Goal: Transaction & Acquisition: Purchase product/service

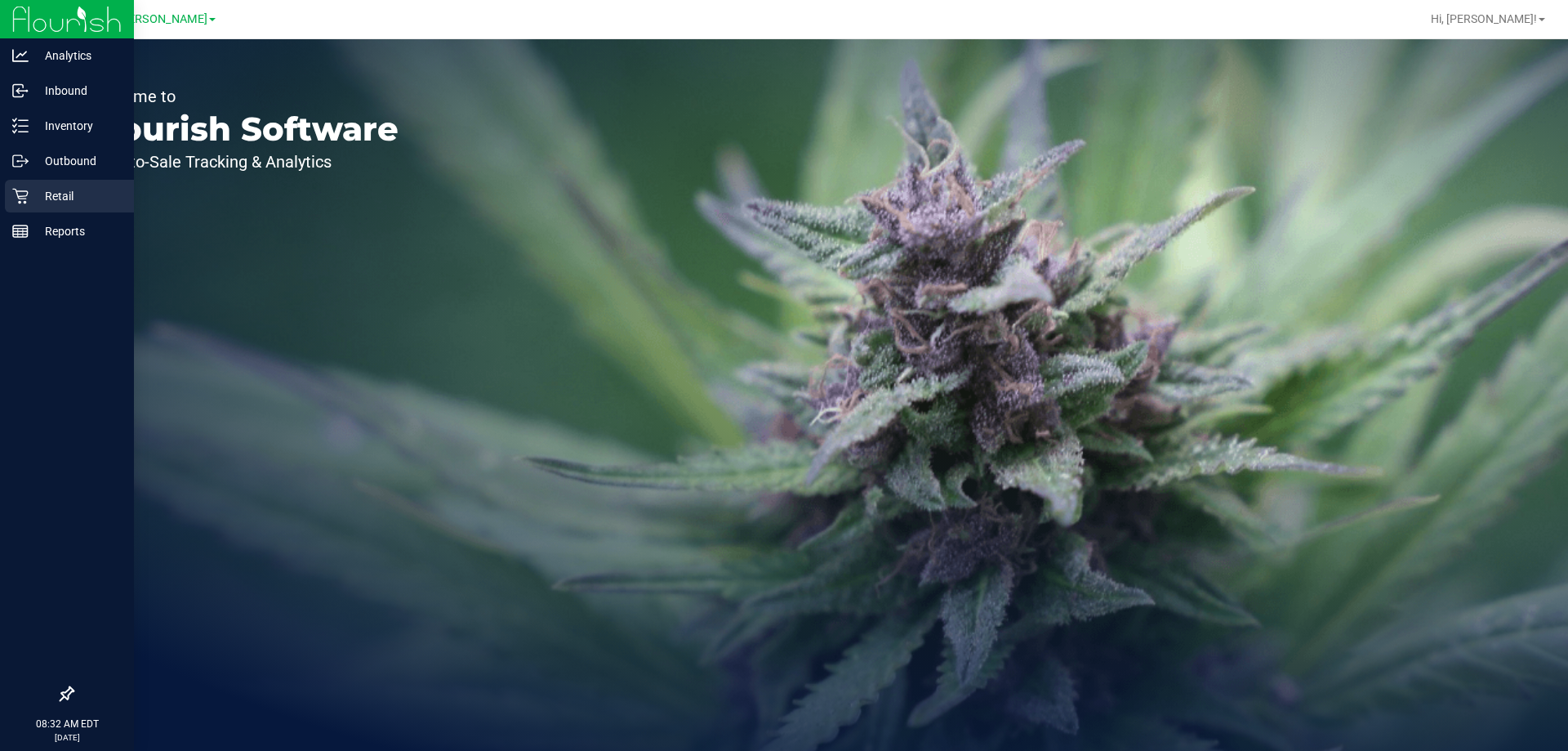
click at [20, 195] on icon at bounding box center [21, 196] width 16 height 16
click at [51, 206] on div "Retail" at bounding box center [69, 196] width 129 height 32
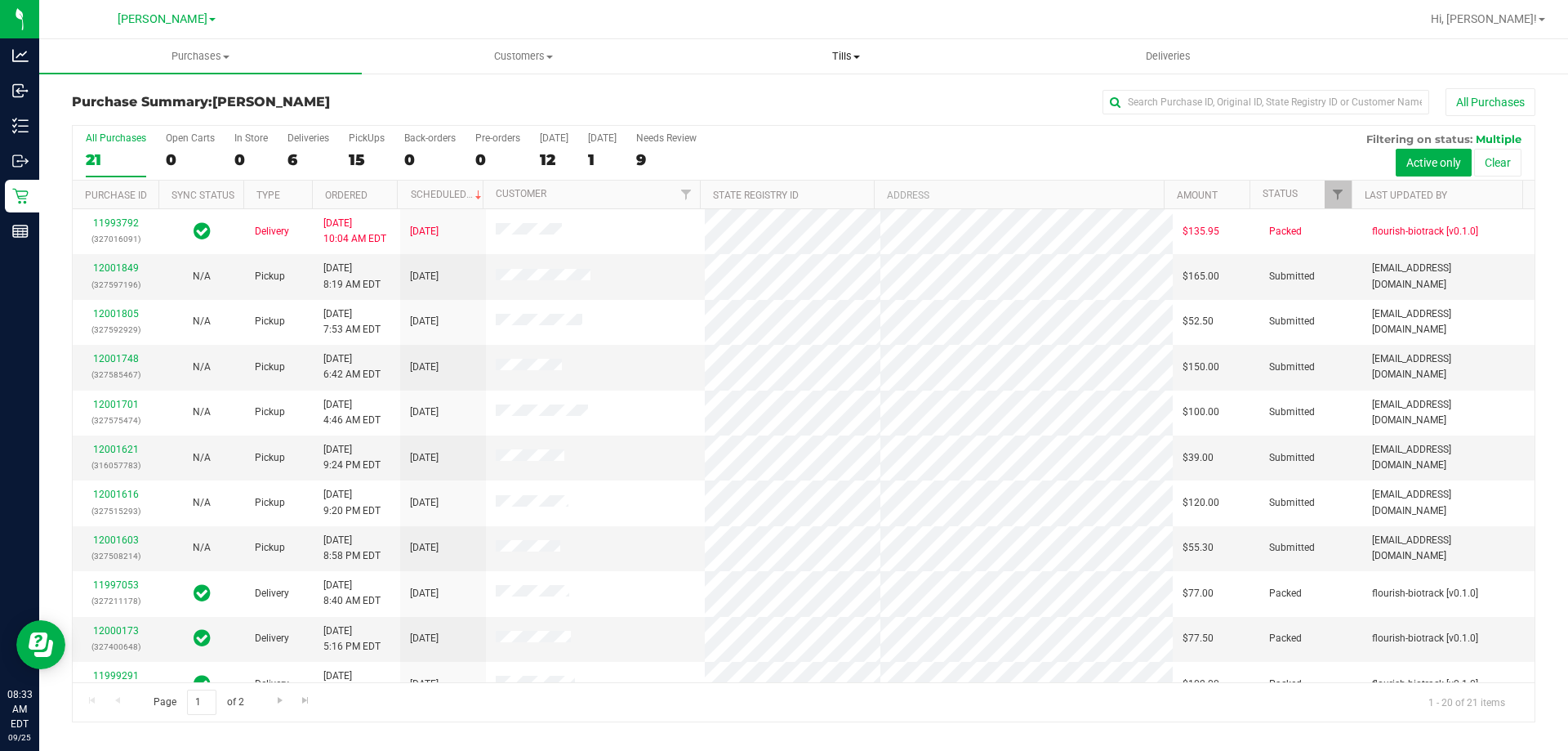
click at [840, 72] on uib-tab-heading "Tills Manage tills Reconcile e-payments" at bounding box center [845, 57] width 321 height 32
click at [788, 98] on span "Manage tills" at bounding box center [739, 98] width 110 height 13
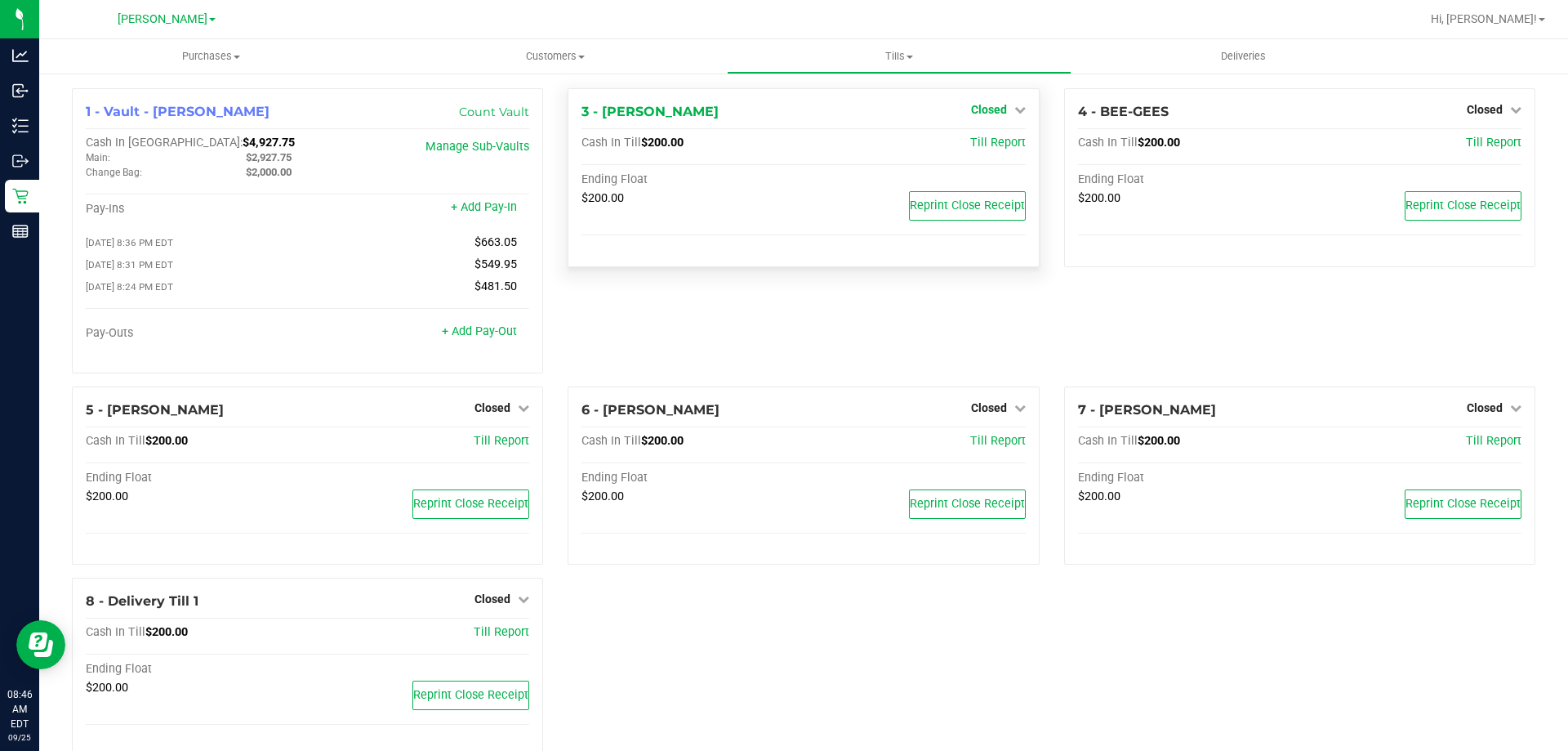
click at [973, 108] on span "Closed" at bounding box center [989, 110] width 36 height 13
click at [978, 145] on link "Open Till" at bounding box center [989, 144] width 43 height 13
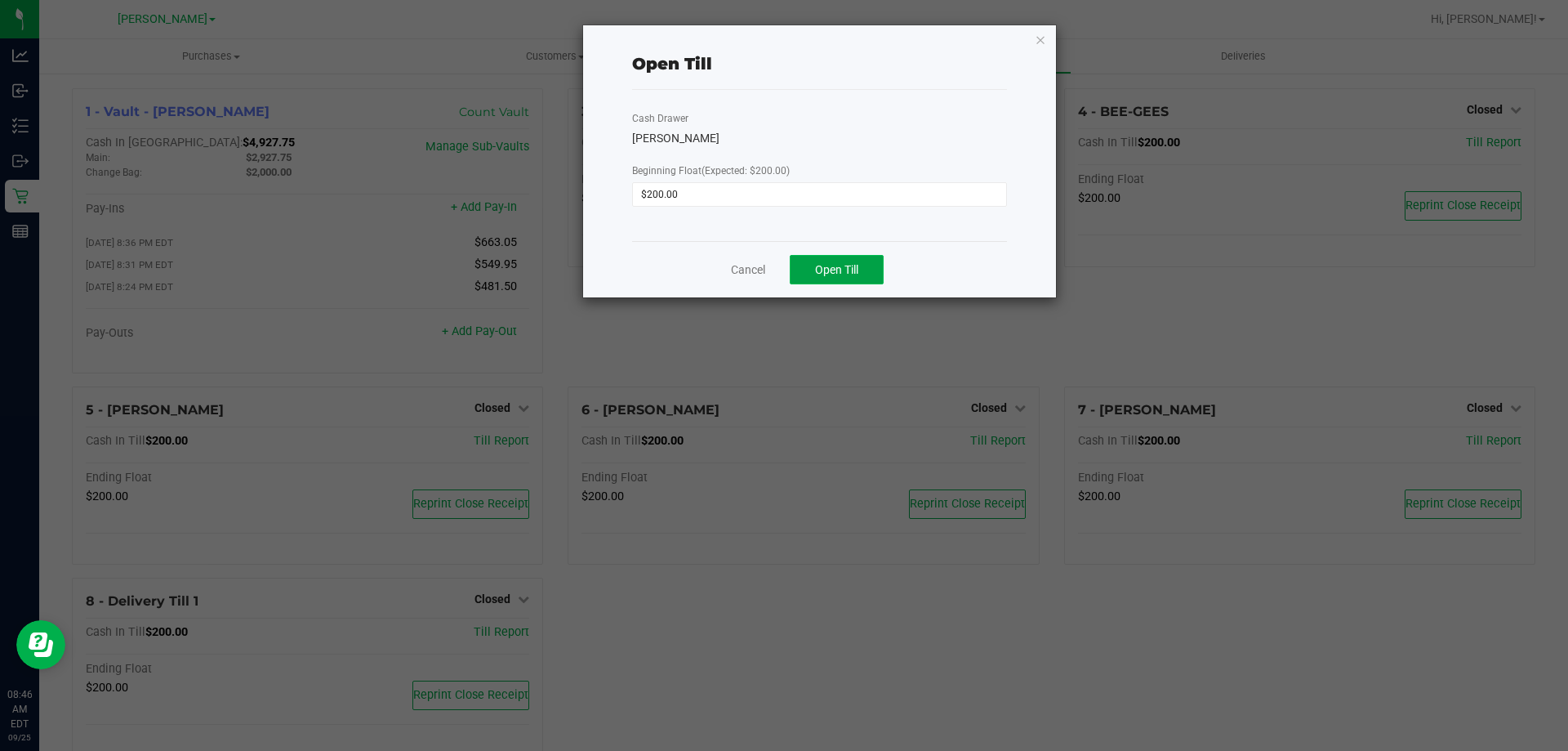
click at [811, 265] on button "Open Till" at bounding box center [836, 269] width 94 height 30
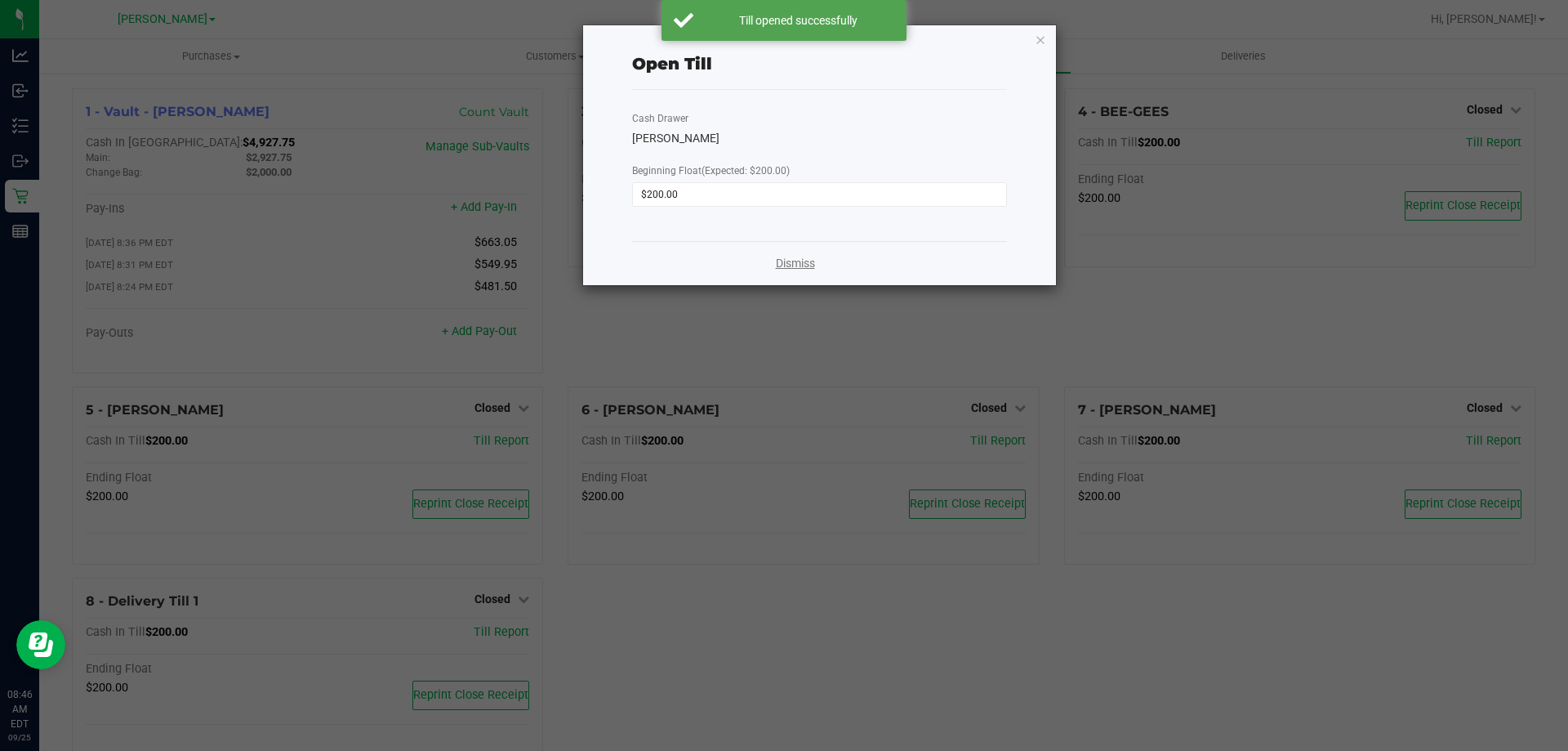
click at [801, 261] on link "Dismiss" at bounding box center [796, 263] width 40 height 17
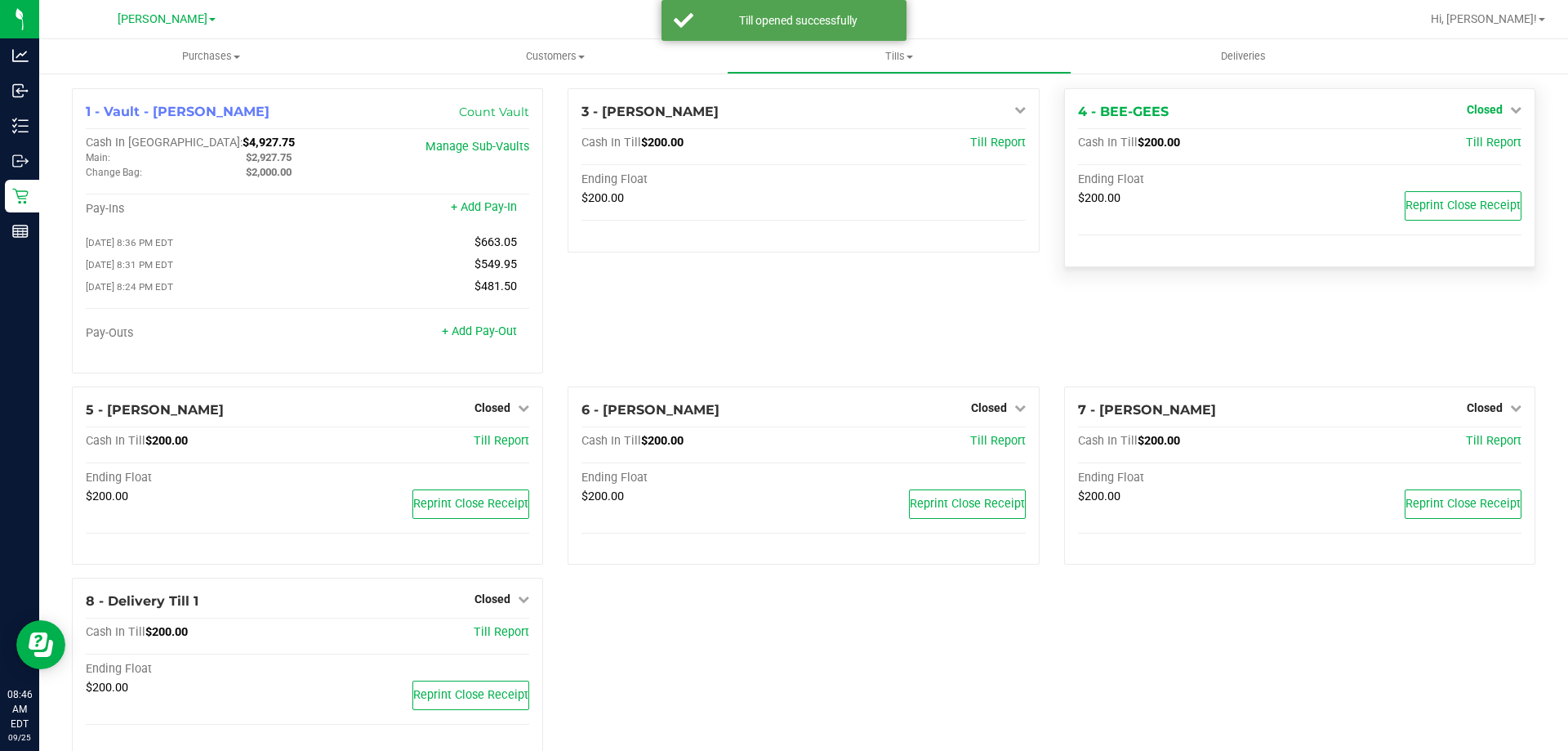
click at [1494, 112] on link "Closed" at bounding box center [1493, 110] width 55 height 13
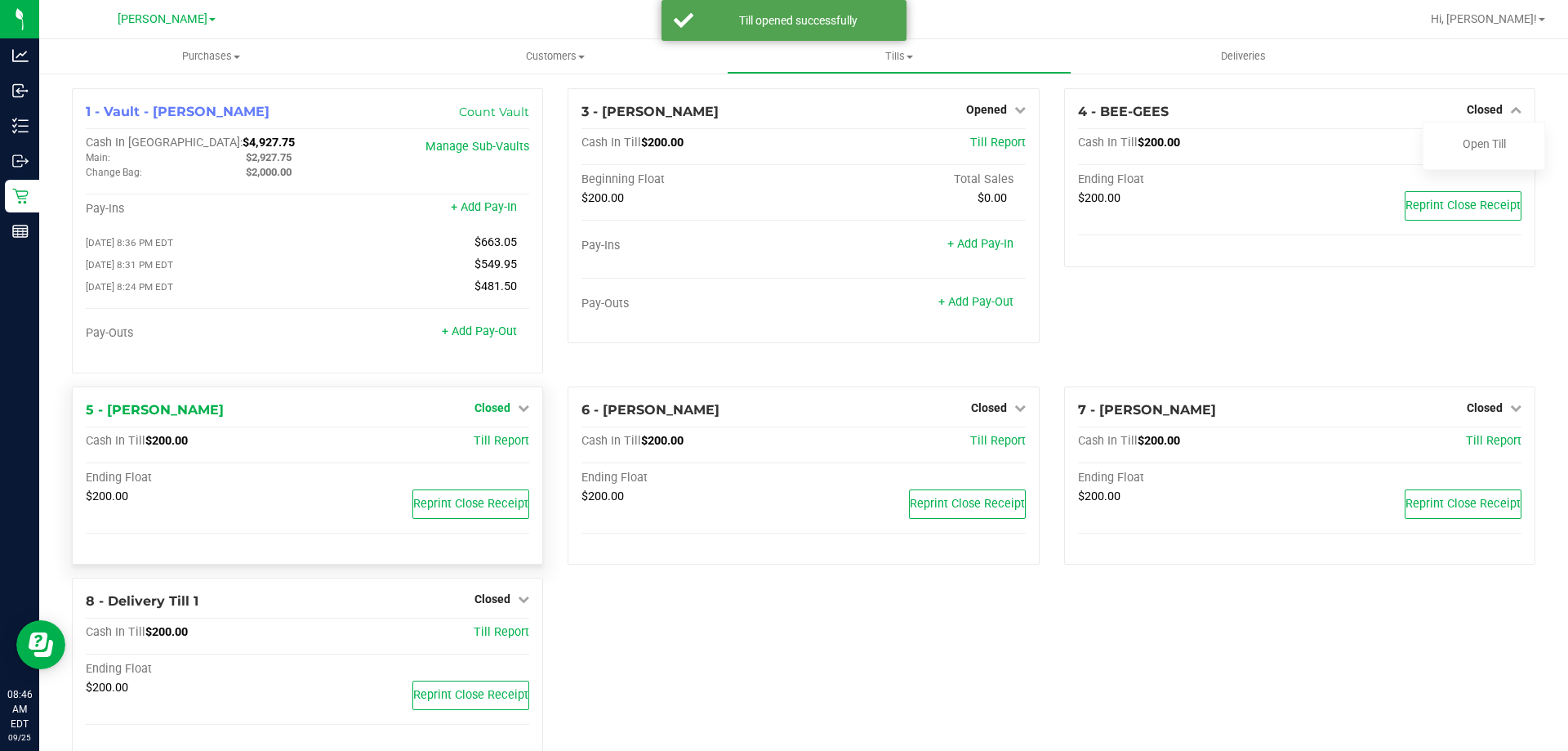
click at [475, 412] on span "Closed" at bounding box center [492, 408] width 36 height 13
click at [473, 445] on link "Open Till" at bounding box center [492, 441] width 43 height 13
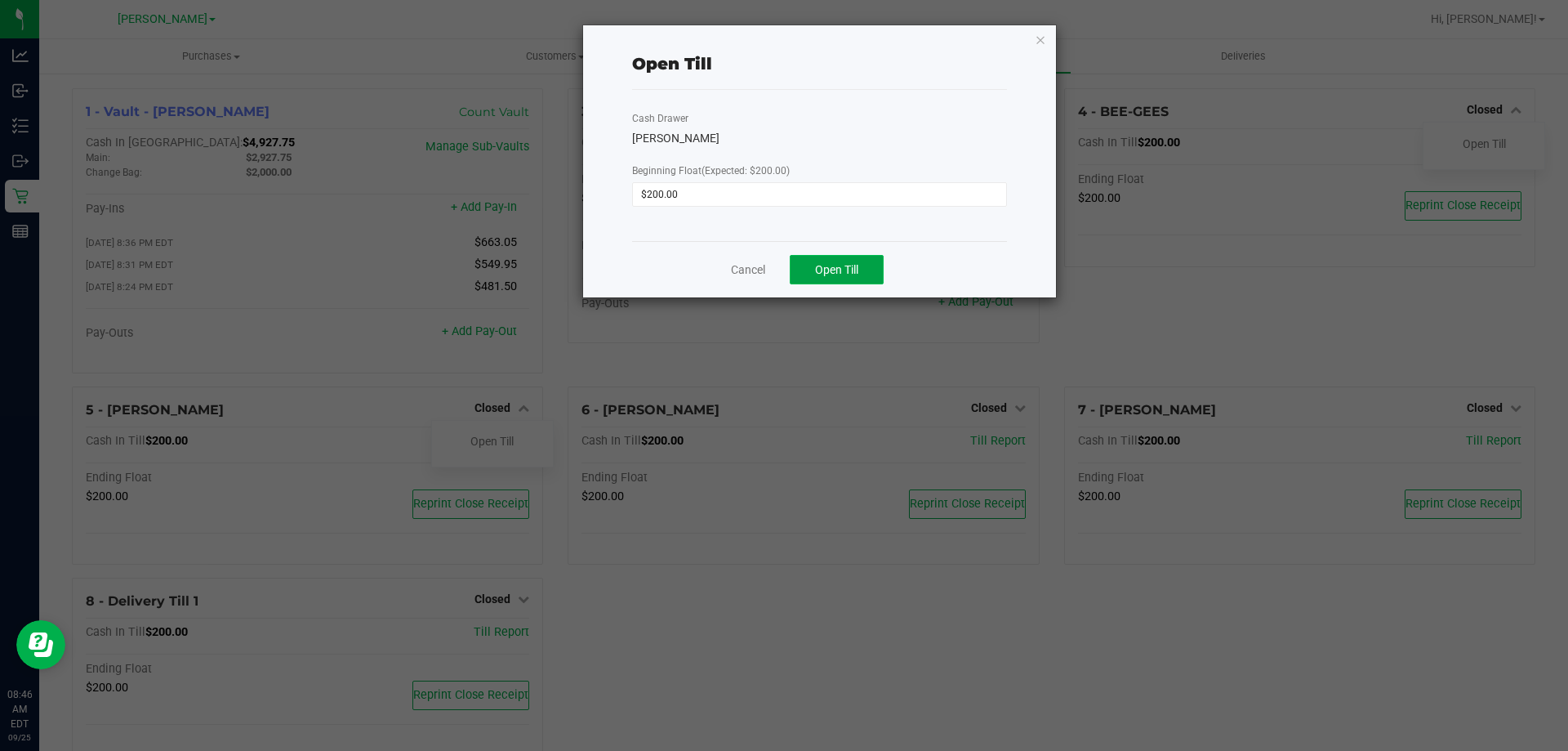
click at [830, 275] on span "Open Till" at bounding box center [837, 269] width 43 height 13
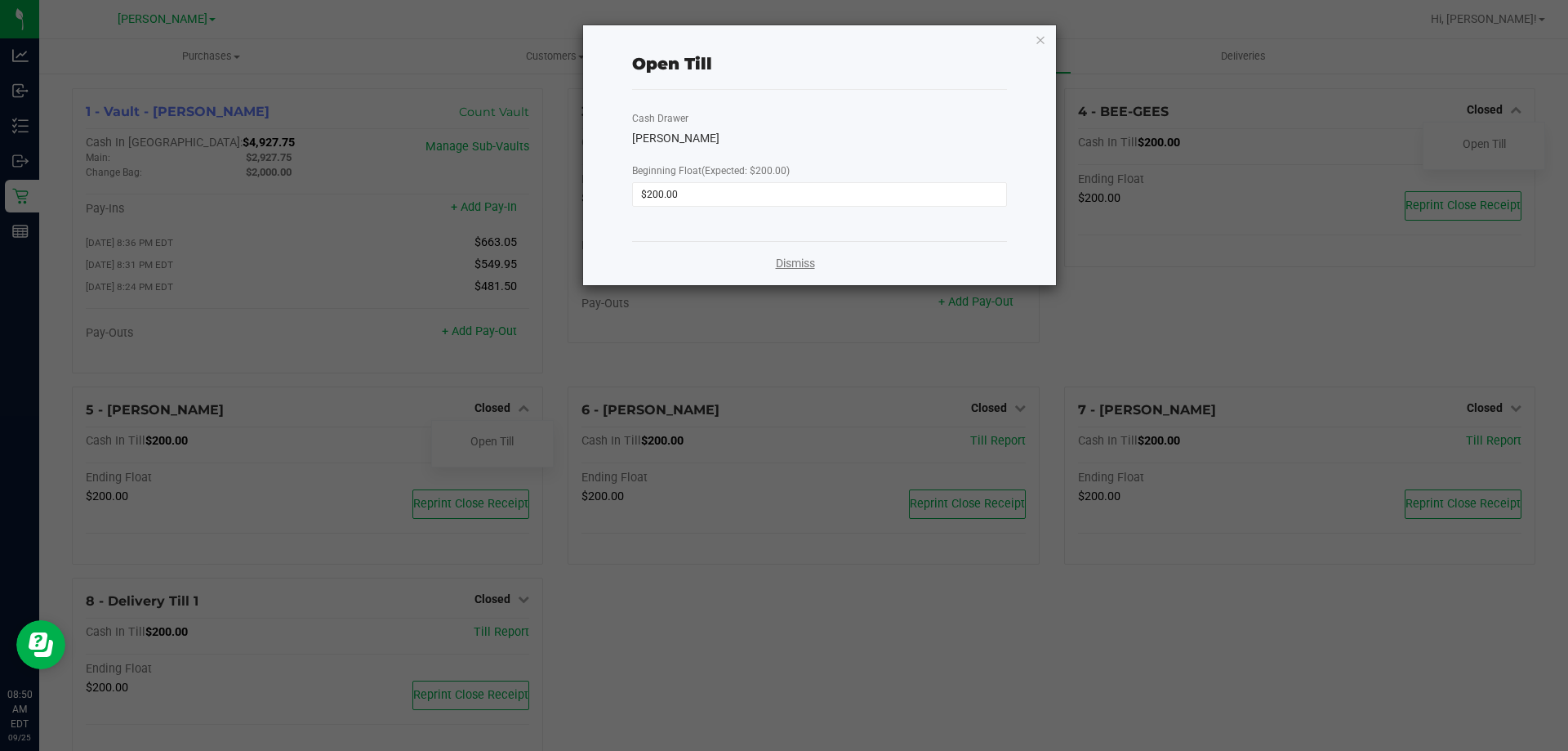
click at [807, 265] on link "Dismiss" at bounding box center [796, 263] width 40 height 17
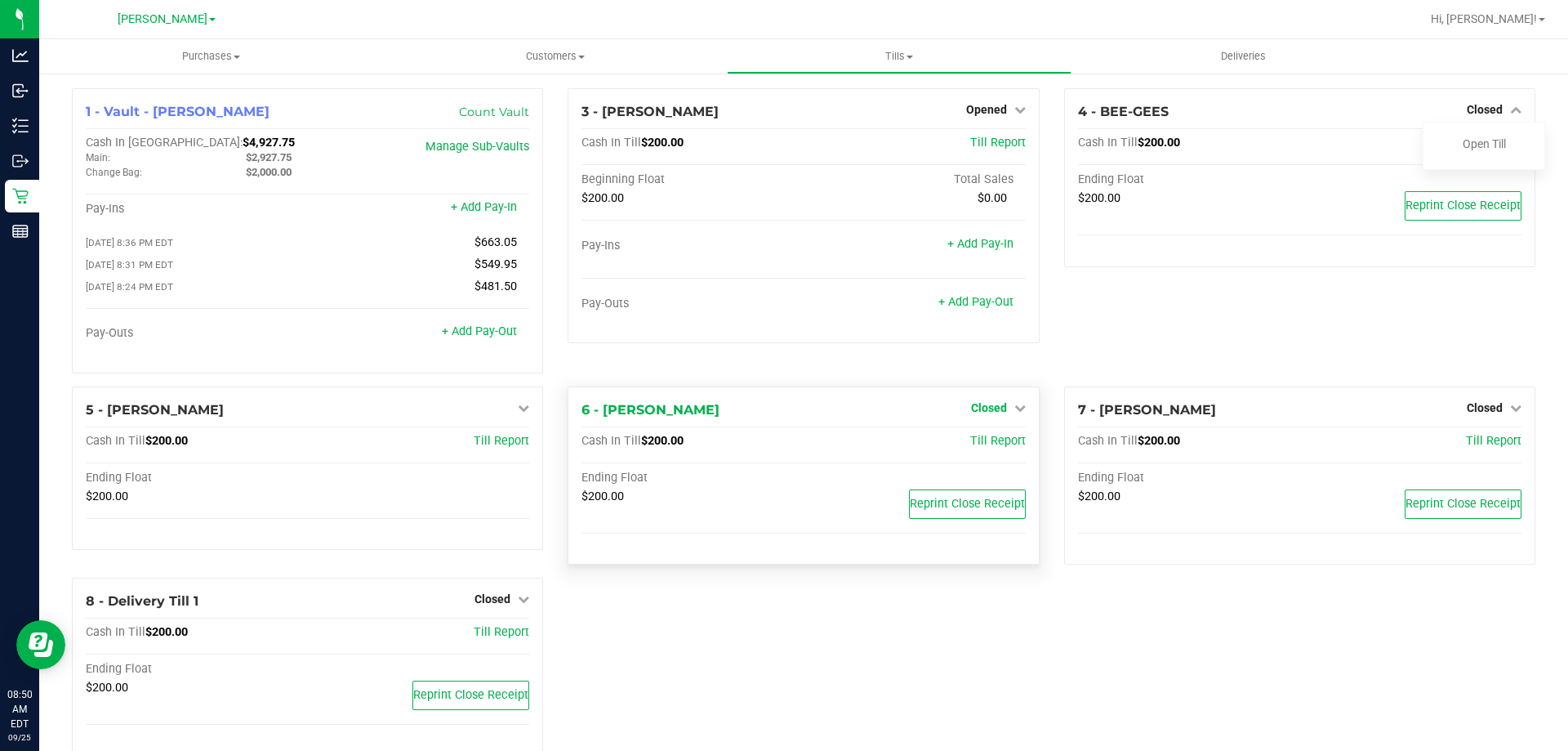
click at [985, 409] on span "Closed" at bounding box center [989, 408] width 36 height 13
click at [978, 447] on link "Open Till" at bounding box center [989, 441] width 43 height 13
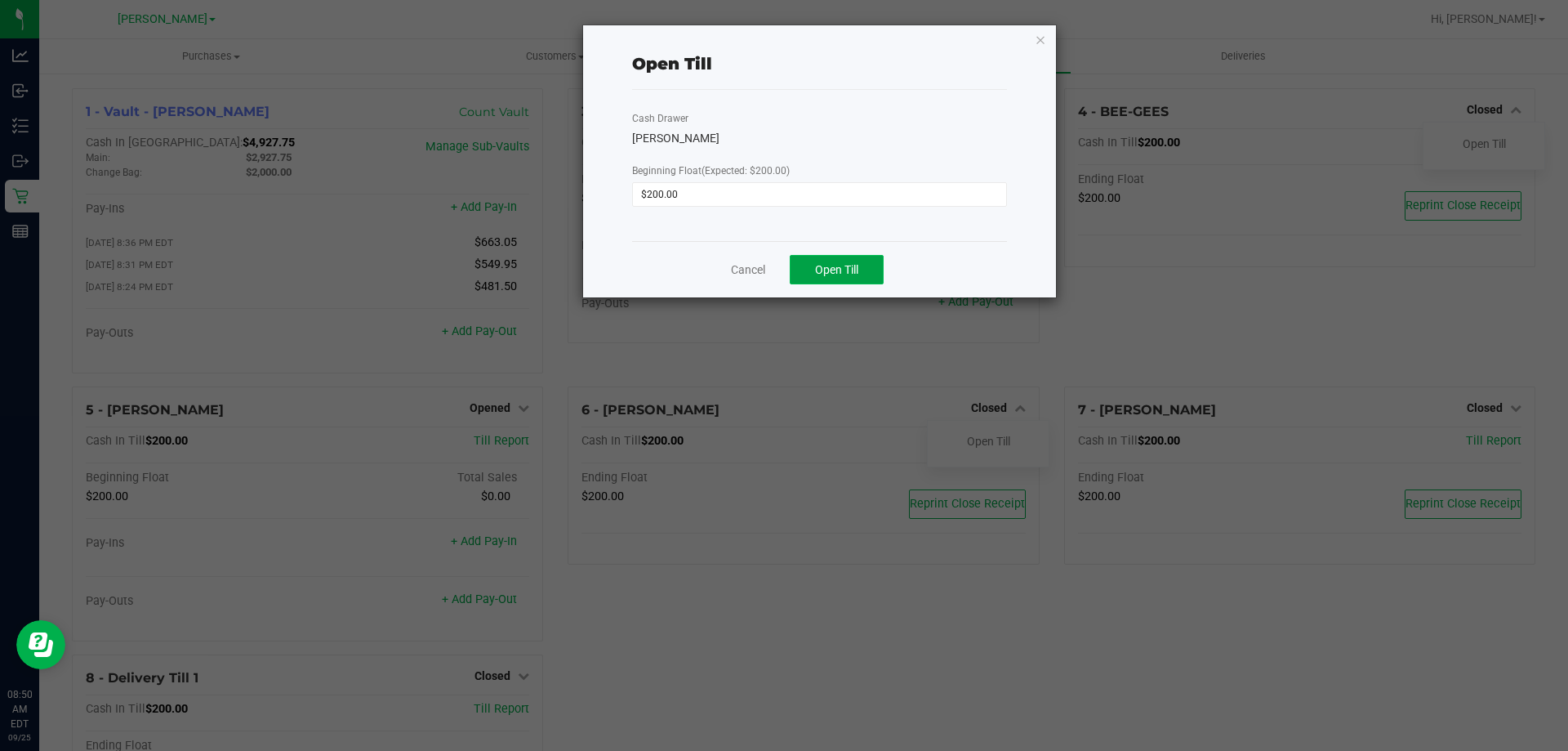
click at [853, 282] on button "Open Till" at bounding box center [836, 269] width 94 height 30
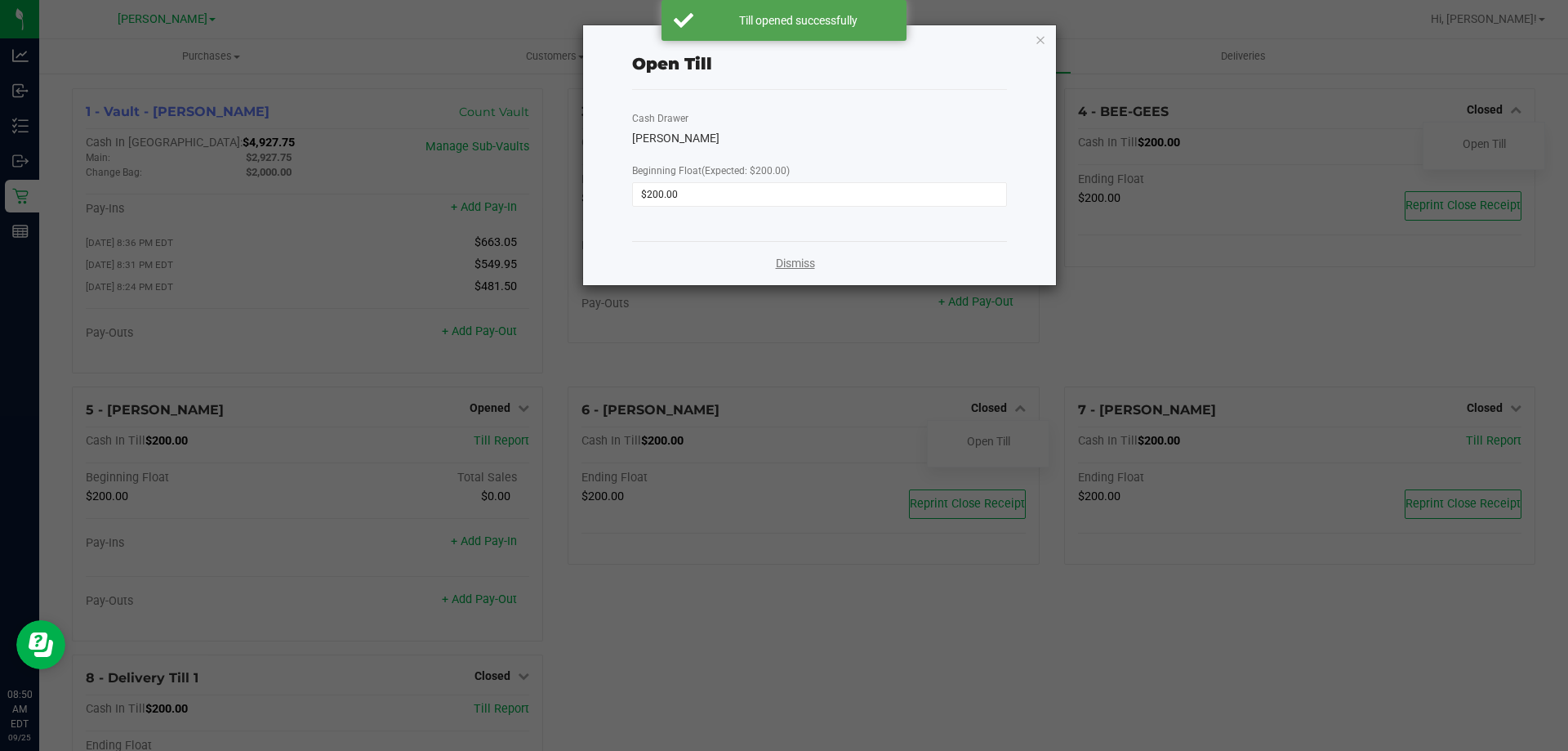
click at [806, 258] on link "Dismiss" at bounding box center [796, 263] width 40 height 17
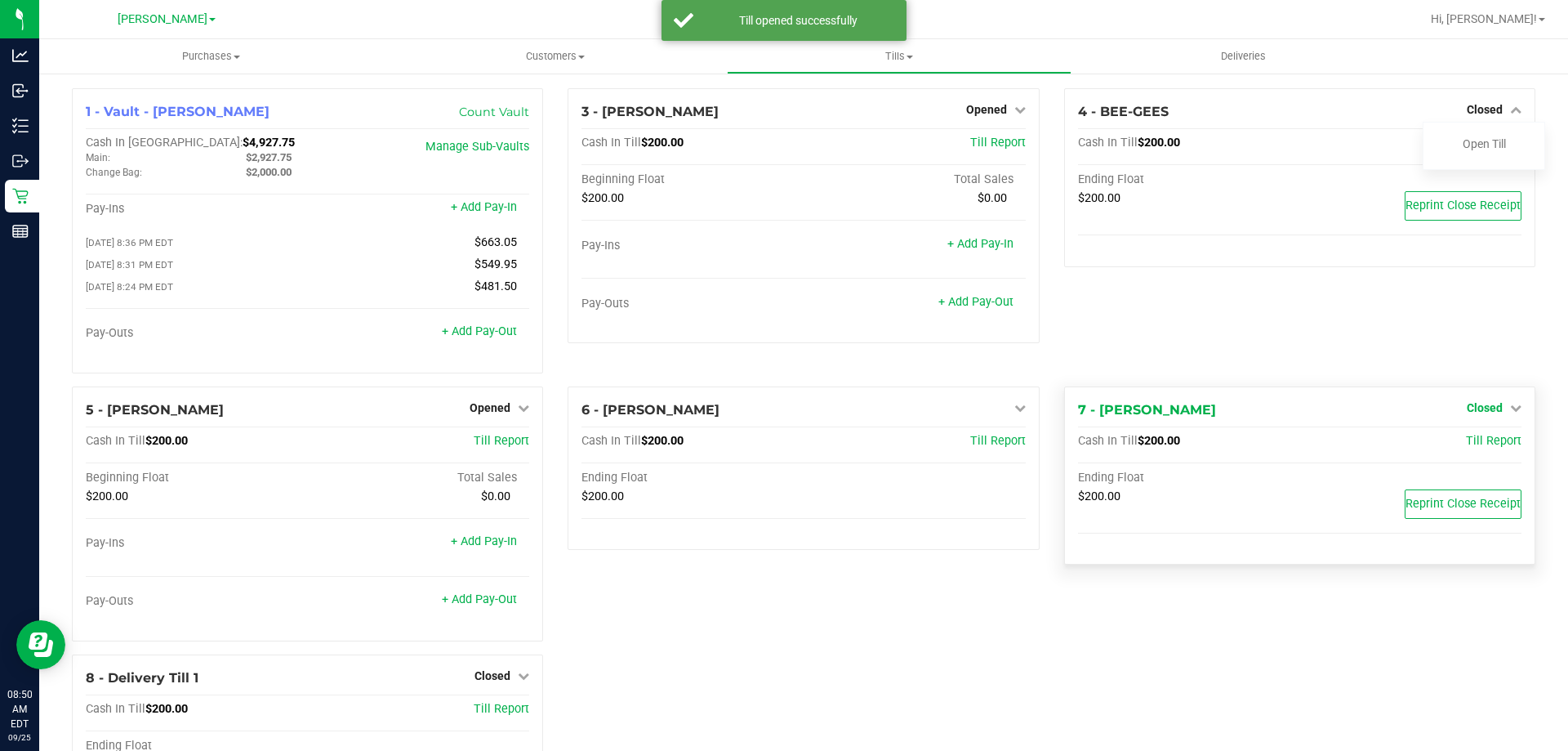
click at [1469, 408] on span "Closed" at bounding box center [1484, 408] width 36 height 13
click at [1463, 446] on link "Open Till" at bounding box center [1484, 441] width 43 height 13
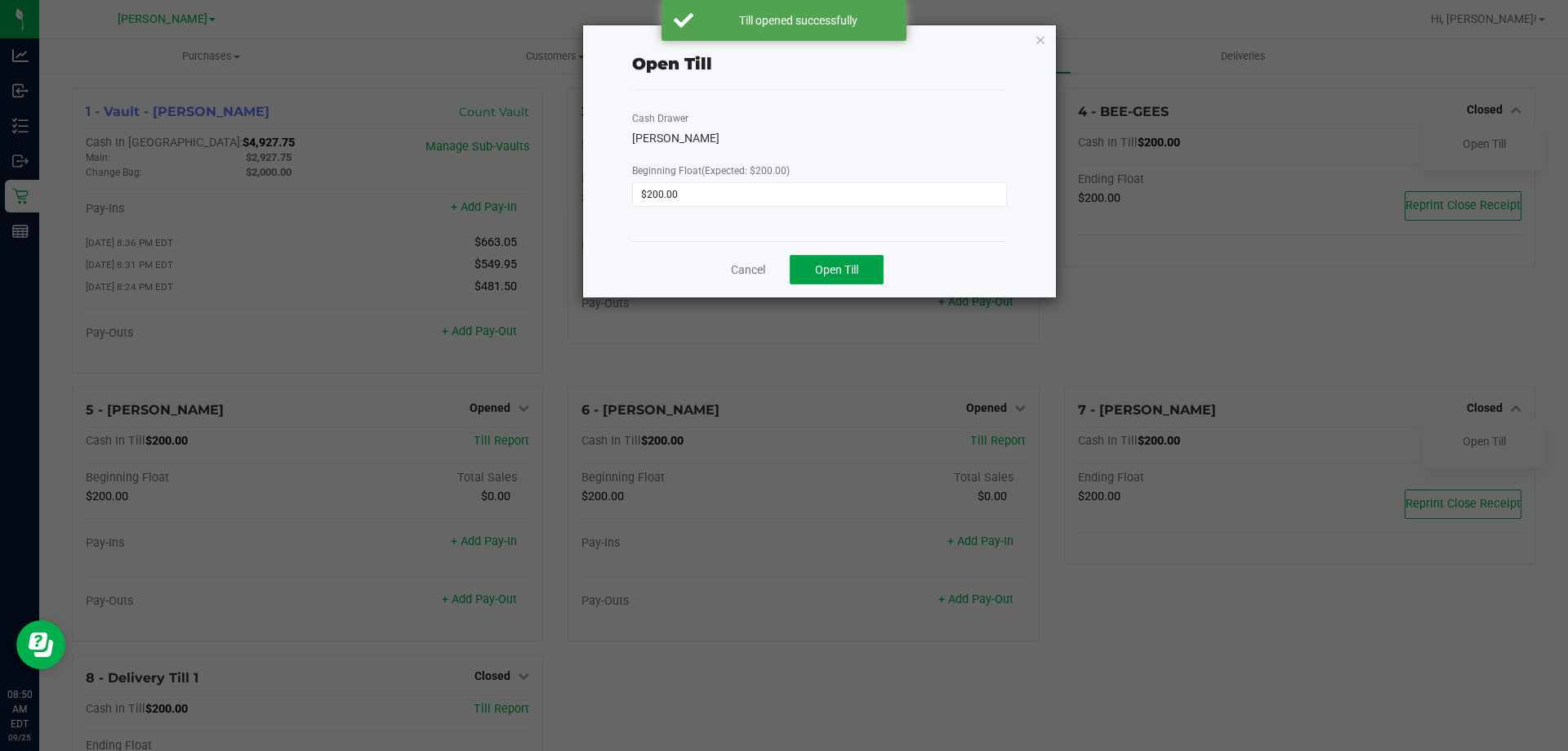
click at [851, 282] on button "Open Till" at bounding box center [836, 269] width 94 height 30
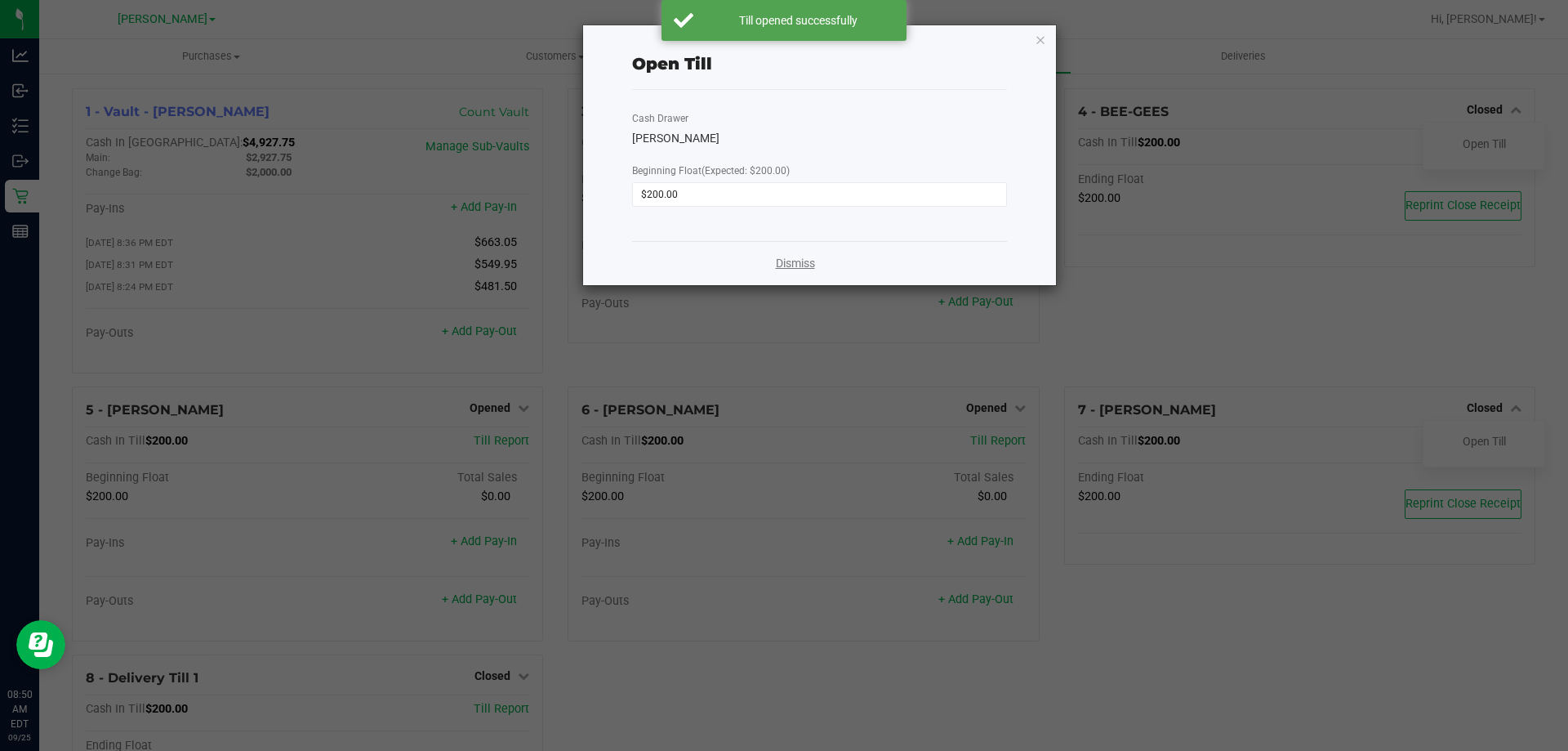
click at [782, 263] on link "Dismiss" at bounding box center [796, 263] width 40 height 17
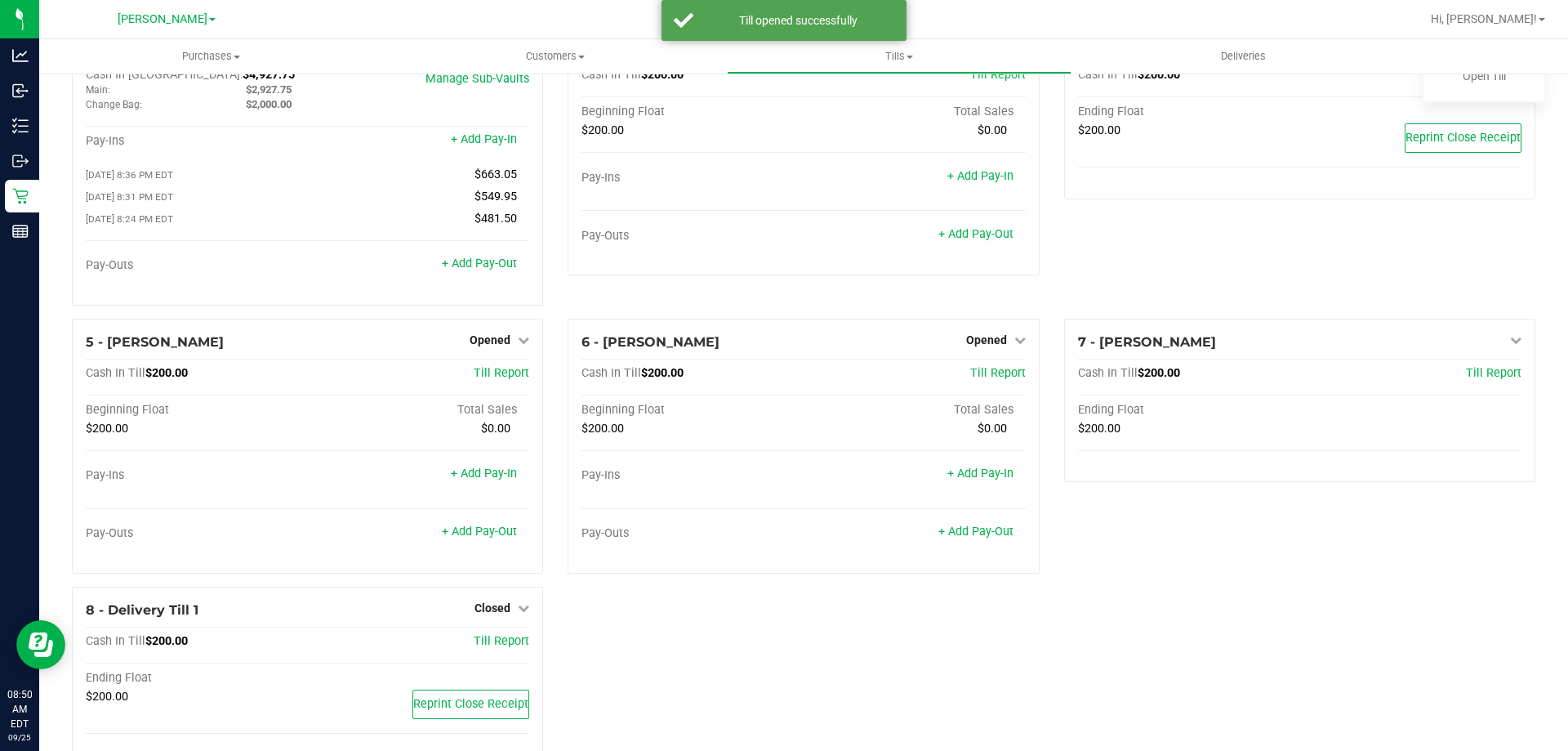
scroll to position [115, 0]
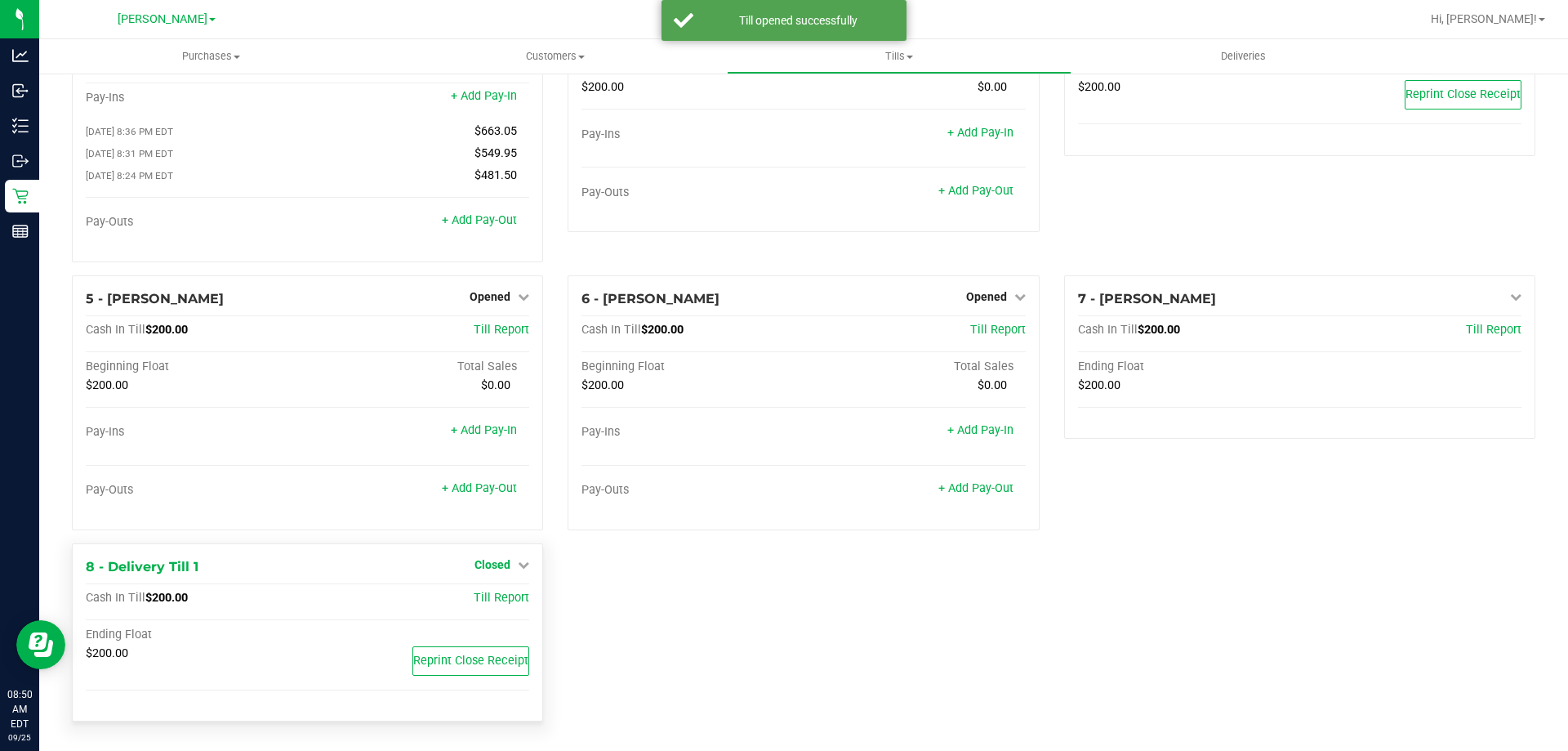
click at [502, 568] on span "Closed" at bounding box center [492, 564] width 36 height 13
click at [500, 600] on link "Open Till" at bounding box center [492, 597] width 43 height 13
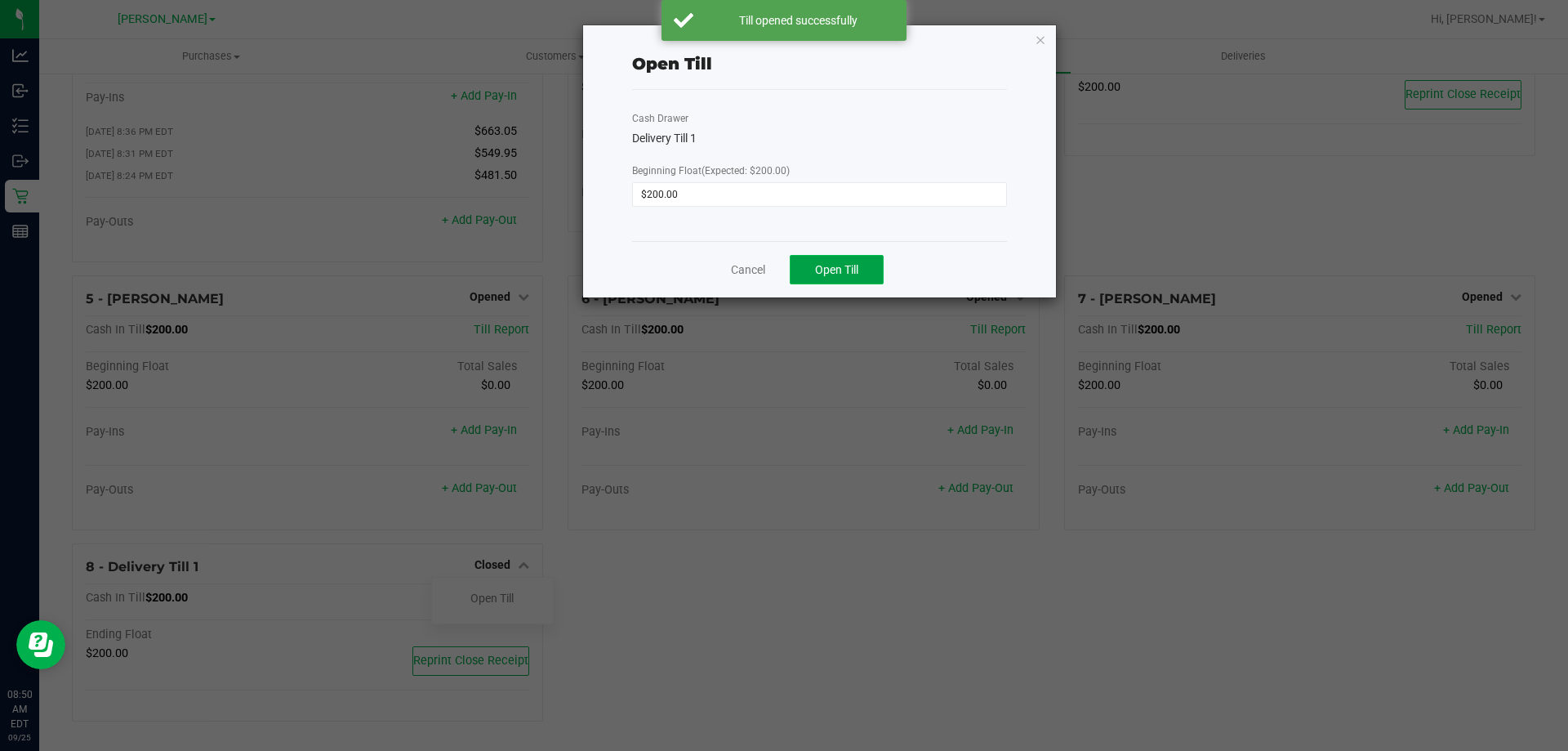
click at [842, 271] on span "Open Till" at bounding box center [837, 269] width 43 height 13
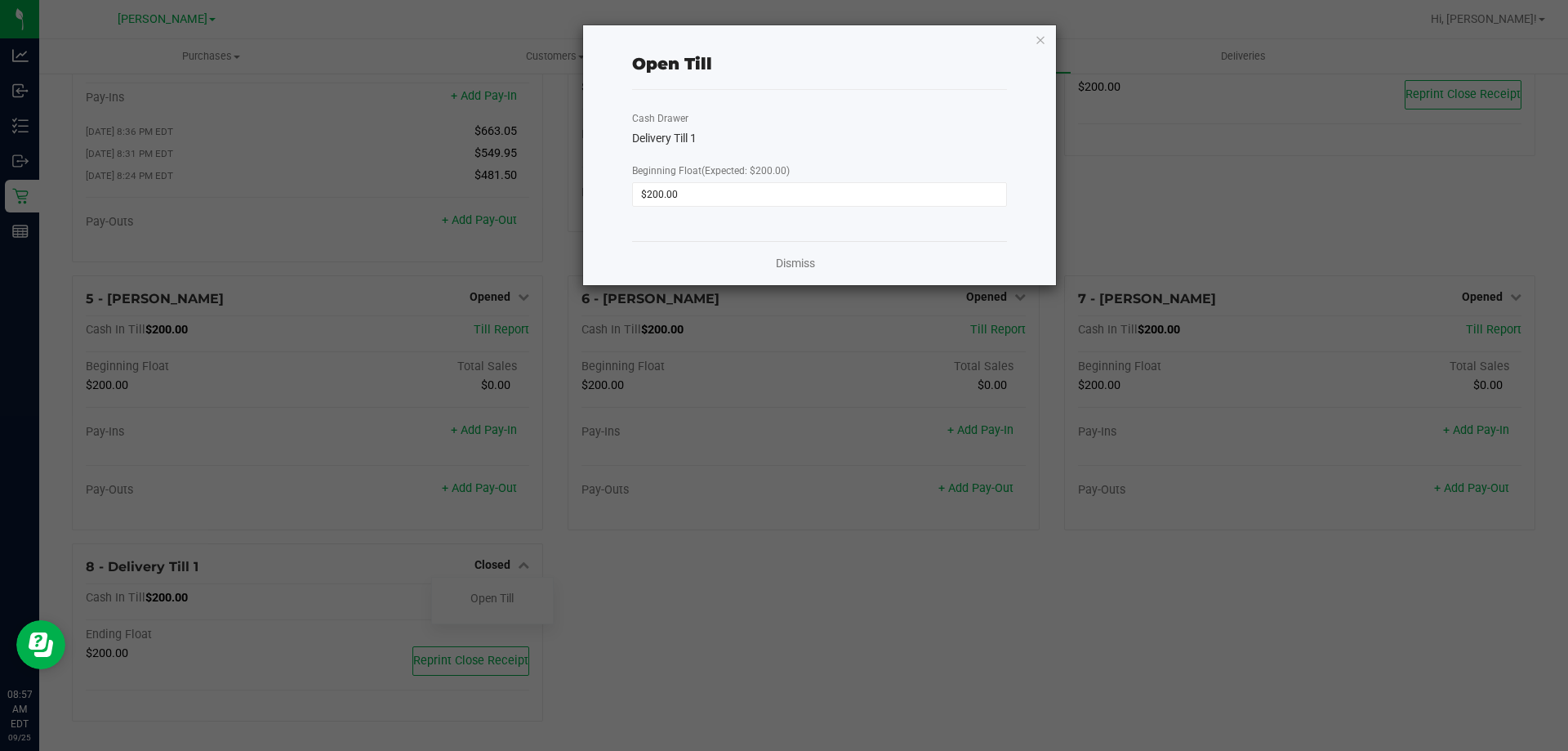
click at [1031, 40] on div "Open Till Cash Drawer Delivery Till 1 Beginning Float (Expected: $200.00) $200.…" at bounding box center [819, 155] width 473 height 260
click at [785, 271] on link "Dismiss" at bounding box center [796, 263] width 40 height 17
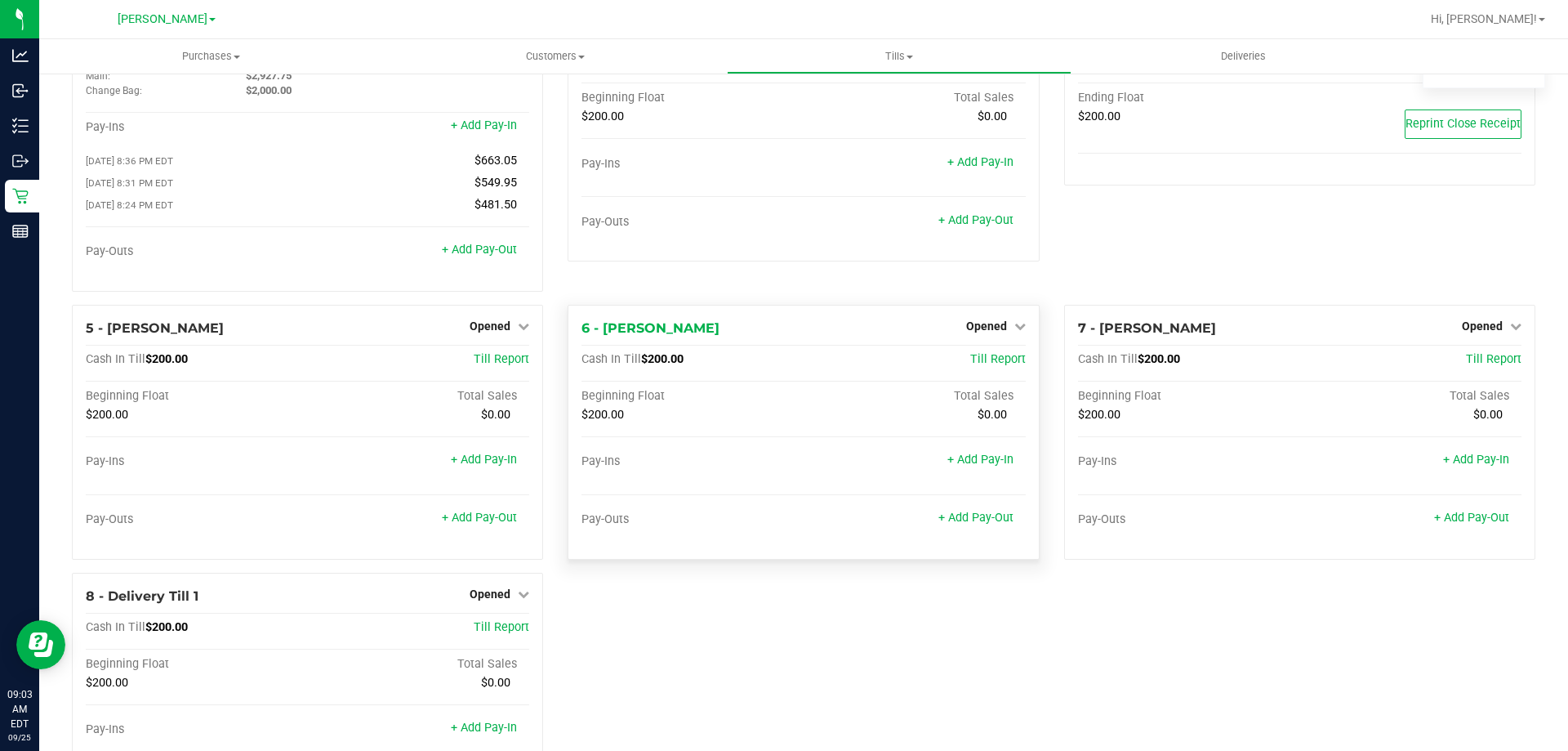
scroll to position [0, 0]
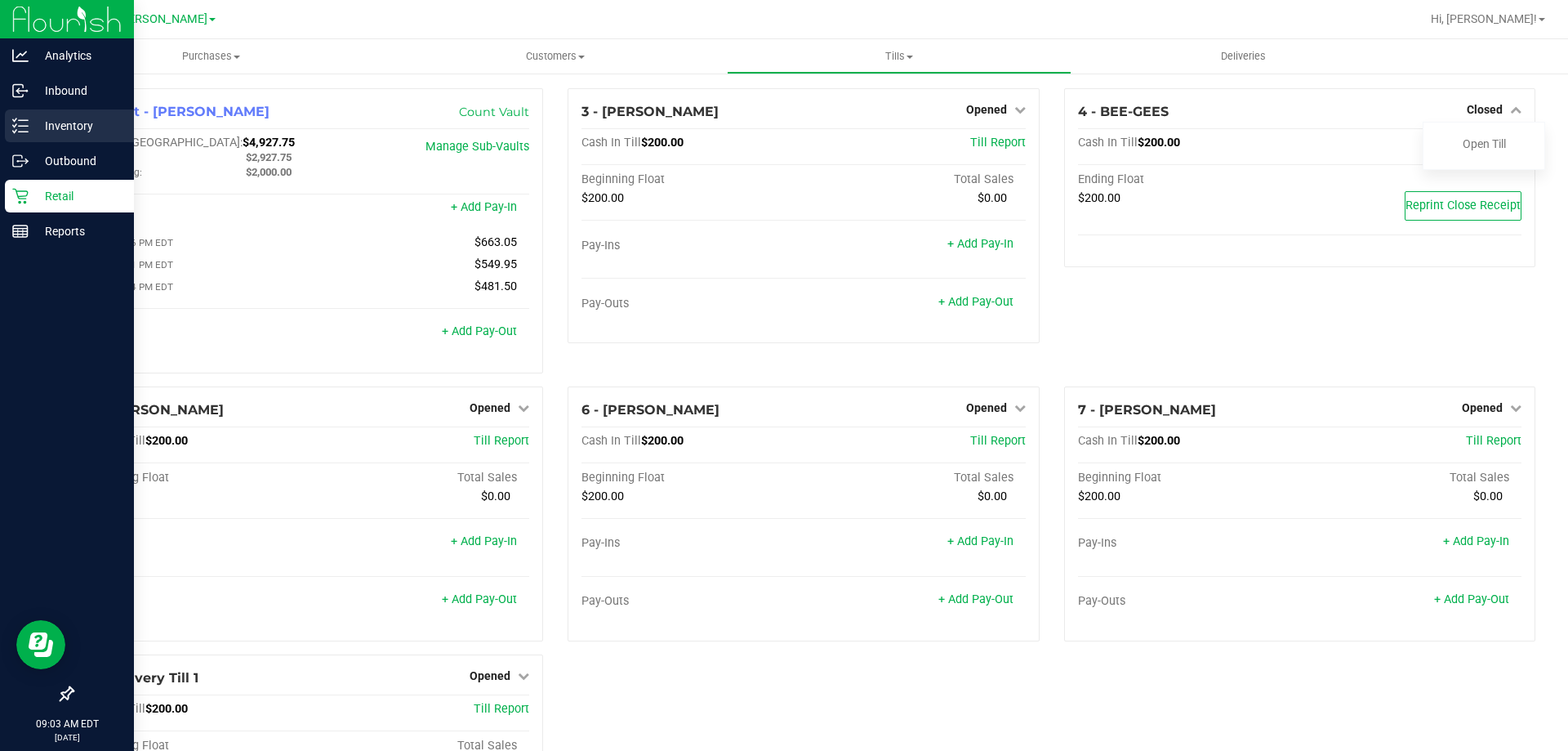
click at [31, 132] on p "Inventory" at bounding box center [77, 126] width 98 height 20
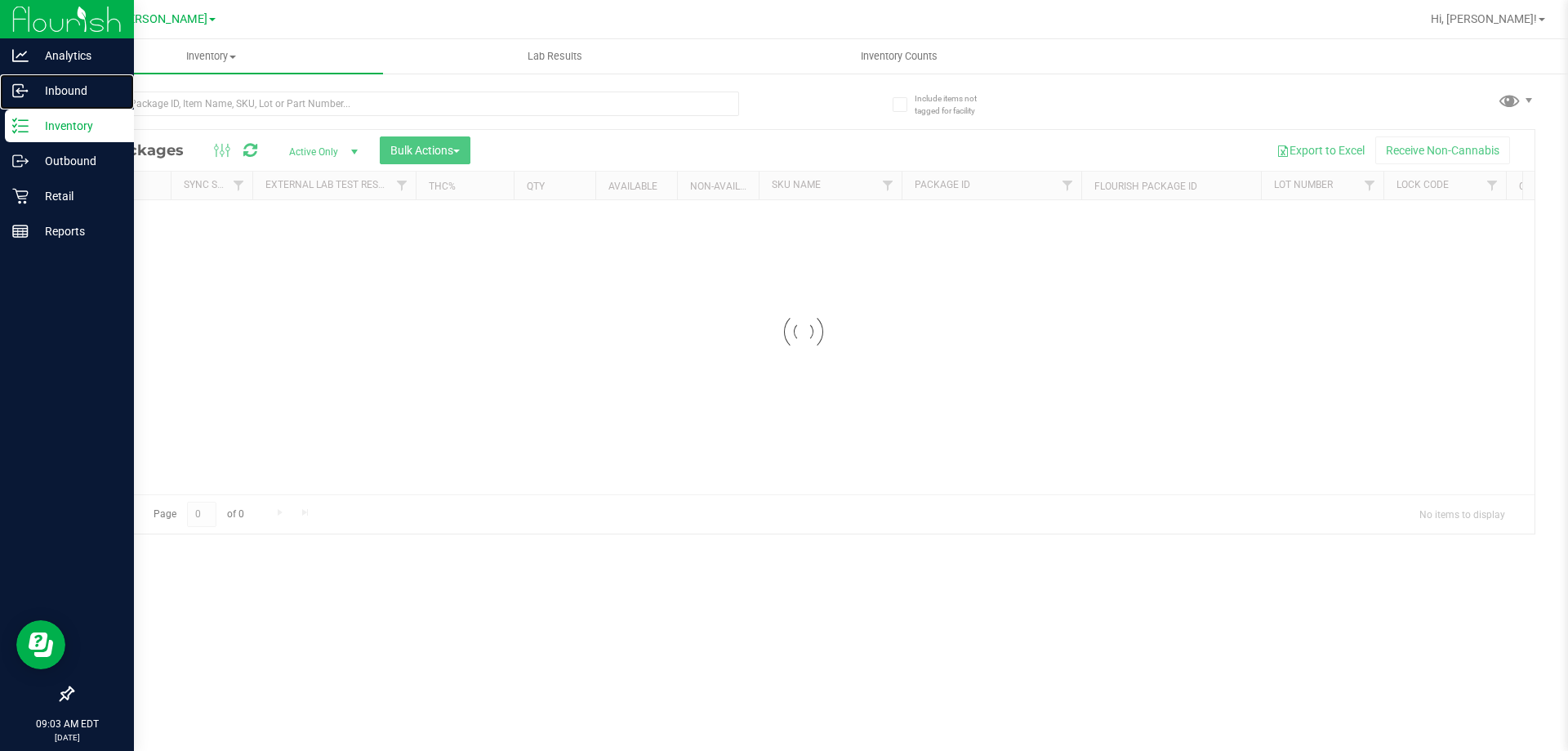
click at [36, 90] on p "Inbound" at bounding box center [77, 91] width 98 height 20
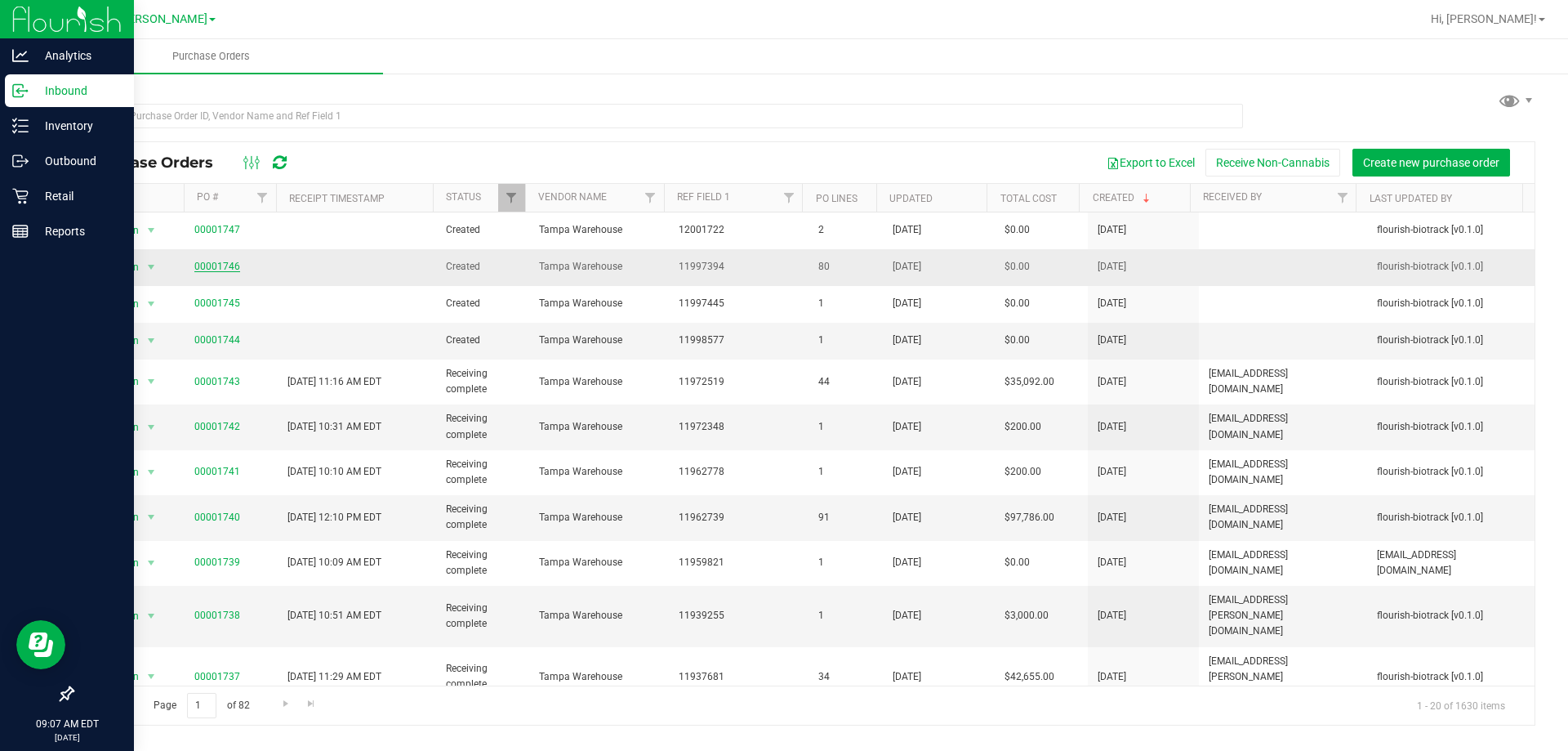
click at [213, 269] on link "00001746" at bounding box center [216, 266] width 46 height 12
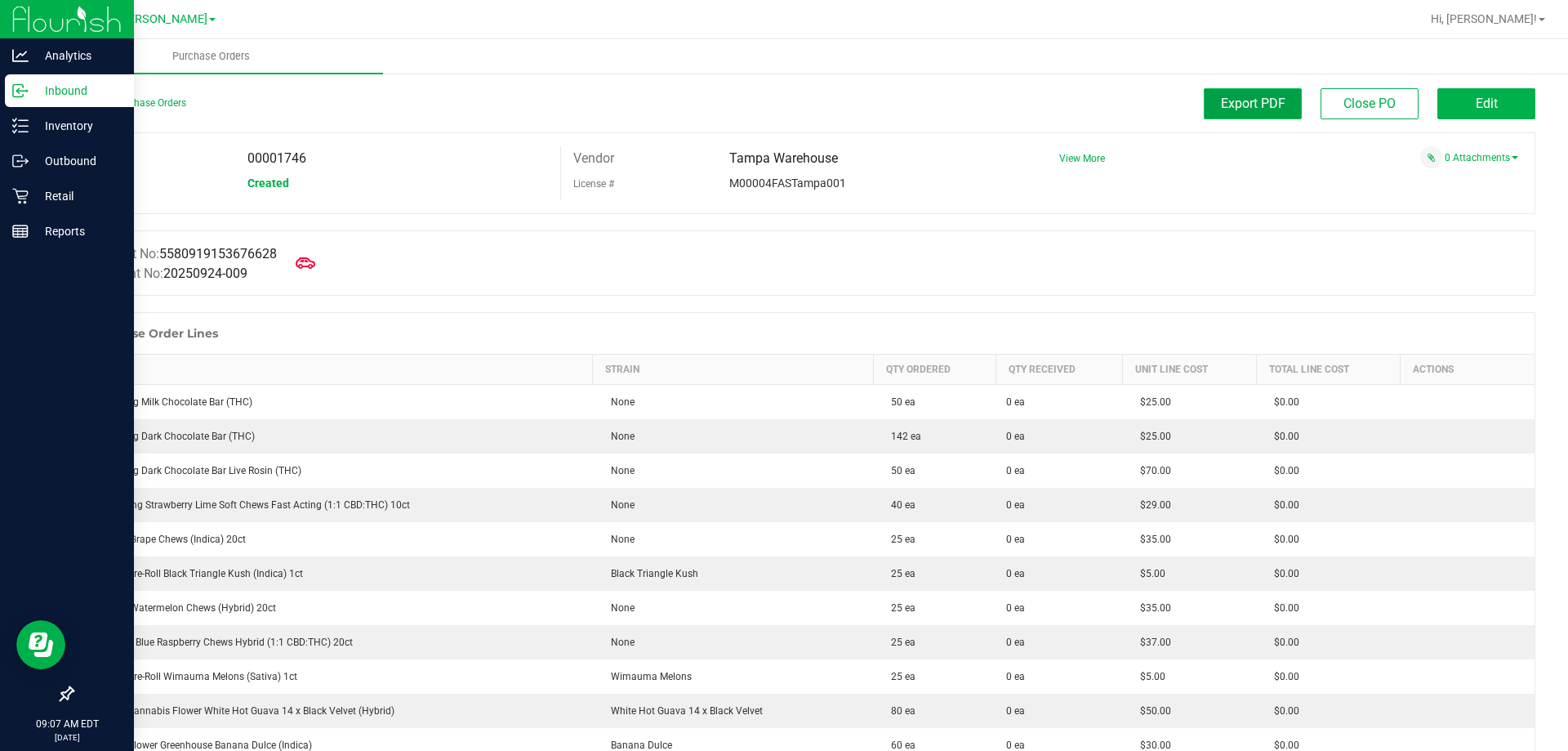
click at [1253, 104] on span "Export PDF" at bounding box center [1254, 102] width 65 height 15
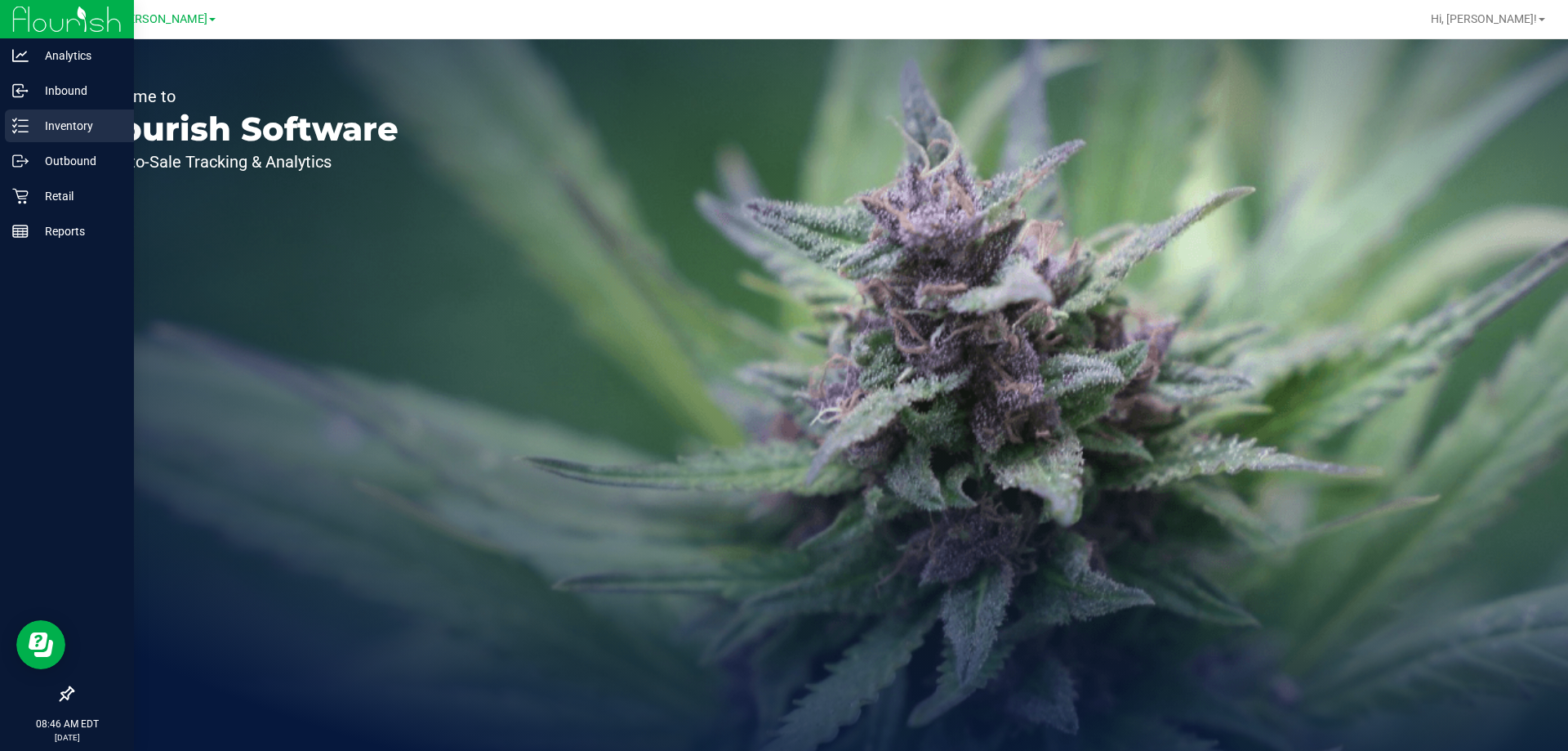
click at [51, 117] on p "Inventory" at bounding box center [77, 126] width 98 height 20
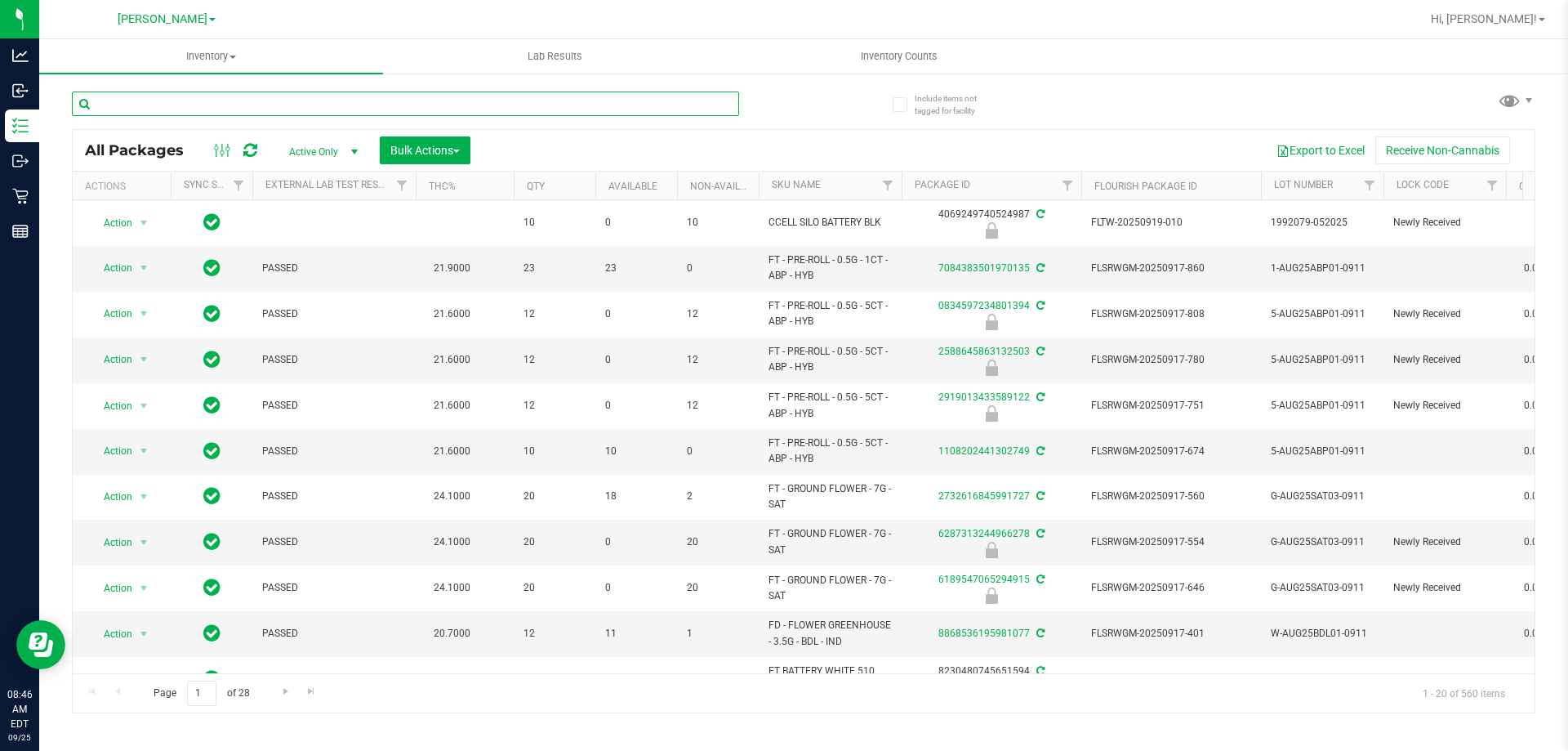
click at [274, 112] on input "text" at bounding box center [405, 103] width 667 height 24
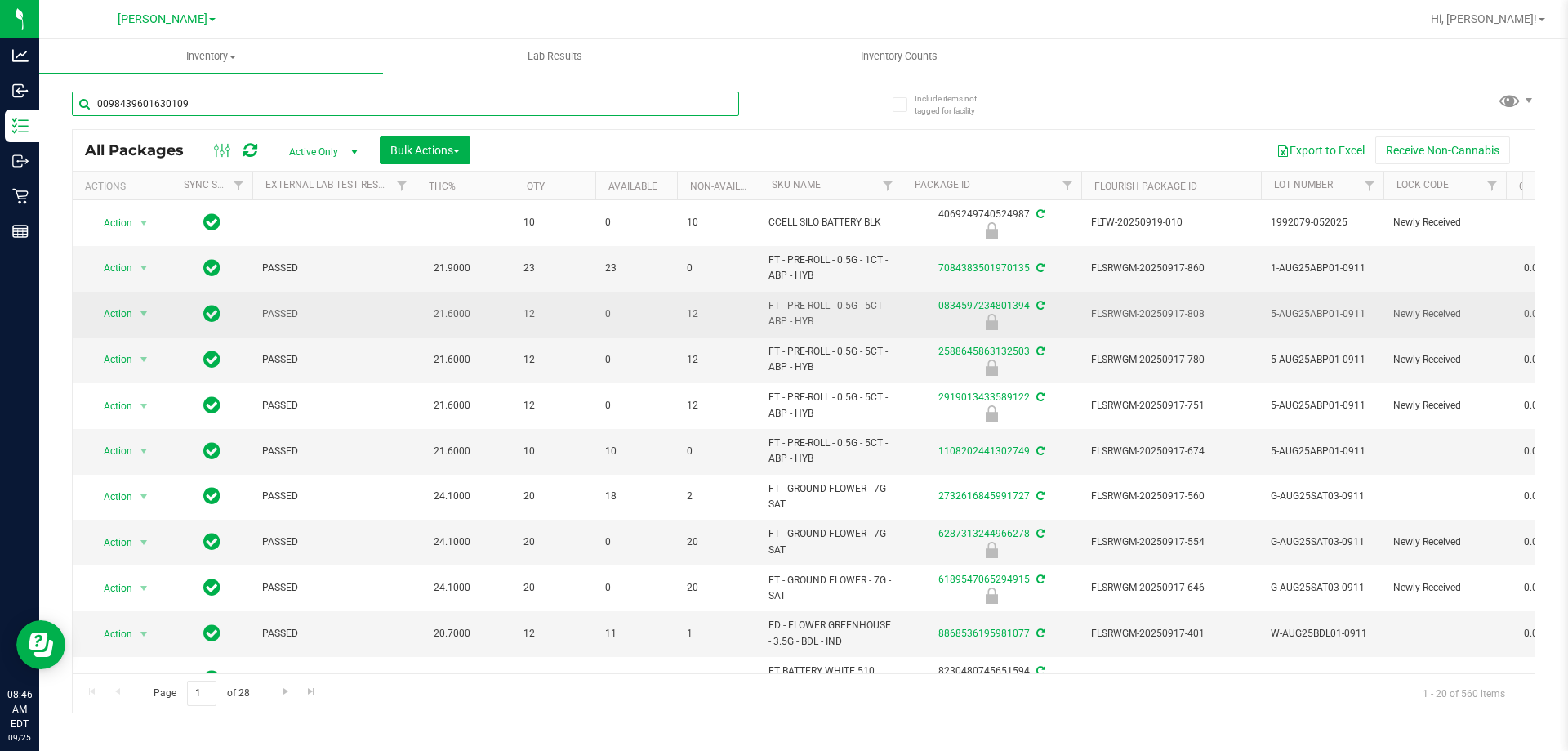
type input "0098439601630109"
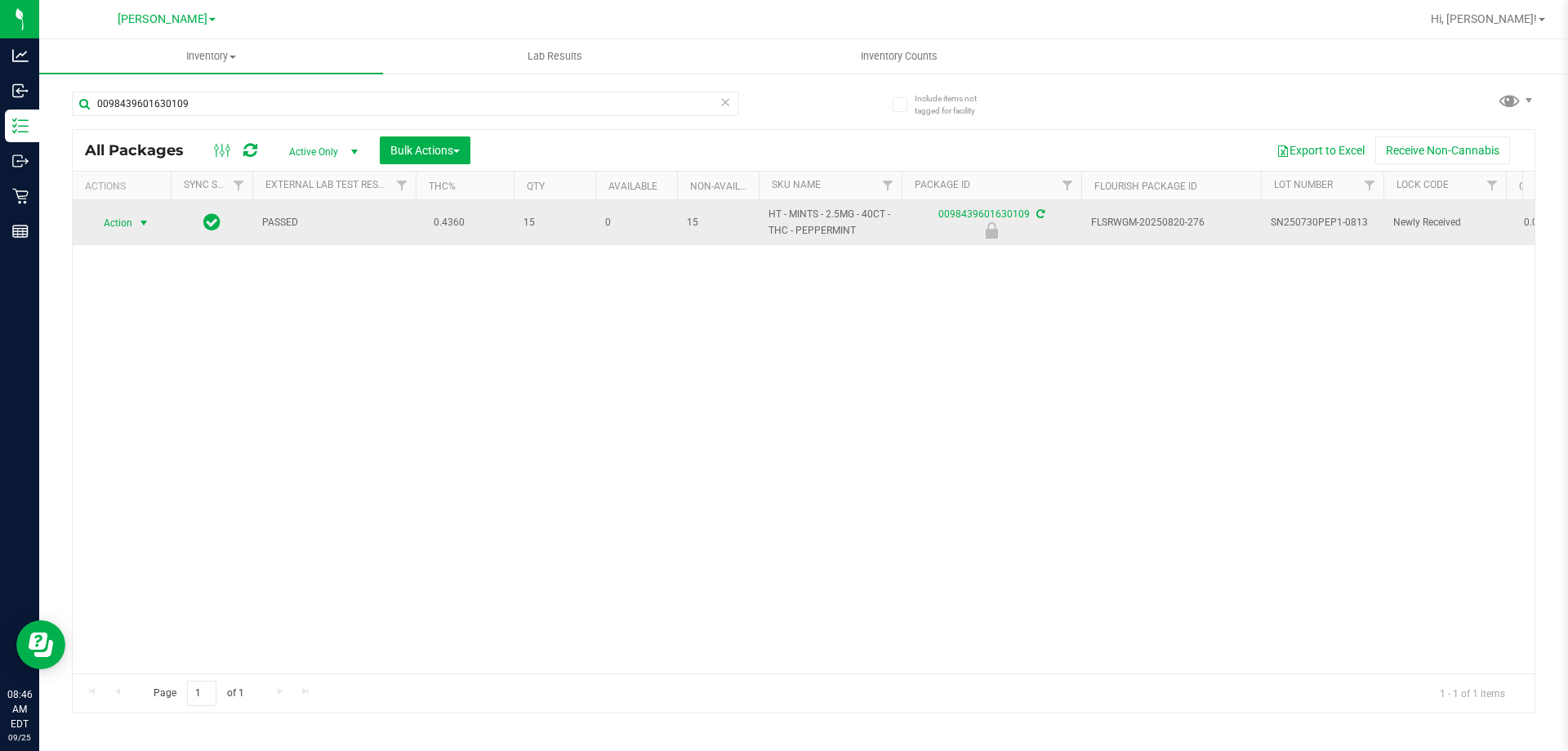
click at [122, 216] on span "Action" at bounding box center [110, 223] width 44 height 22
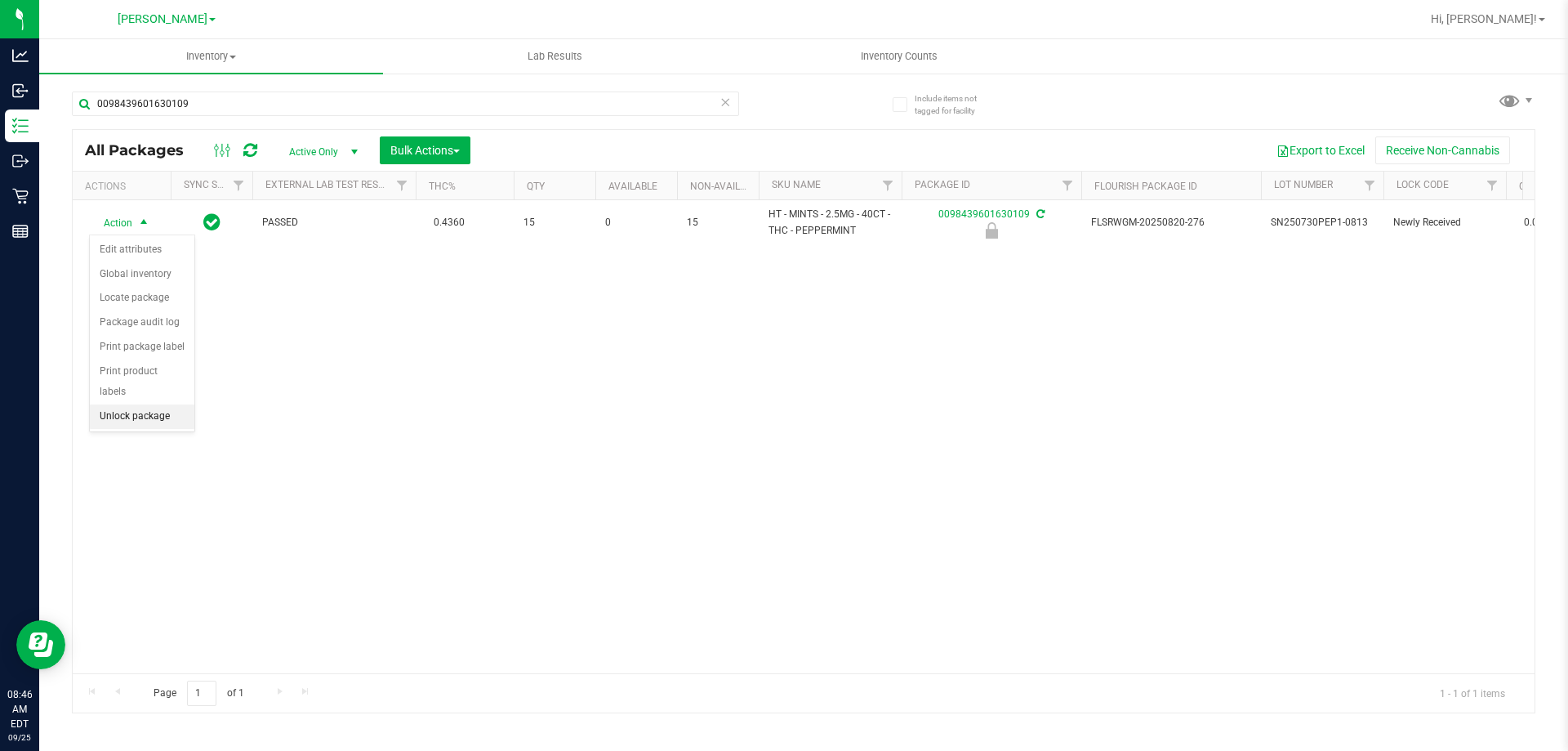
click at [112, 404] on li "Unlock package" at bounding box center [142, 416] width 104 height 24
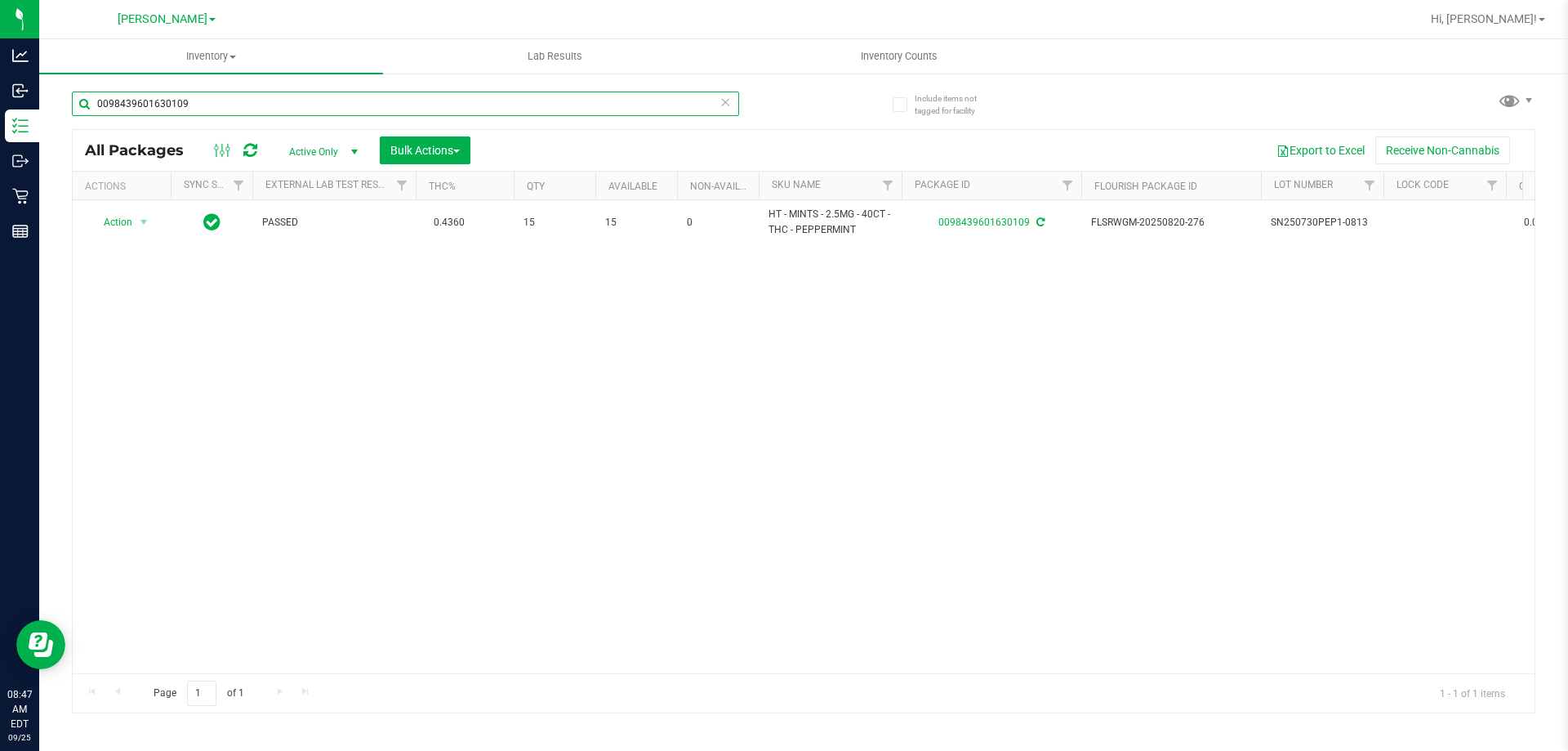
click at [225, 102] on input "0098439601630109" at bounding box center [405, 103] width 667 height 24
type input "7073189601054289"
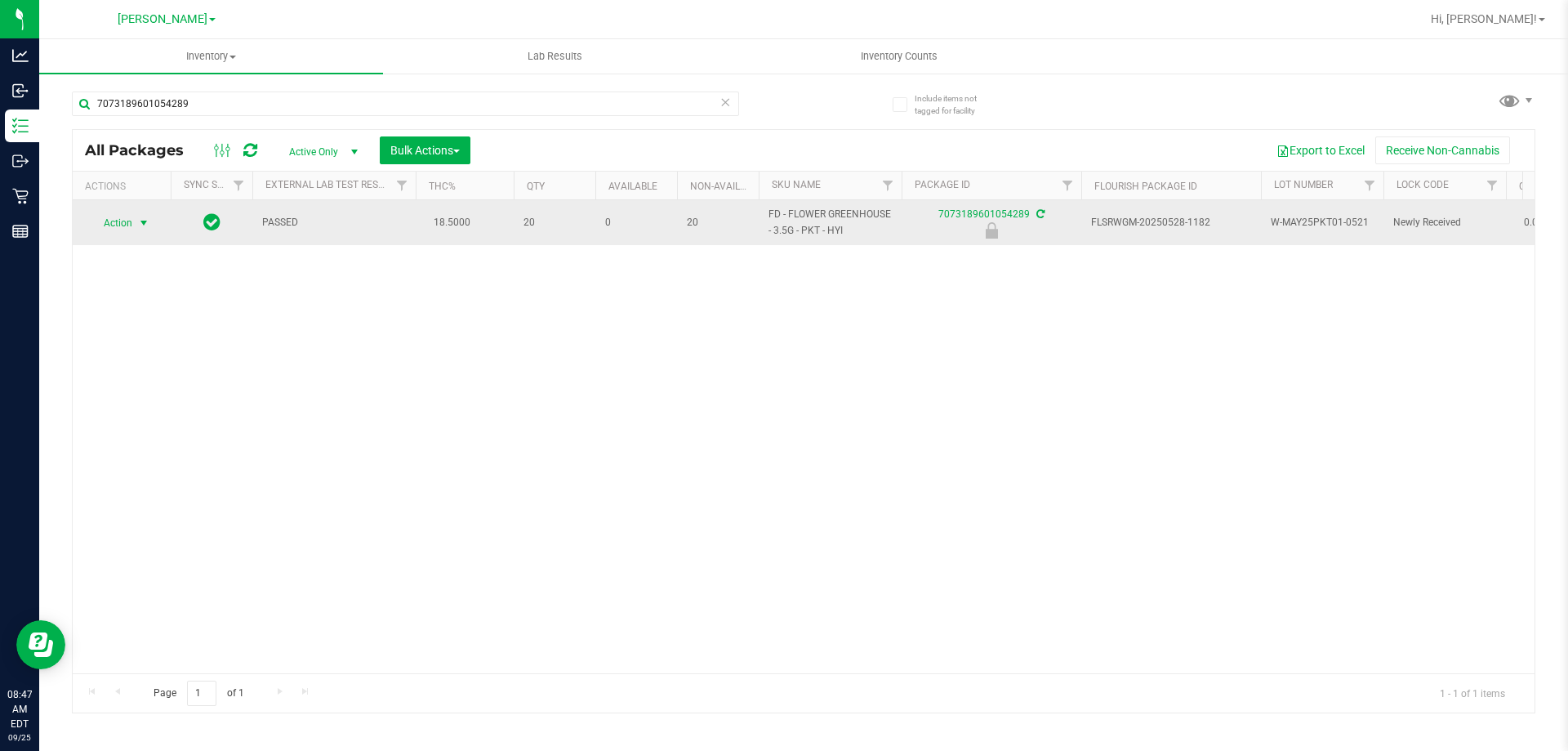
click at [138, 225] on span "select" at bounding box center [144, 223] width 13 height 13
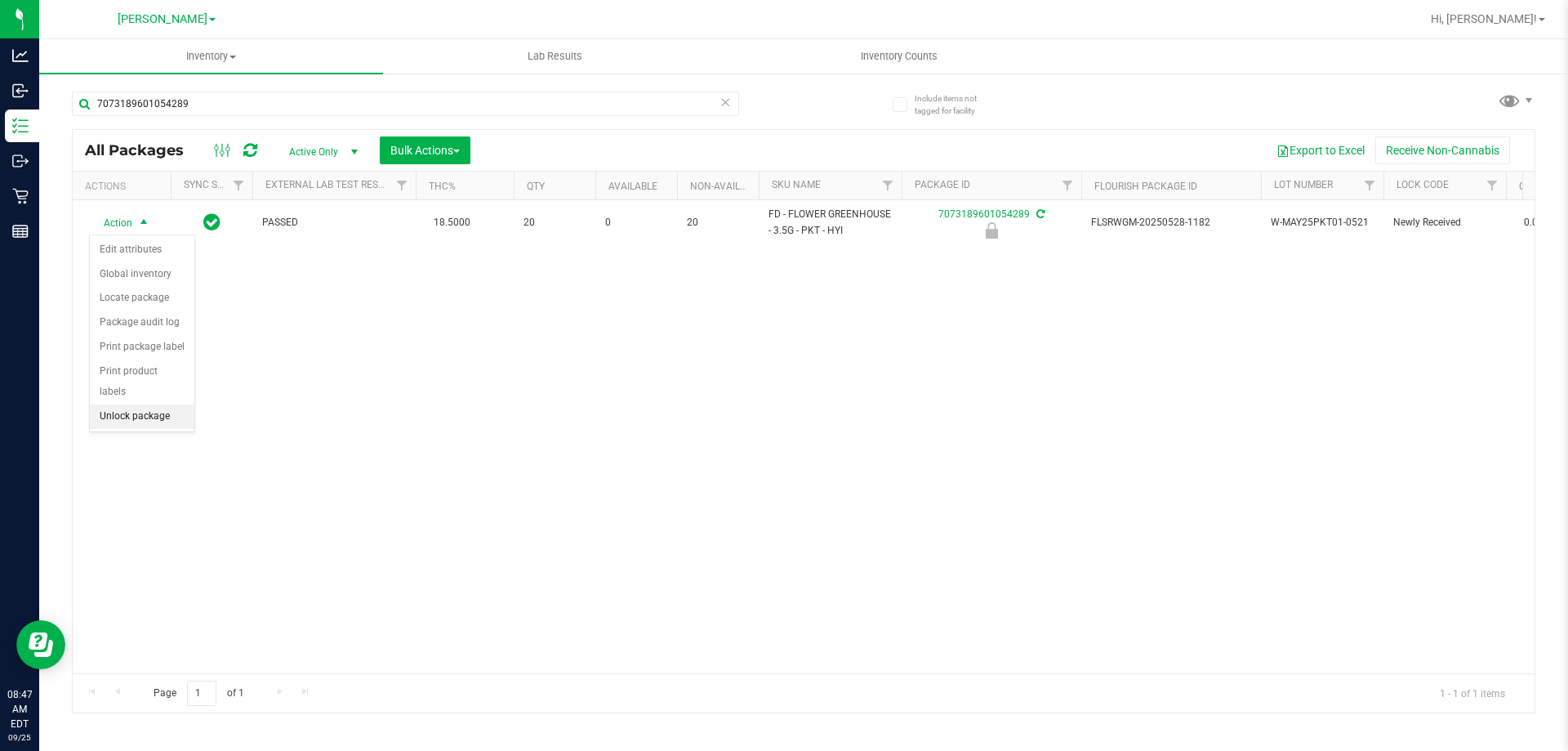
click at [167, 404] on li "Unlock package" at bounding box center [142, 416] width 104 height 24
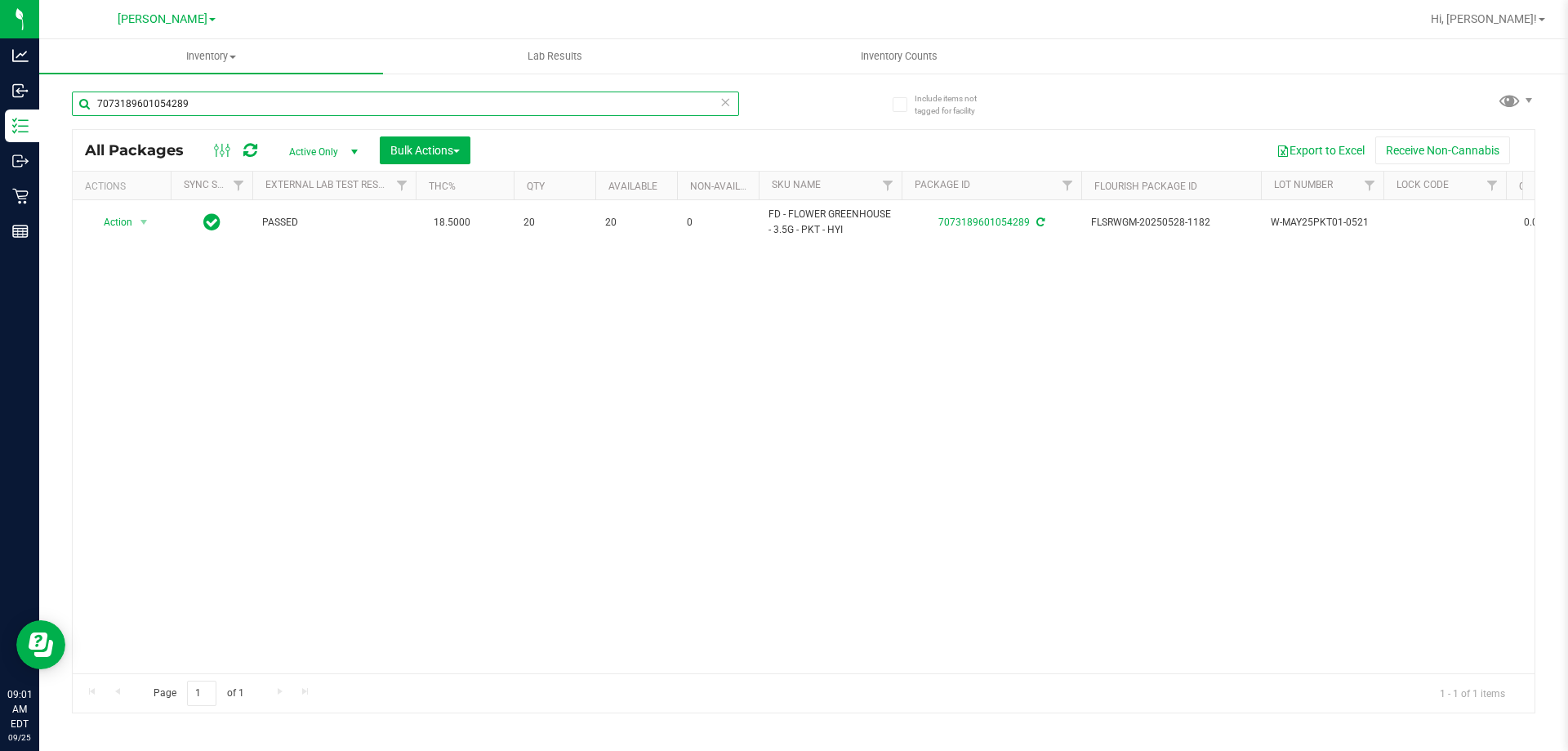
click at [371, 103] on input "7073189601054289" at bounding box center [405, 103] width 667 height 24
type input "7356681915027098"
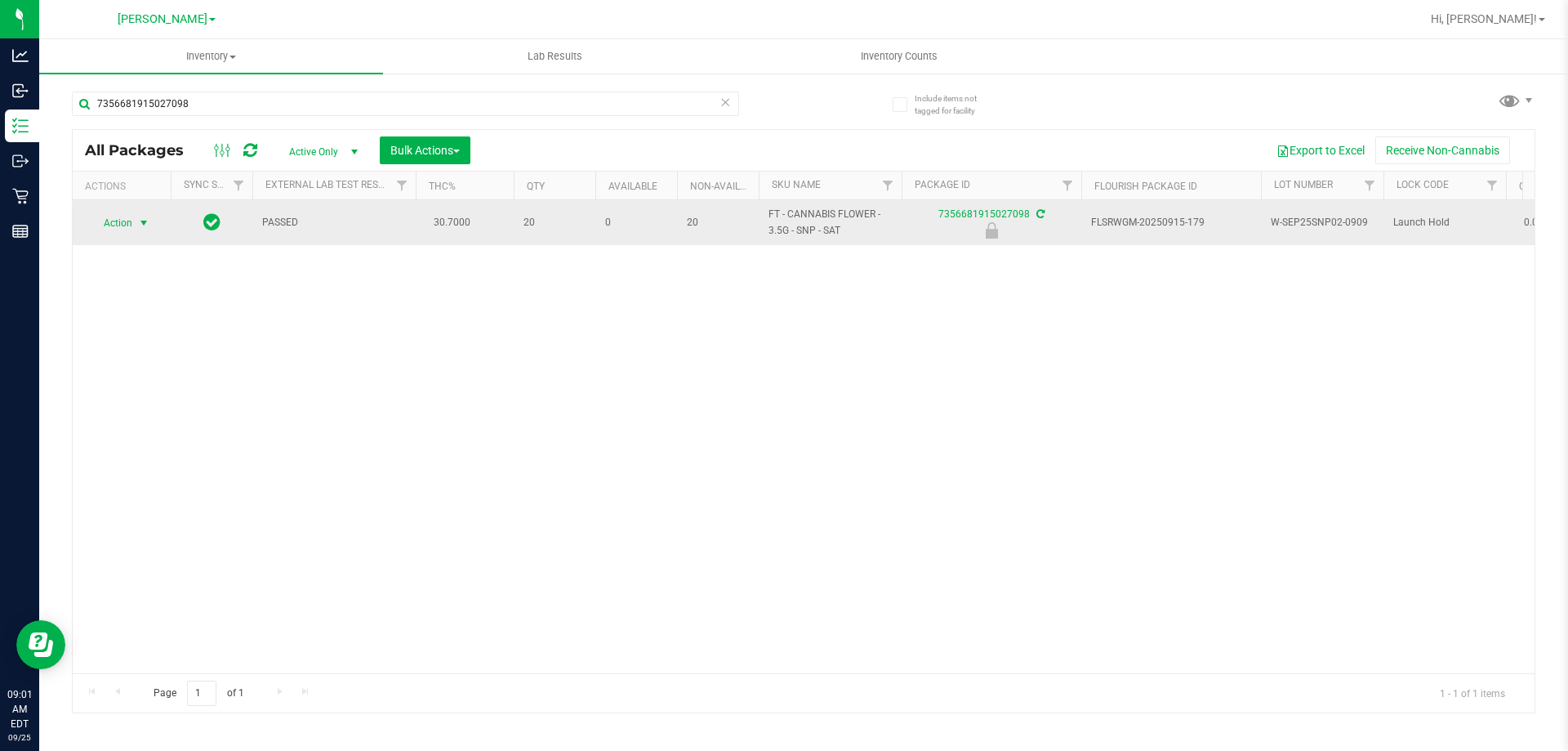
click at [126, 221] on span "Action" at bounding box center [110, 223] width 44 height 22
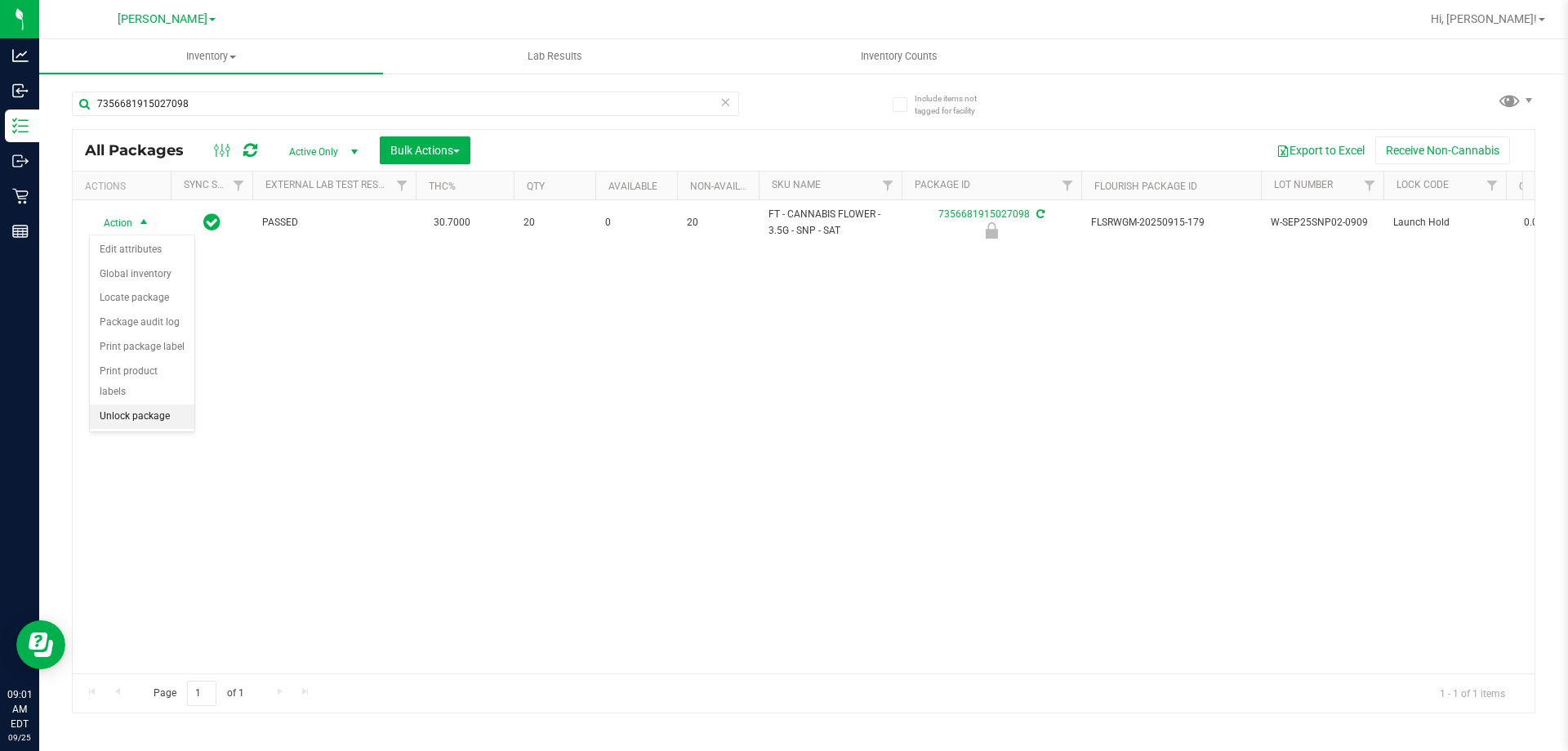
click at [177, 404] on li "Unlock package" at bounding box center [142, 416] width 104 height 24
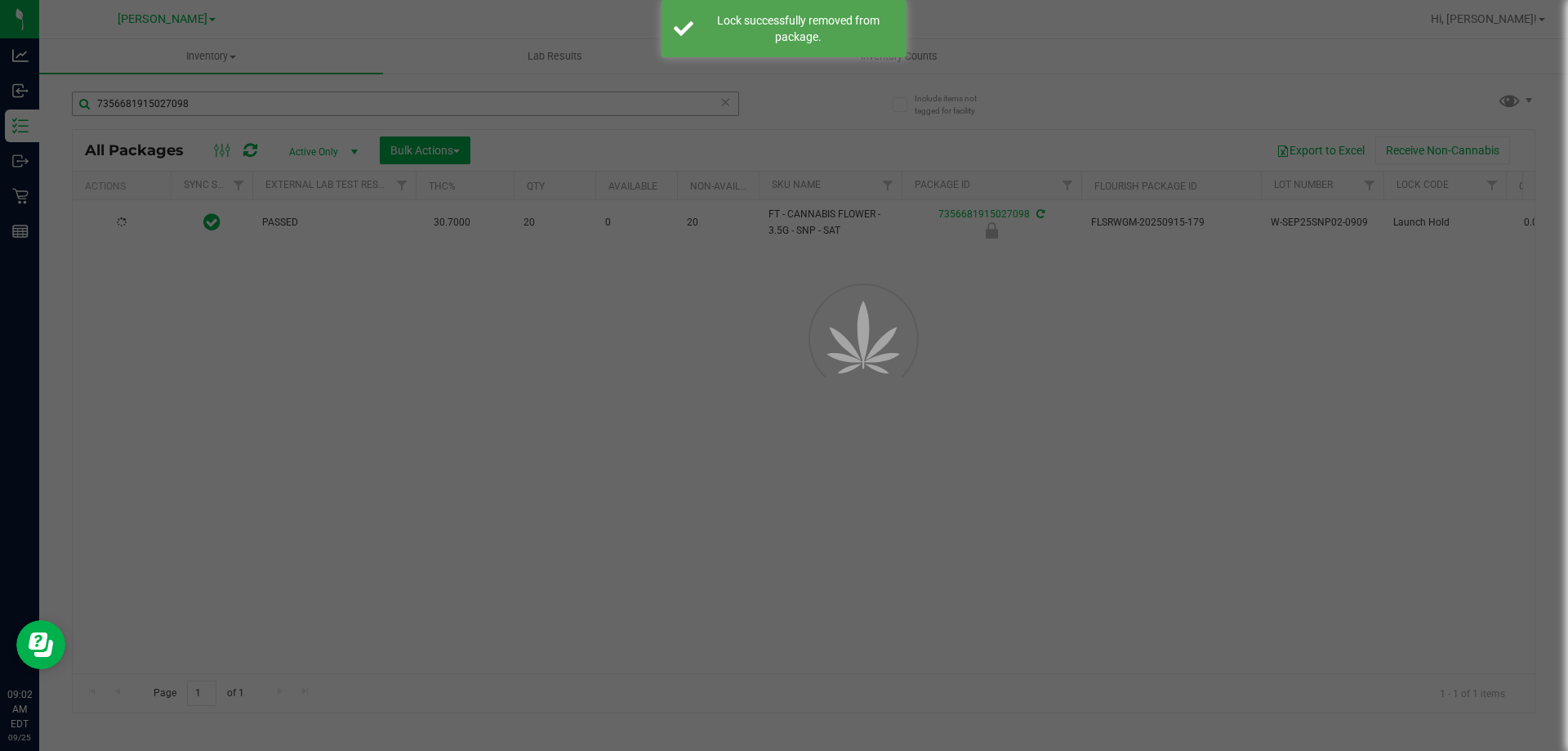
click at [225, 103] on div at bounding box center [784, 376] width 1568 height 751
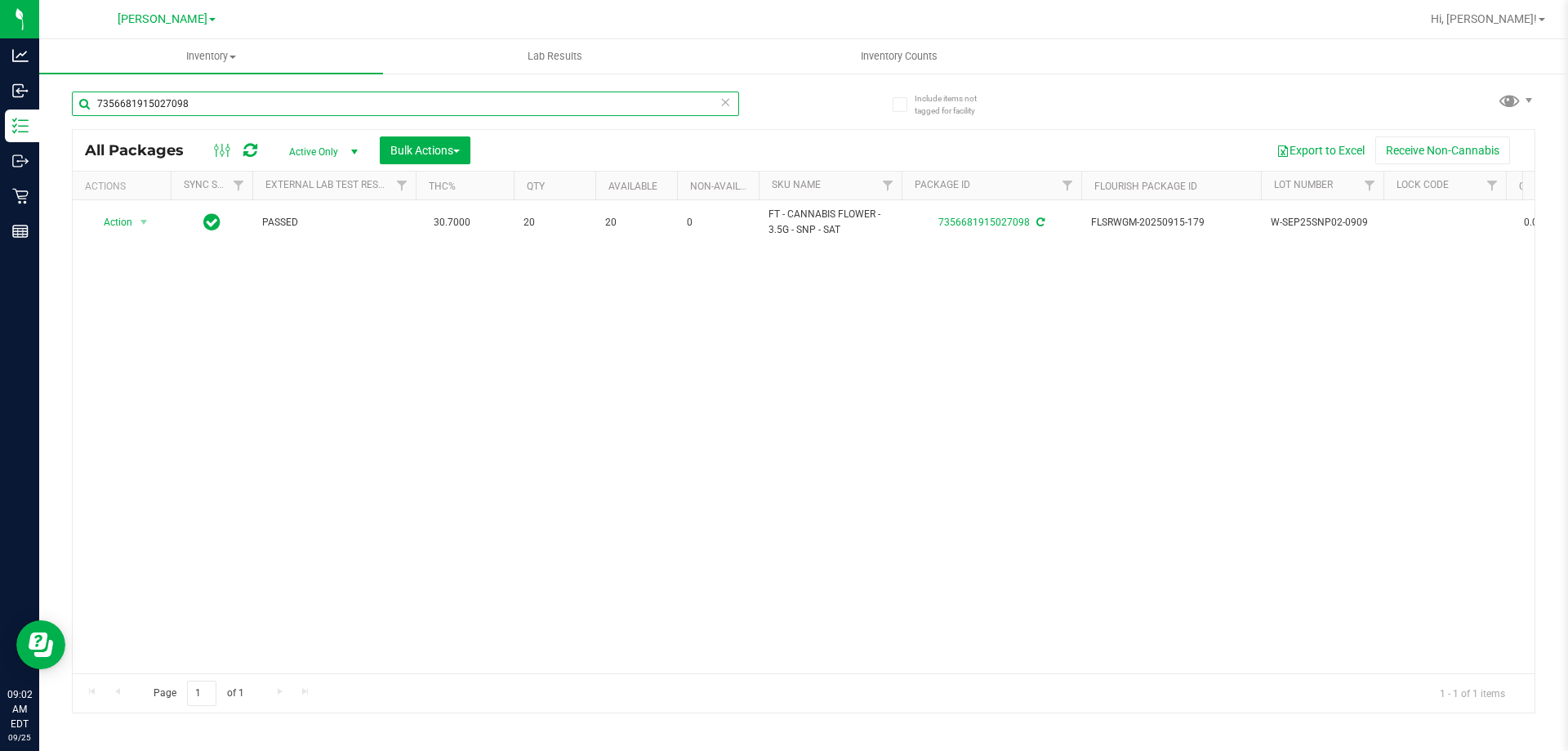
click at [225, 103] on input "7356681915027098" at bounding box center [405, 103] width 667 height 24
type input "0405283989016650"
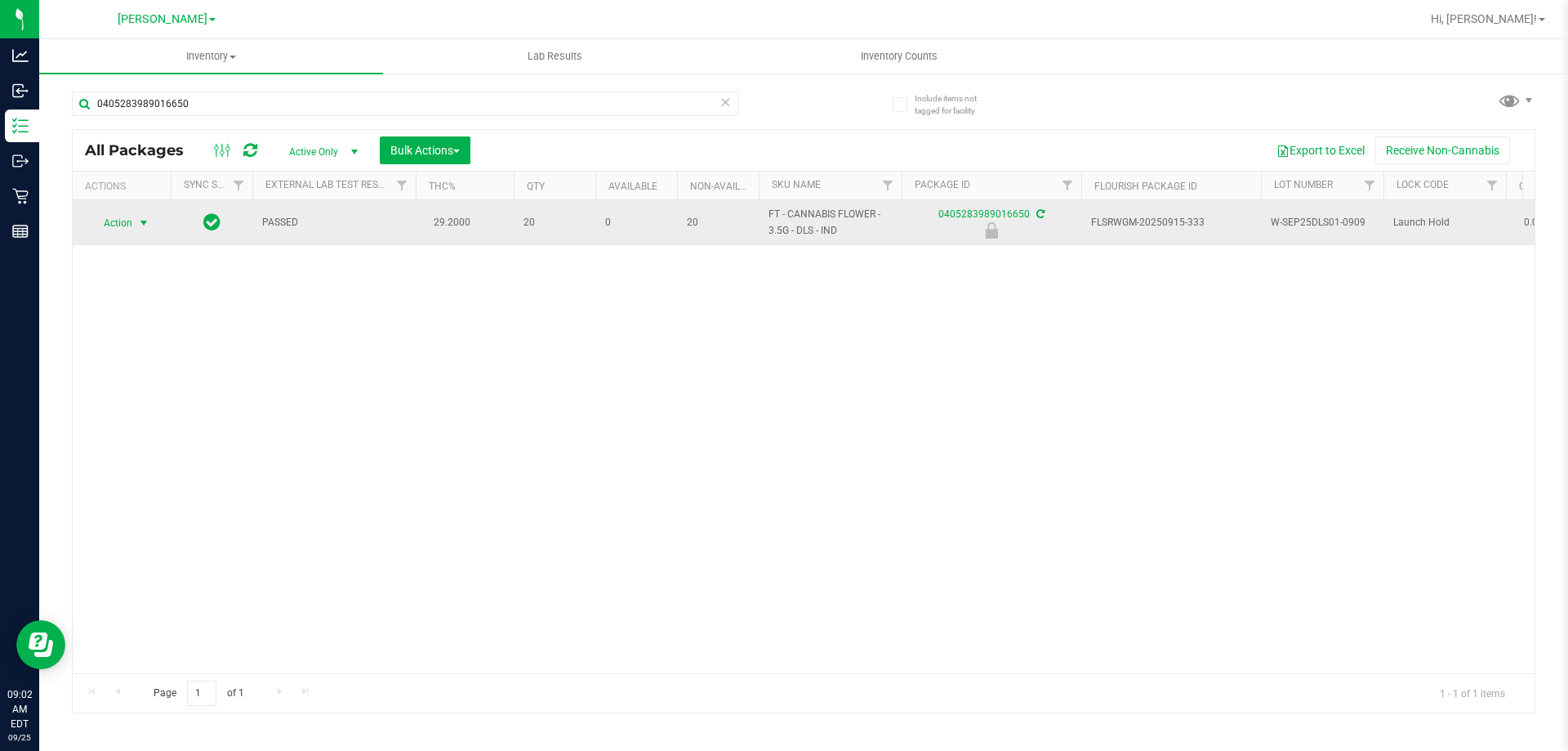
click at [126, 215] on span "Action" at bounding box center [110, 223] width 44 height 22
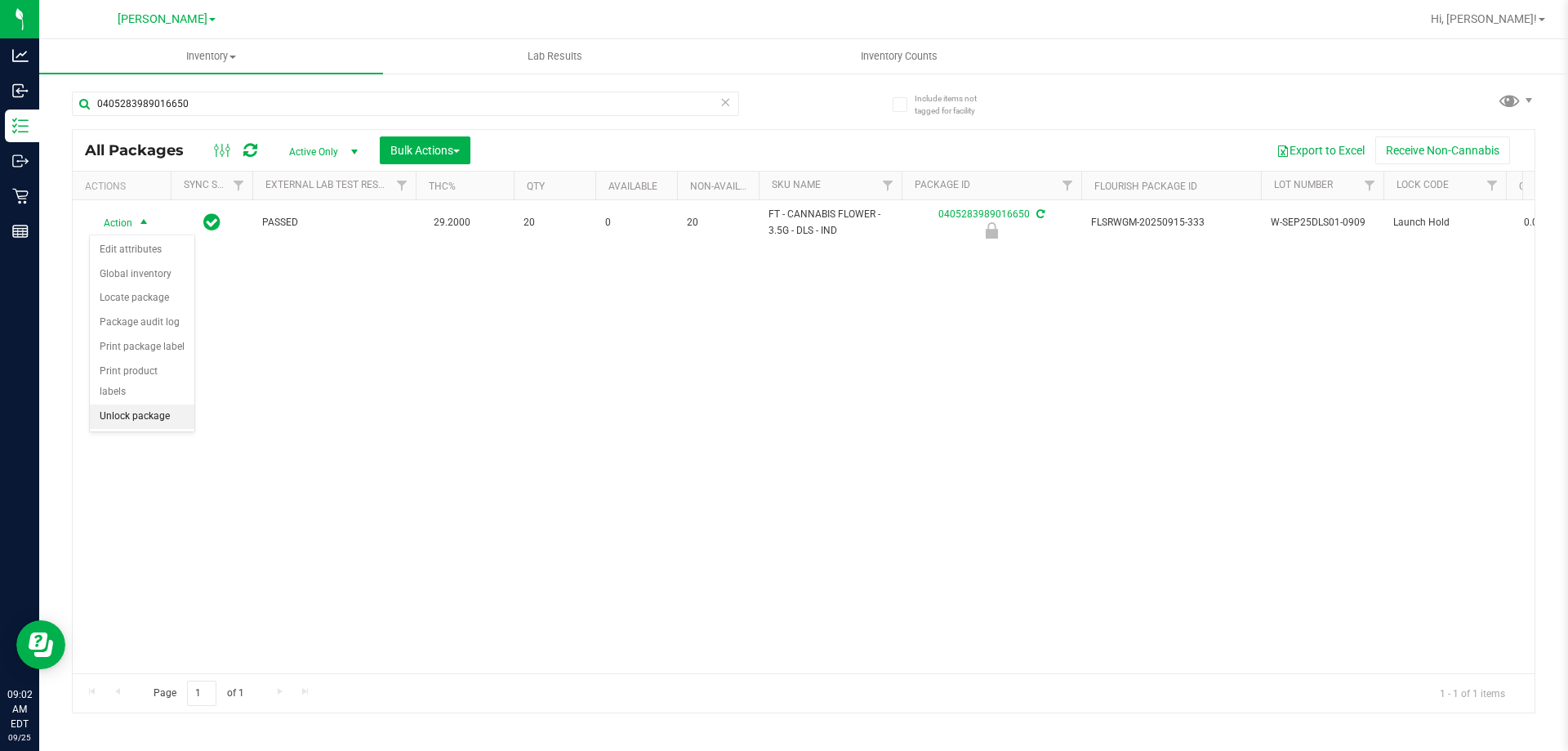
click at [156, 404] on li "Unlock package" at bounding box center [142, 416] width 104 height 24
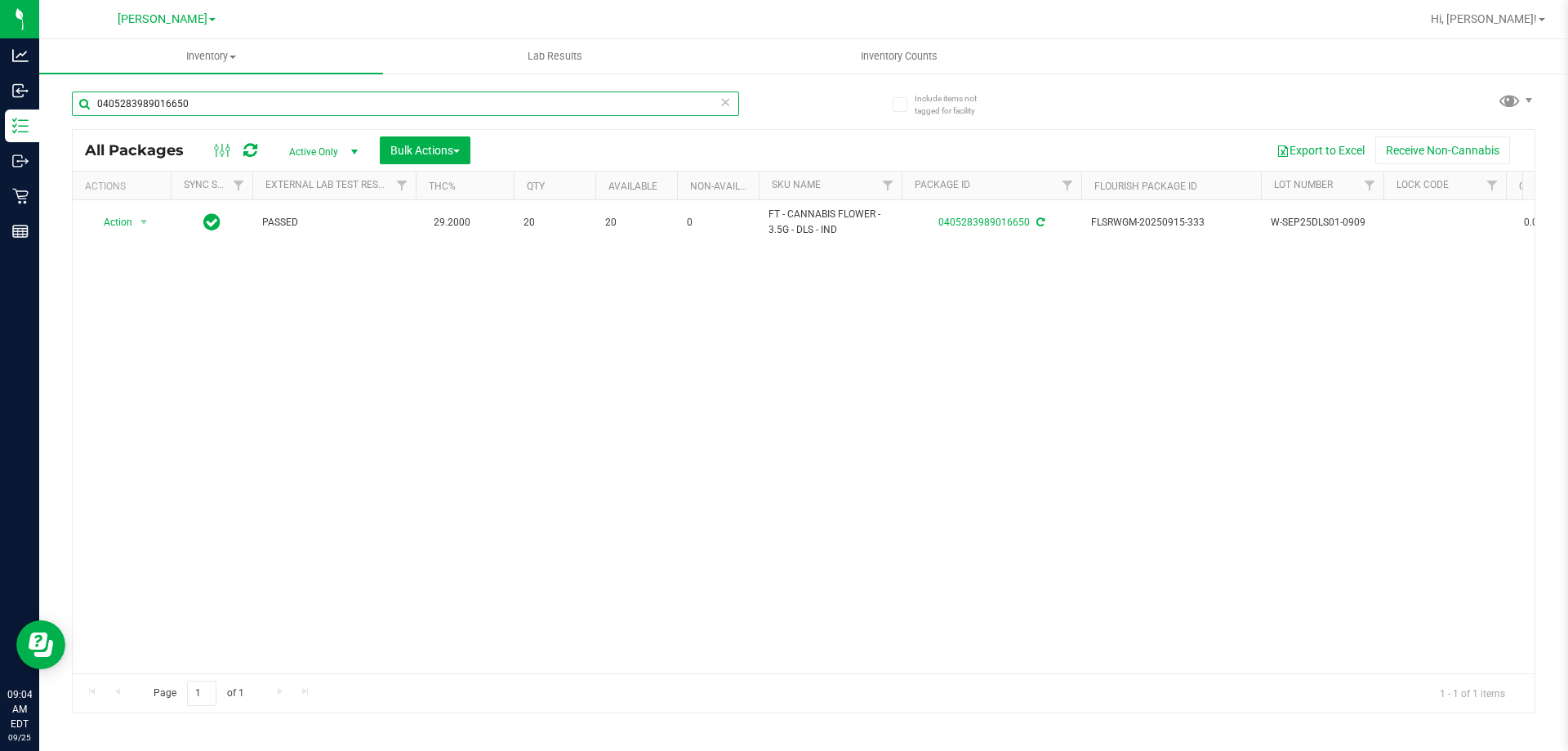
click at [533, 97] on input "0405283989016650" at bounding box center [405, 103] width 667 height 24
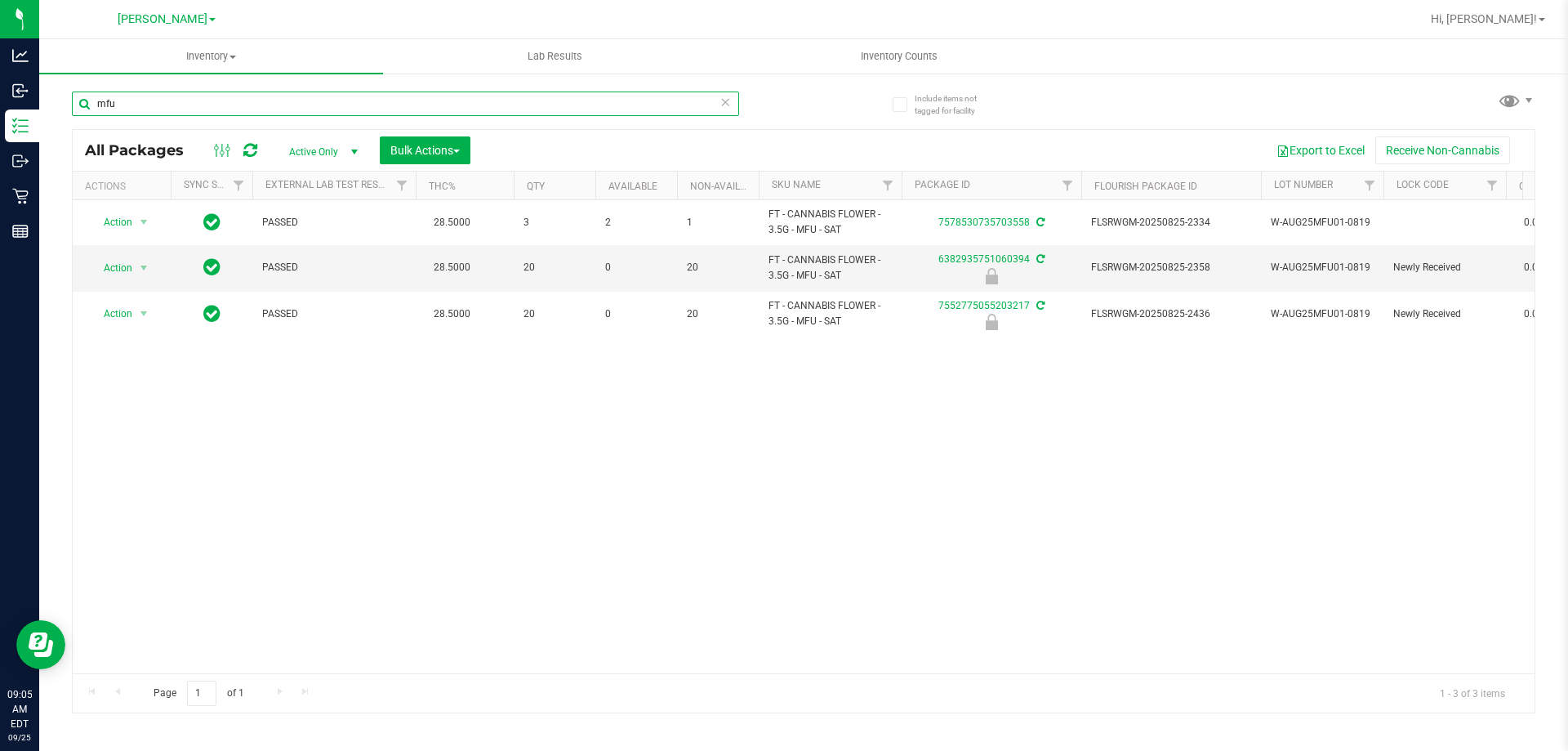
click at [427, 110] on input "mfu" at bounding box center [405, 103] width 667 height 24
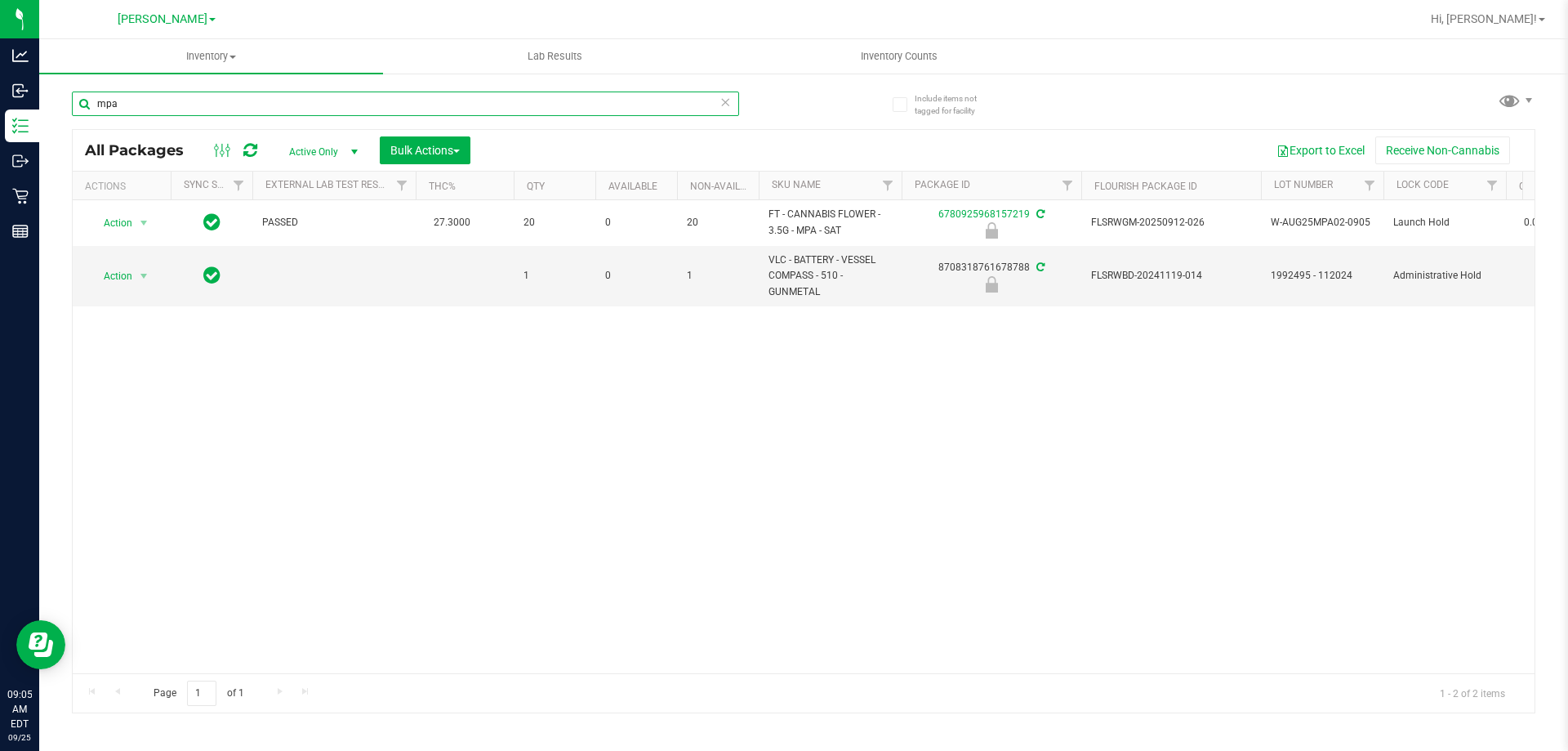
type input "mpa"
click at [325, 143] on span "Active Only" at bounding box center [320, 151] width 90 height 22
click at [307, 252] on li "All" at bounding box center [319, 251] width 88 height 24
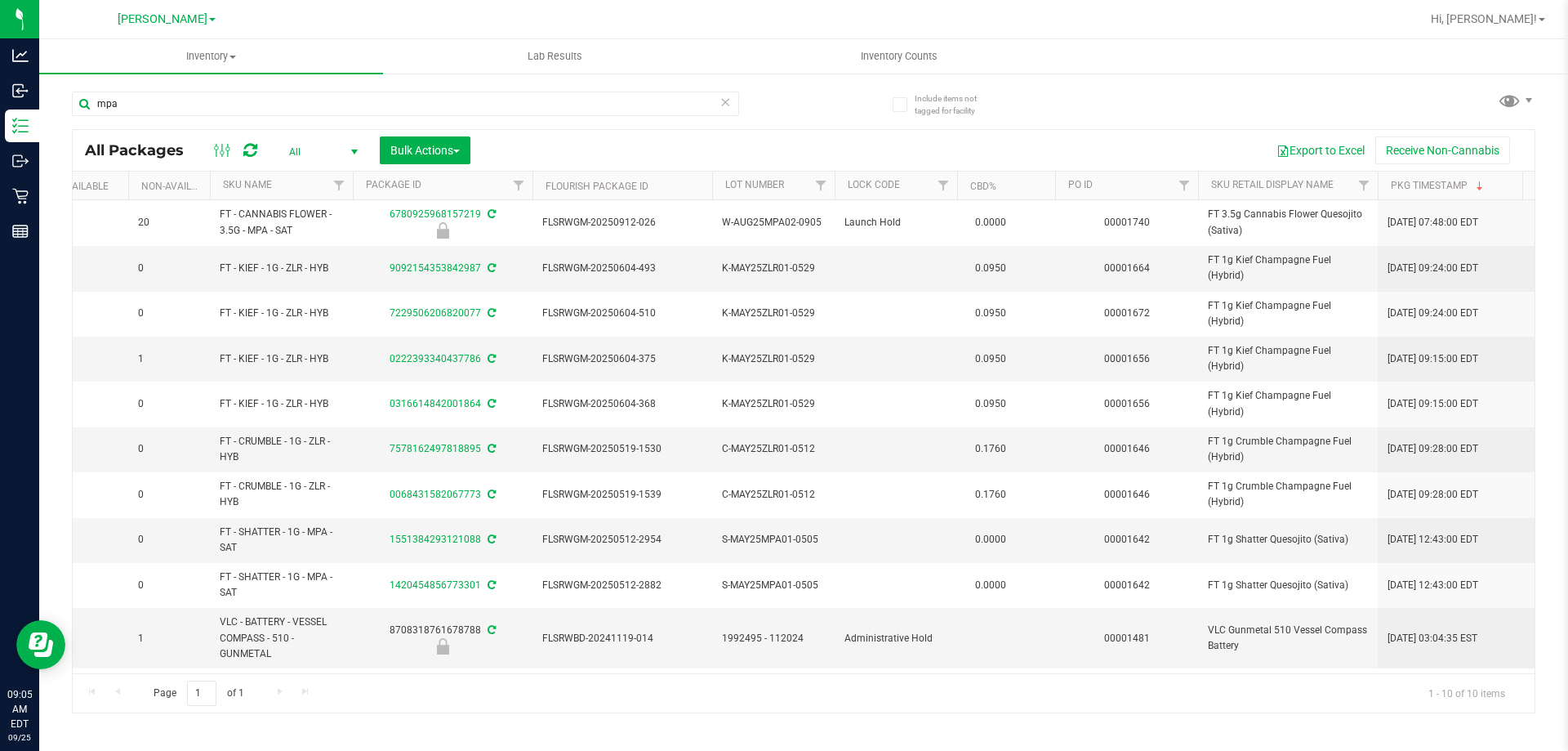
scroll to position [0, 475]
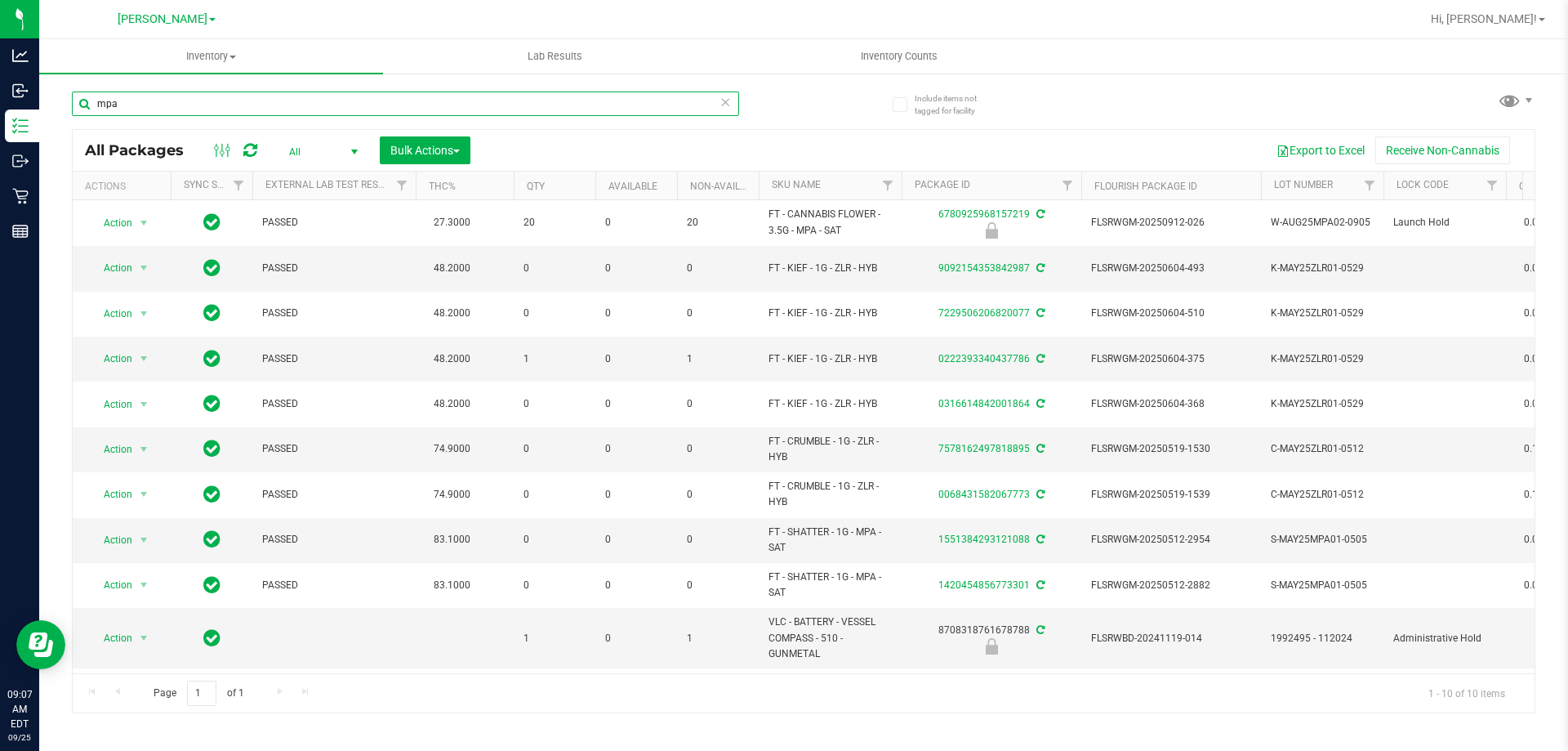
click at [386, 101] on input "mpa" at bounding box center [405, 103] width 667 height 24
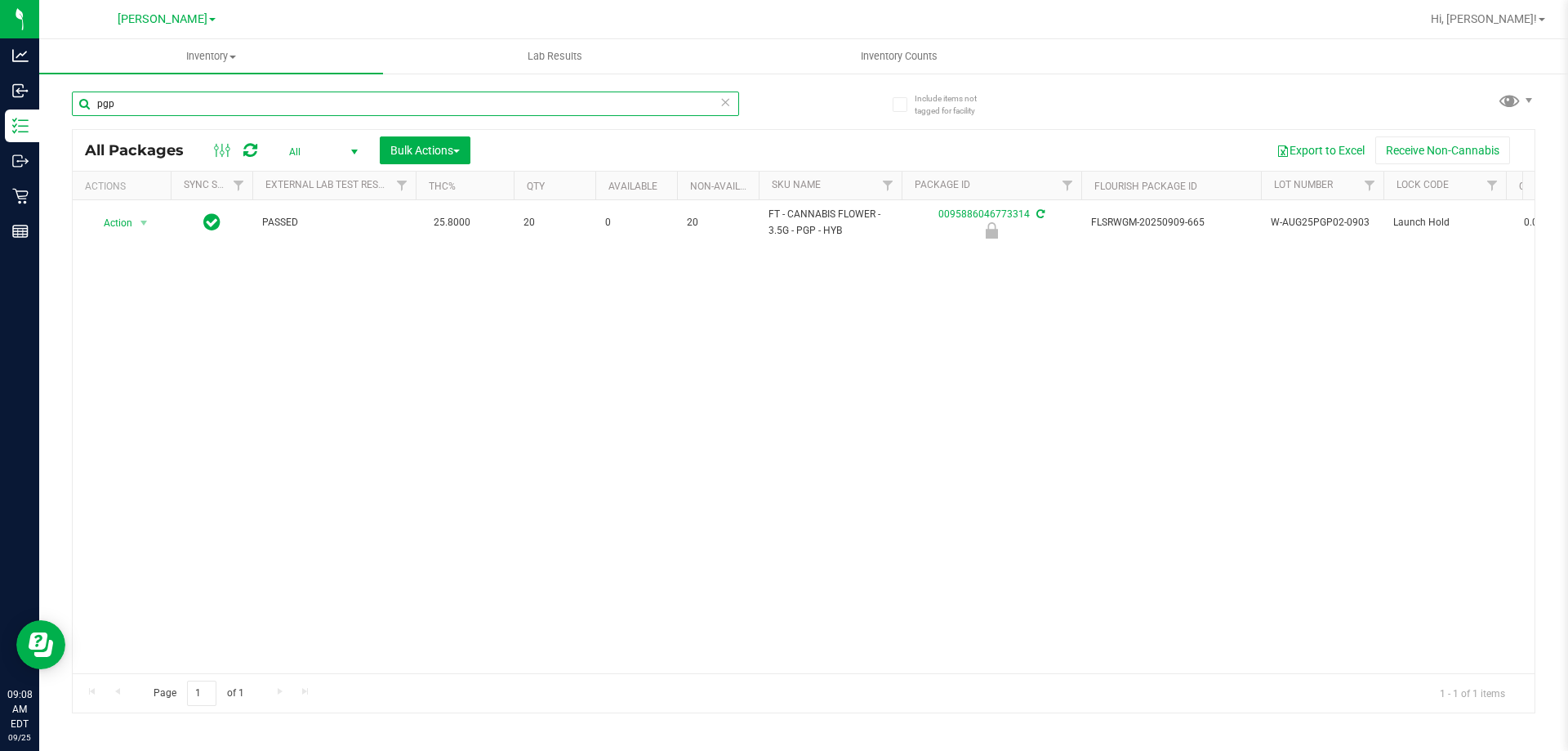
click at [363, 103] on input "pgp" at bounding box center [405, 103] width 667 height 24
click at [338, 158] on span "All" at bounding box center [320, 151] width 90 height 22
click at [339, 155] on span "All" at bounding box center [320, 151] width 90 height 22
click at [355, 100] on input "pgp" at bounding box center [405, 103] width 667 height 24
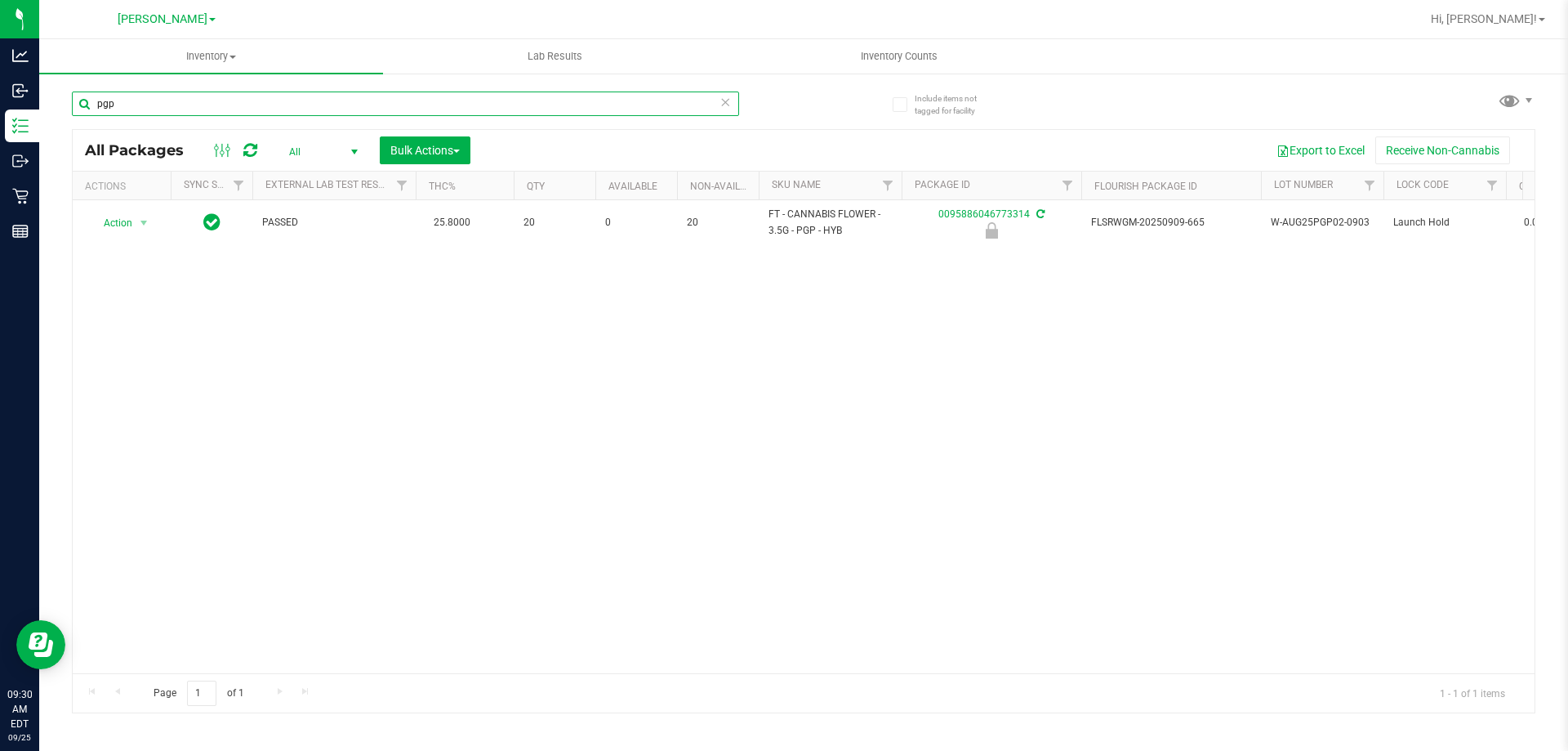
click at [341, 111] on input "pgp" at bounding box center [405, 103] width 667 height 24
type input "5421406560808271"
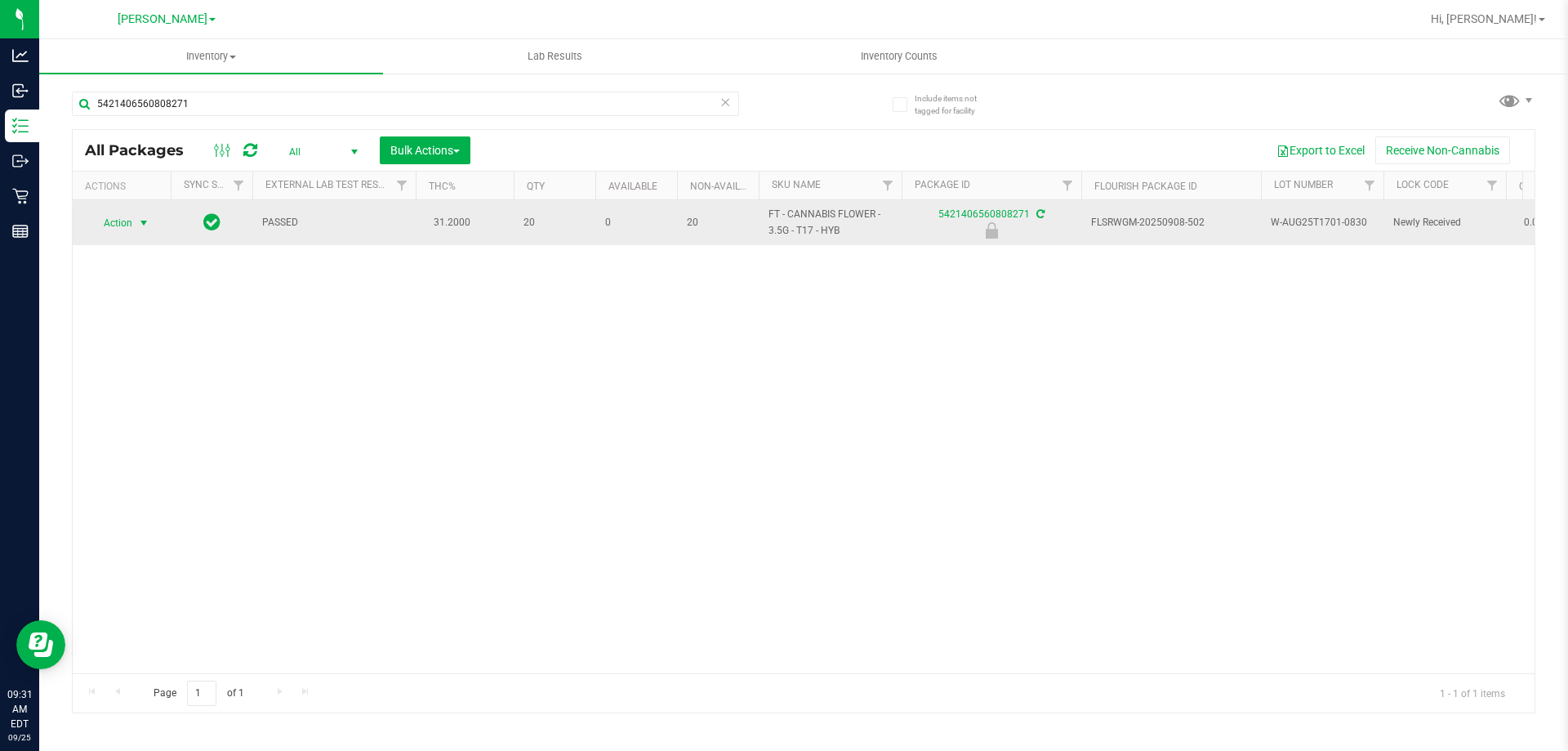
click at [119, 221] on span "Action" at bounding box center [110, 223] width 44 height 22
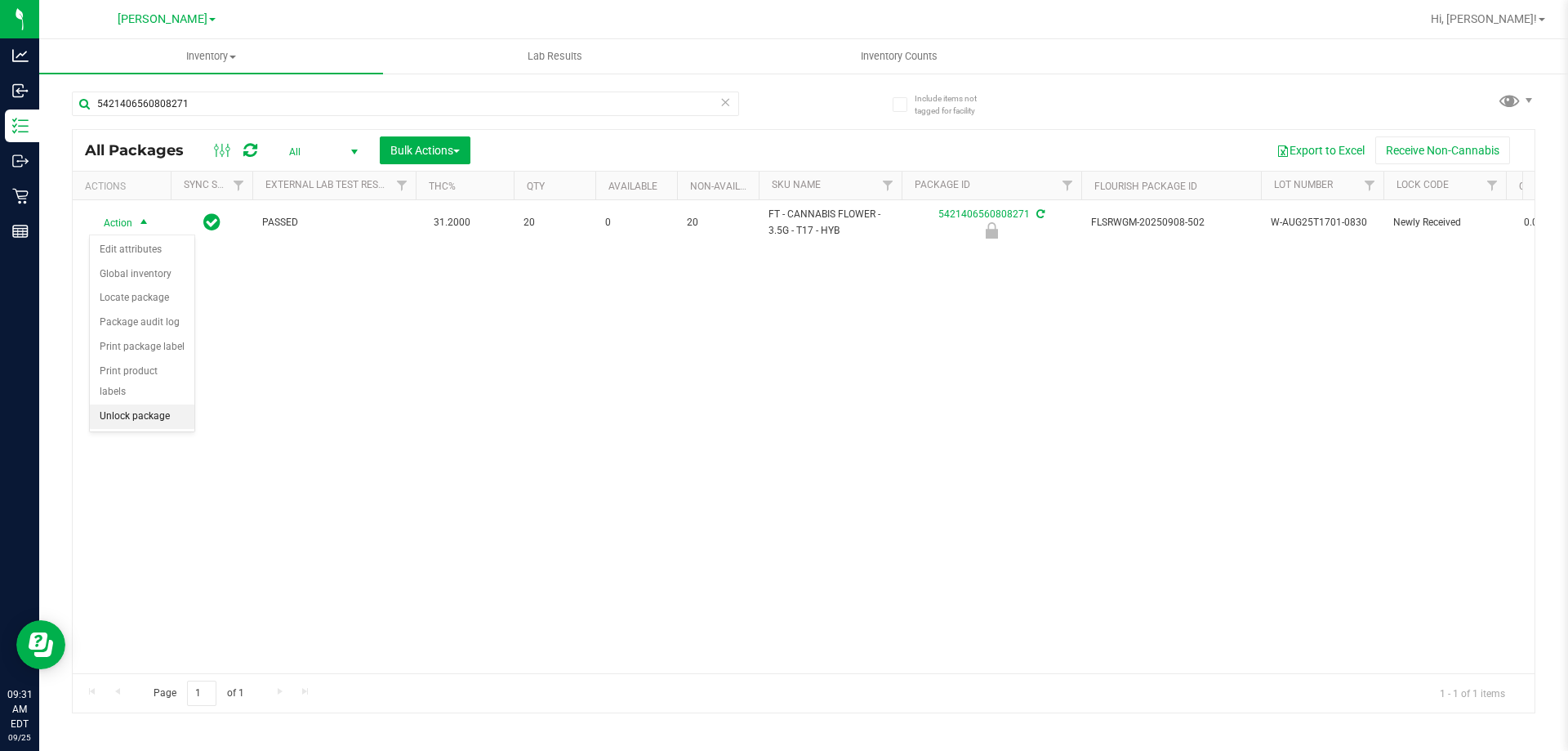
click at [146, 404] on li "Unlock package" at bounding box center [142, 416] width 104 height 24
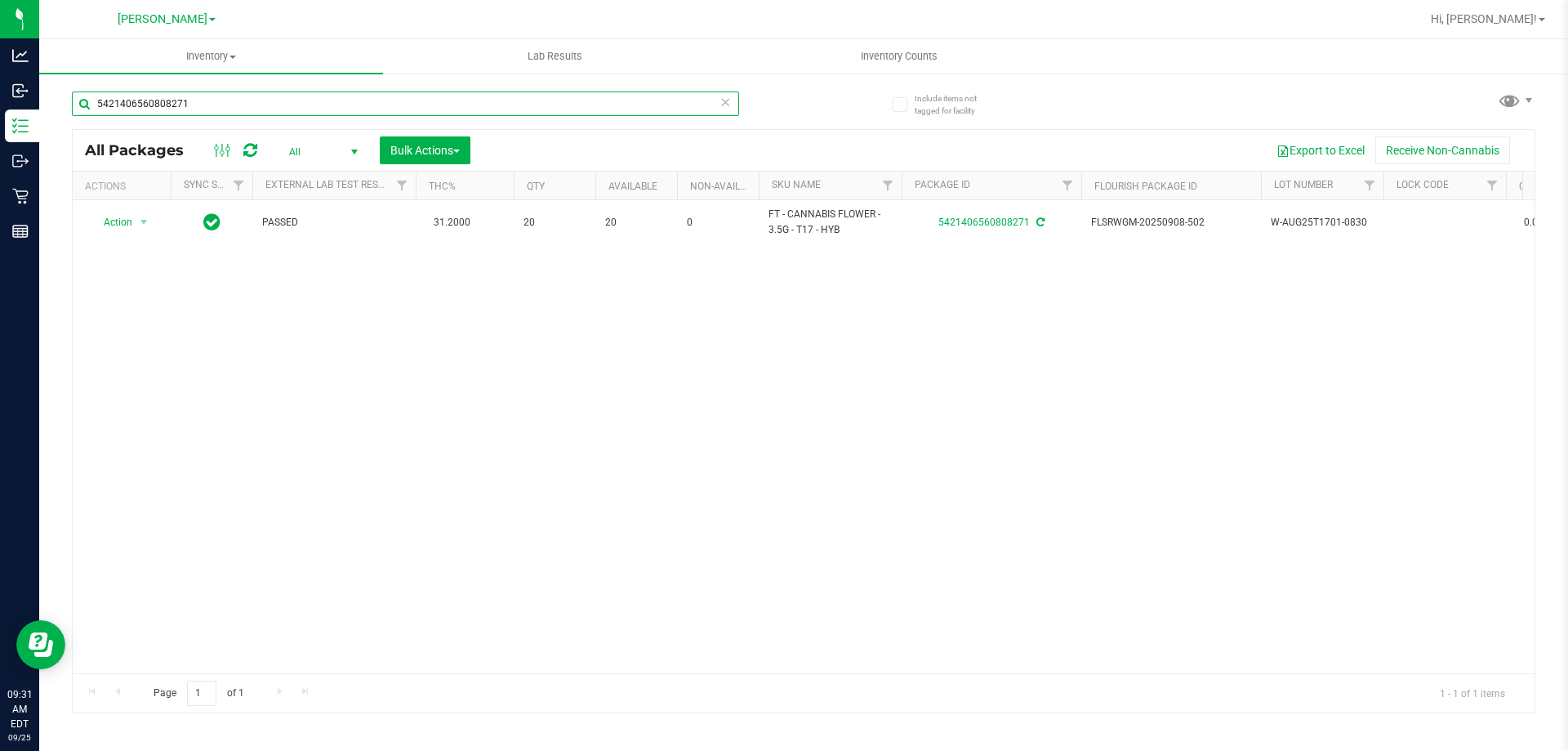
click at [327, 106] on input "5421406560808271" at bounding box center [405, 103] width 667 height 24
paste input "SN250728DC1-0804"
click at [327, 106] on input "SN250728DC1-0804" at bounding box center [405, 103] width 667 height 24
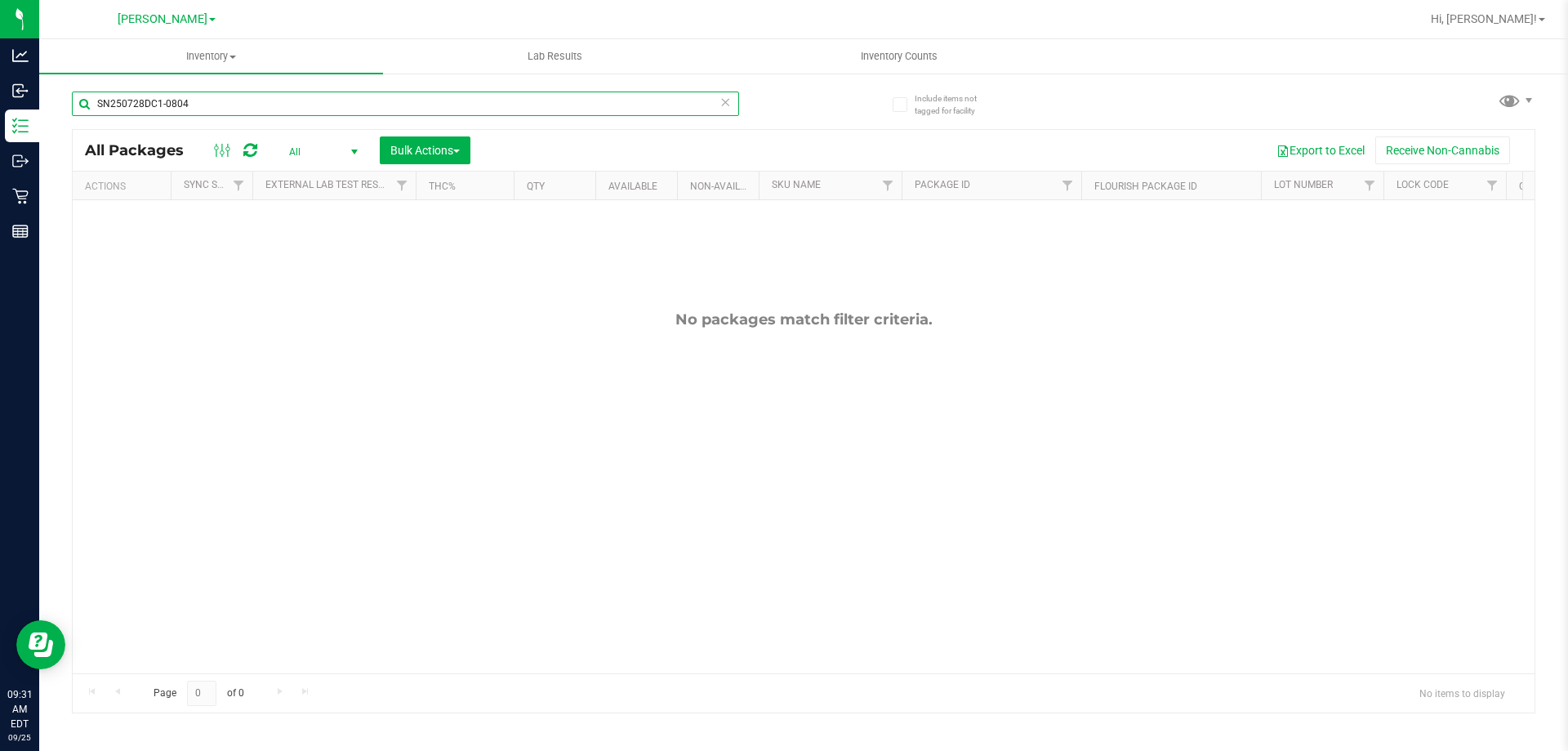
type input "SN250728DC1-0804"
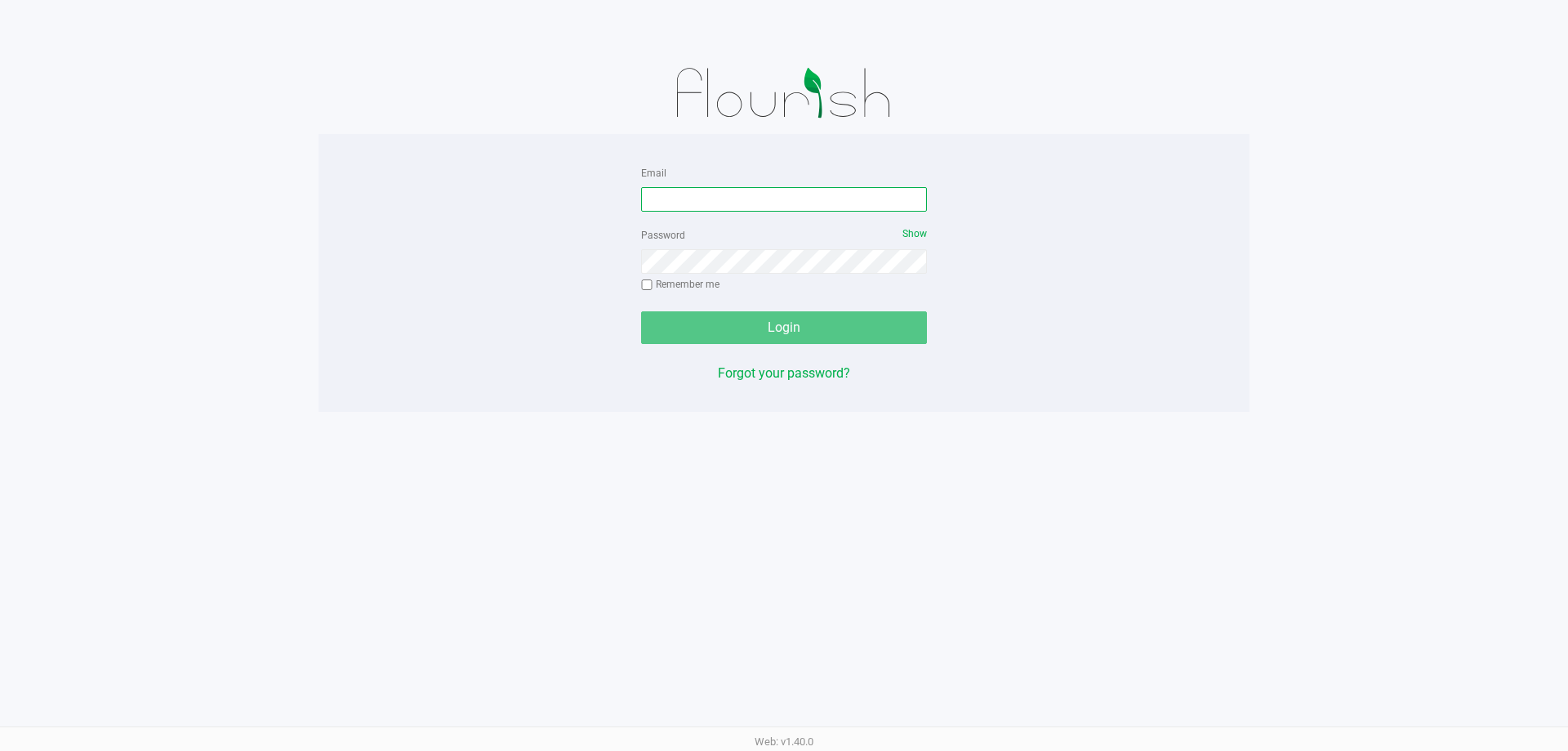
click at [833, 206] on input "Email" at bounding box center [784, 199] width 286 height 24
type input "[EMAIL_ADDRESS][DOMAIN_NAME]"
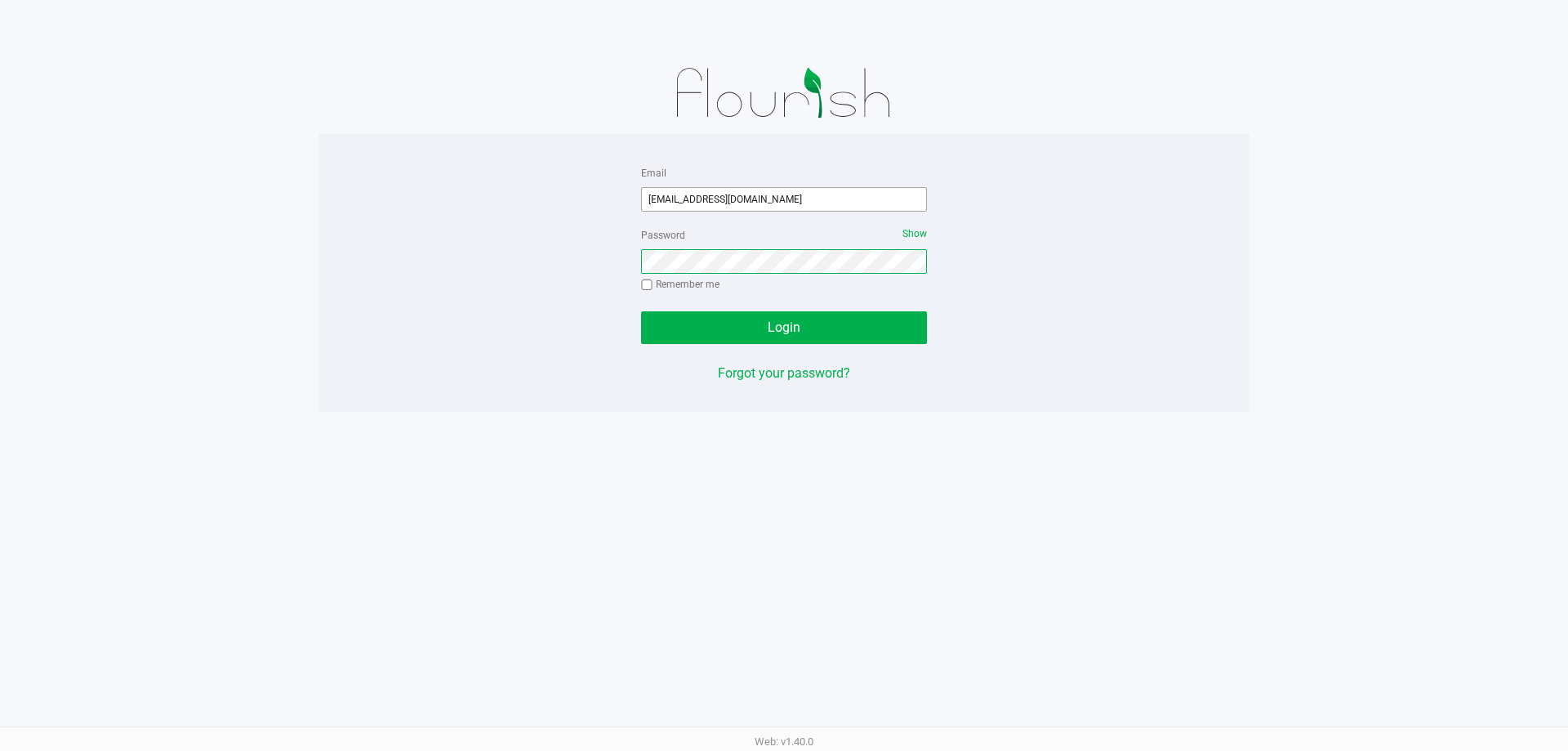
click at [641, 311] on button "Login" at bounding box center [784, 327] width 286 height 32
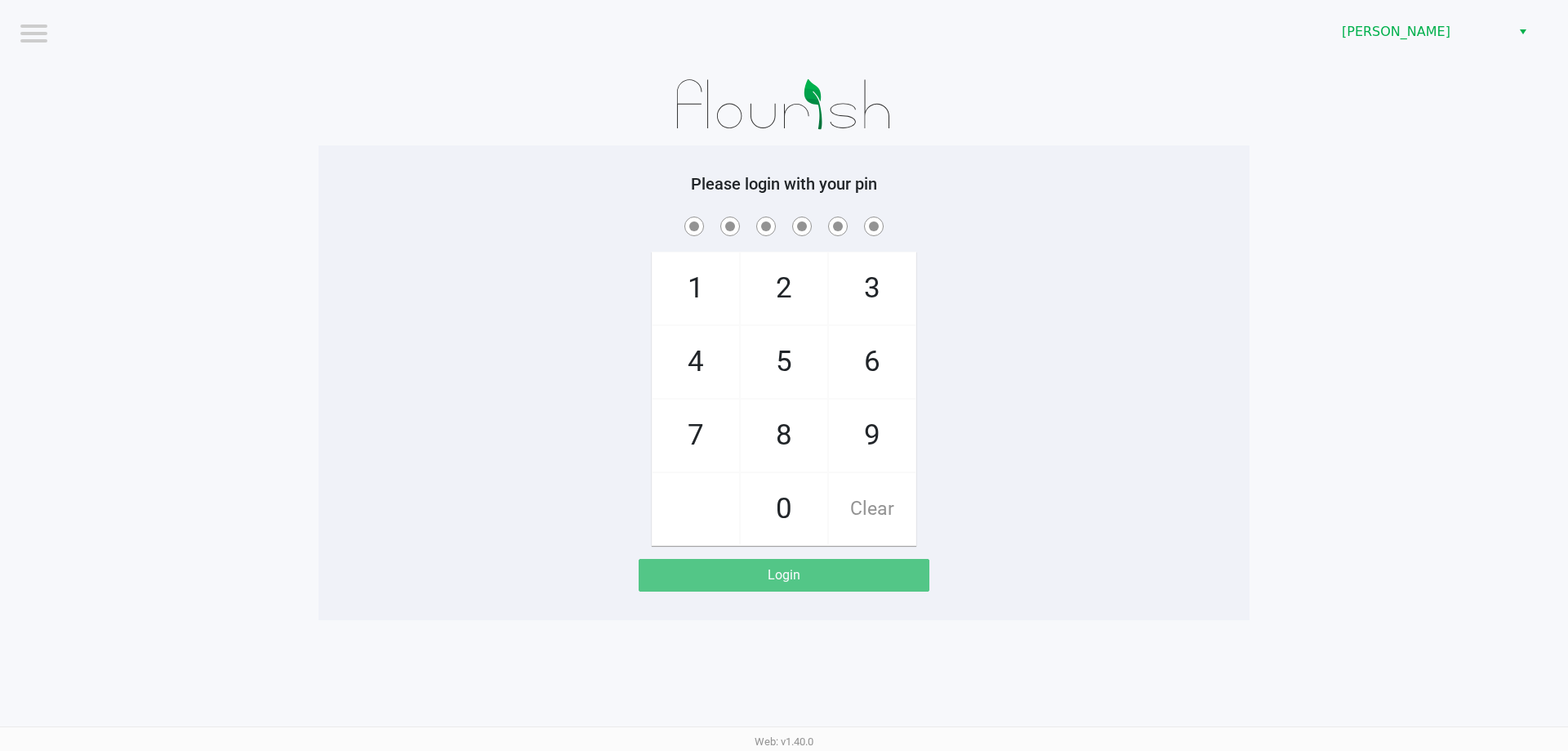
click at [1009, 58] on div "[PERSON_NAME]" at bounding box center [1182, 31] width 771 height 64
checkbox input "true"
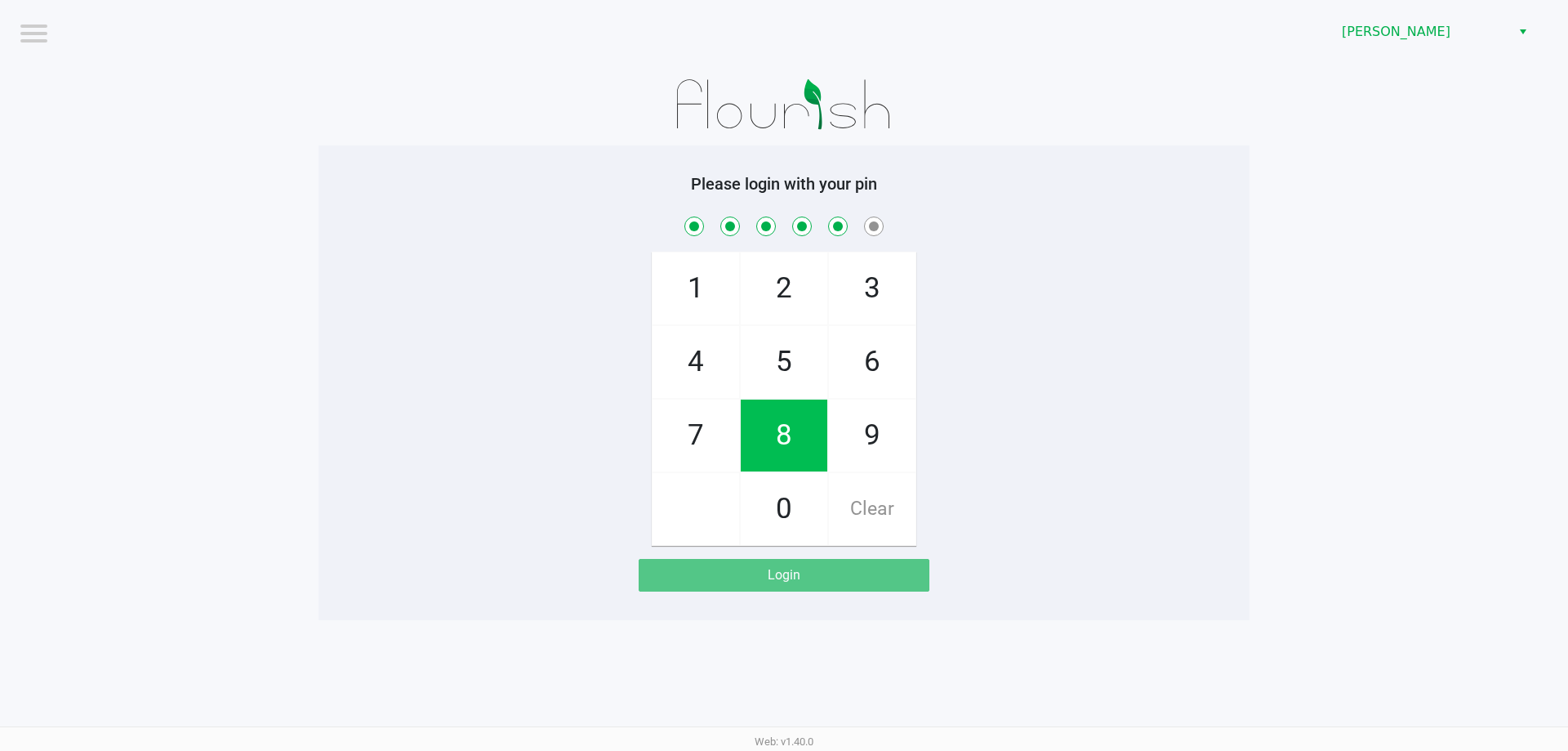
checkbox input "true"
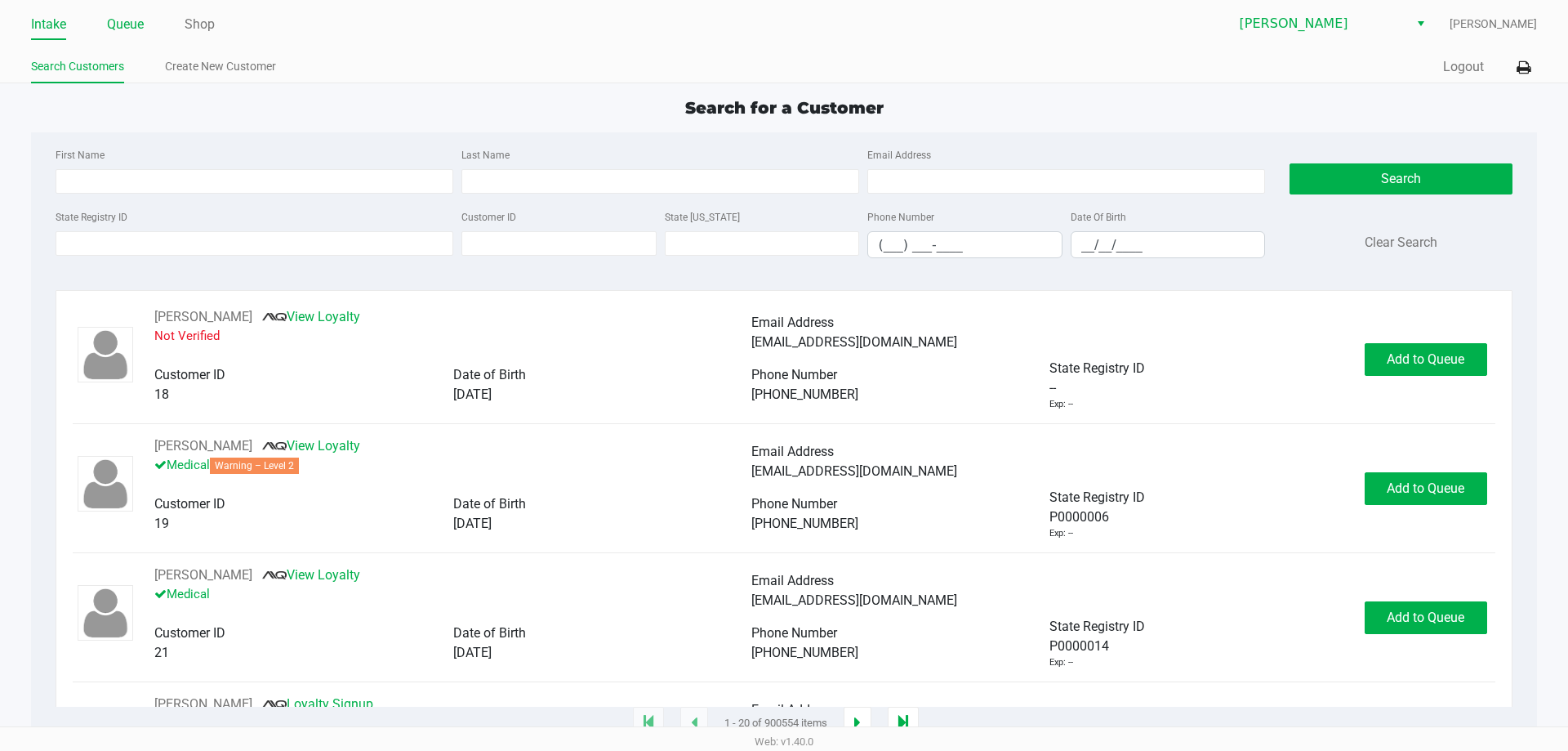
click at [113, 31] on link "Queue" at bounding box center [125, 24] width 37 height 22
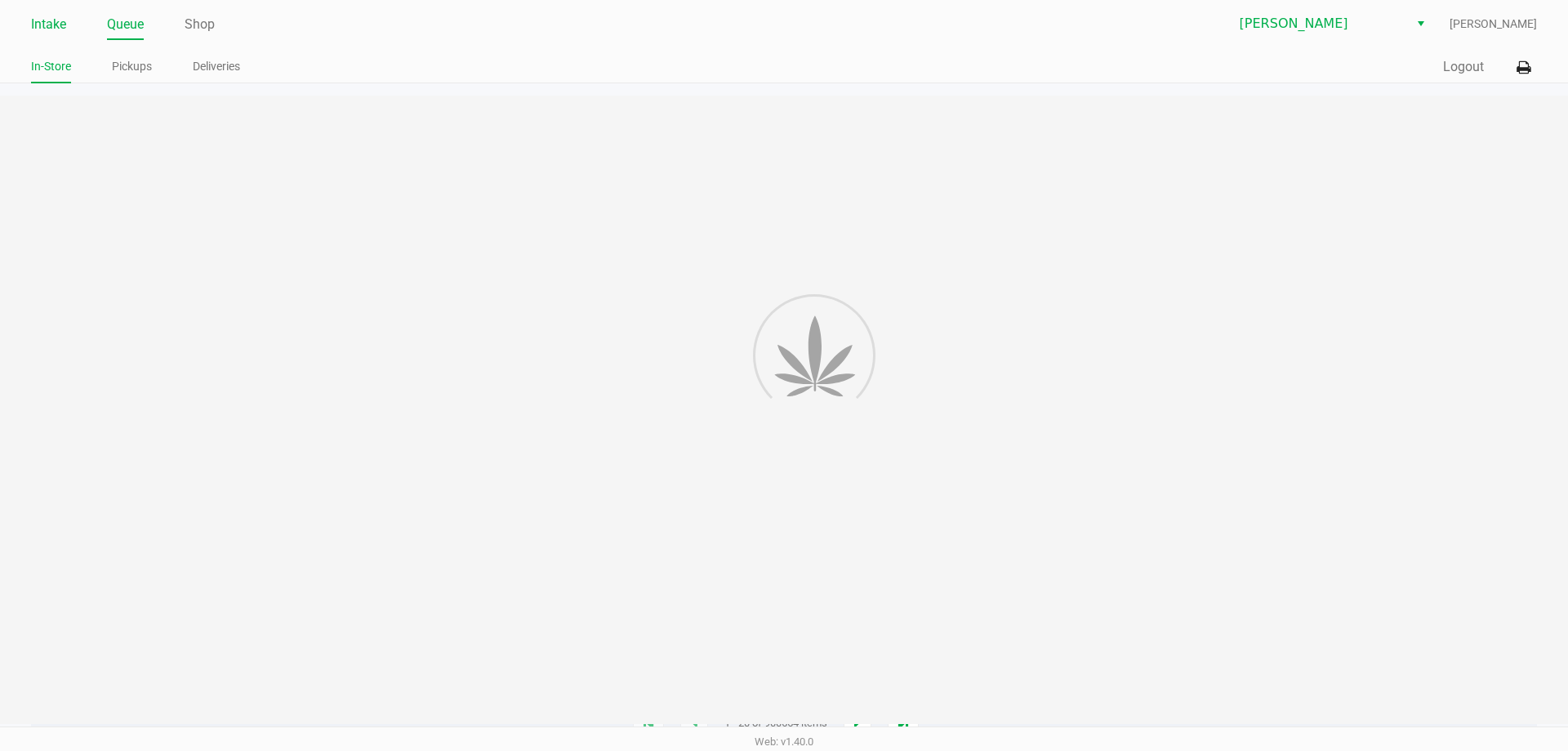
click at [46, 29] on link "Intake" at bounding box center [48, 24] width 35 height 22
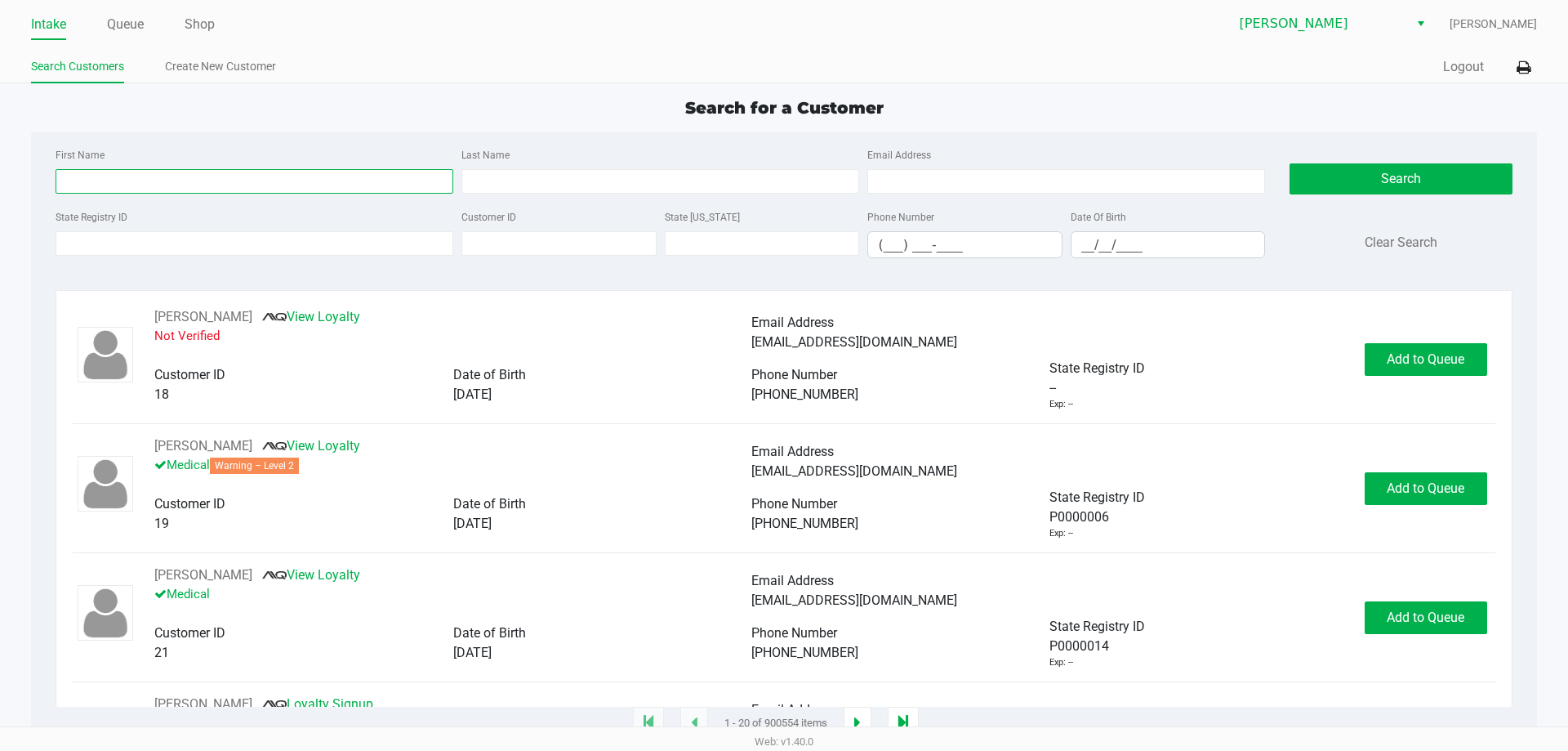
click at [140, 182] on input "First Name" at bounding box center [254, 181] width 398 height 24
type input "Raven"
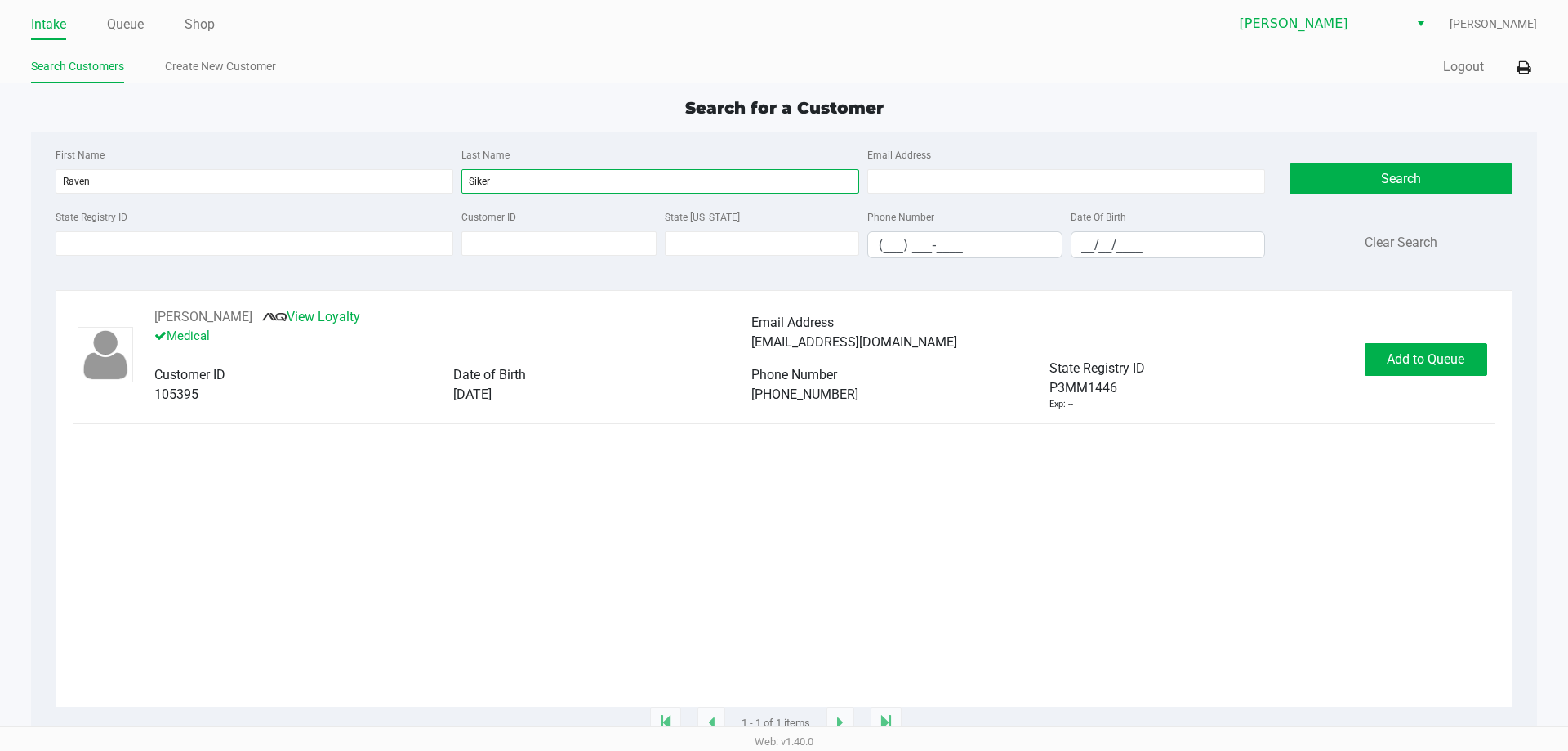
type input "Siker"
click at [1449, 359] on span "Add to Queue" at bounding box center [1425, 358] width 77 height 15
click at [124, 20] on link "Queue" at bounding box center [125, 24] width 37 height 22
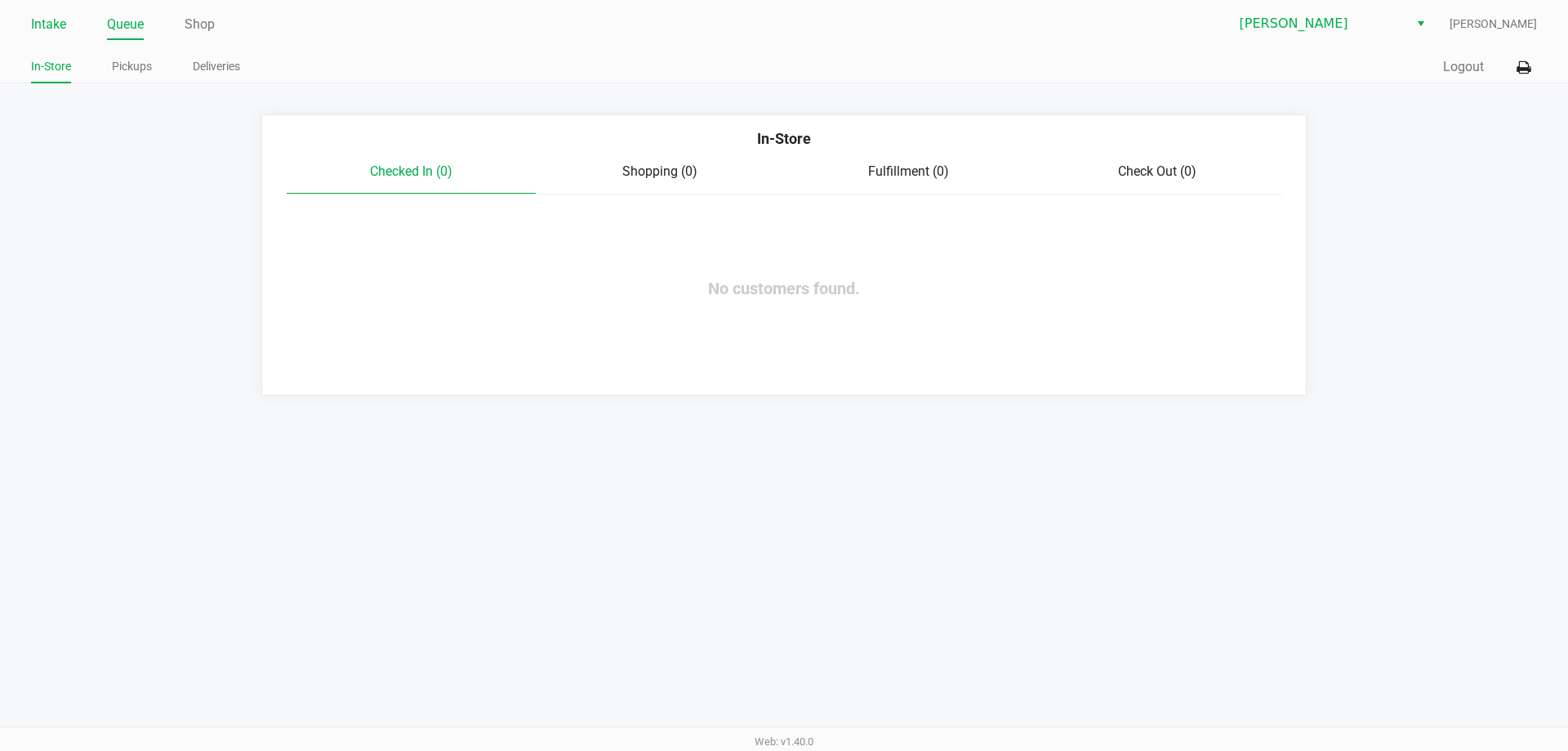
click at [56, 28] on link "Intake" at bounding box center [48, 24] width 35 height 22
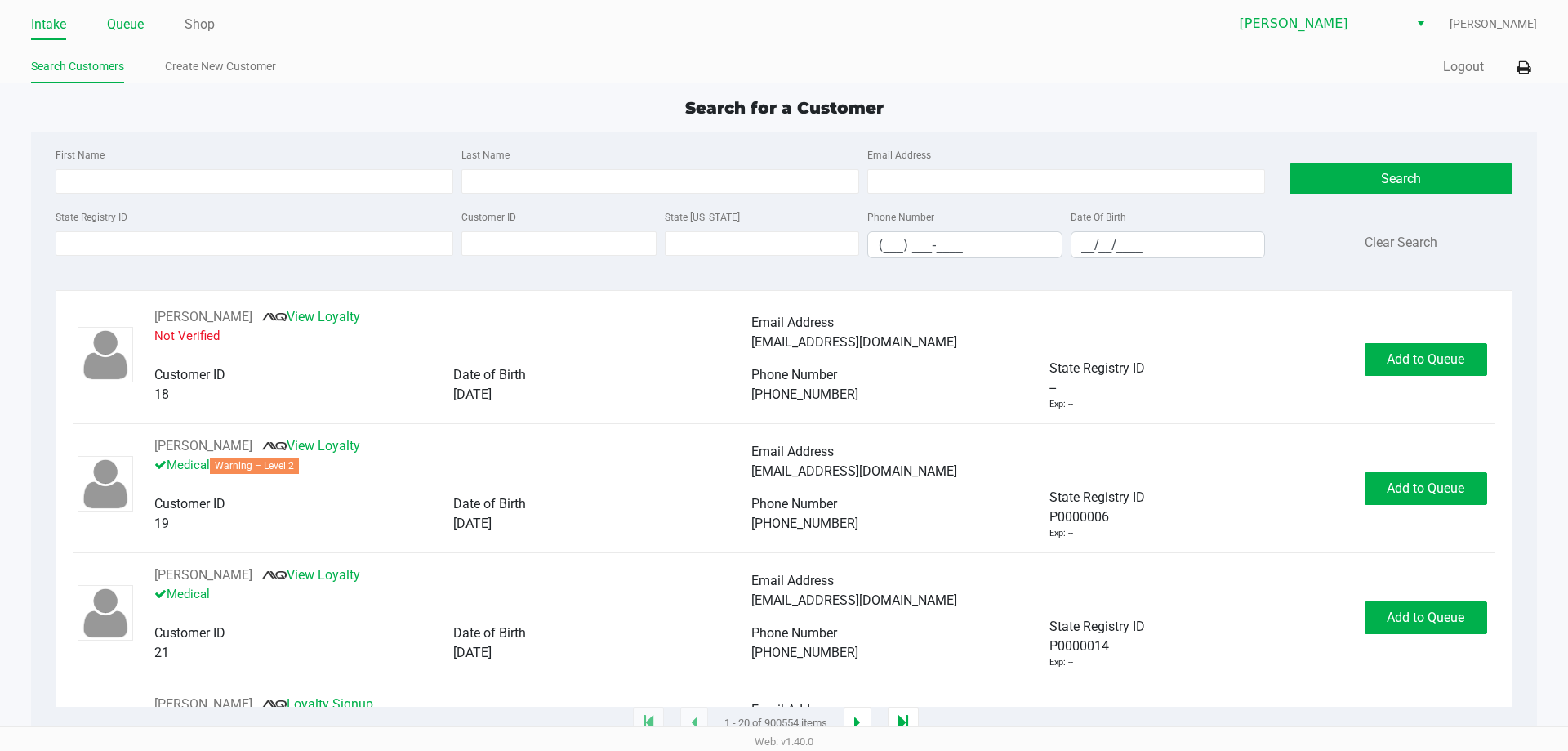
click at [112, 22] on link "Queue" at bounding box center [125, 24] width 37 height 22
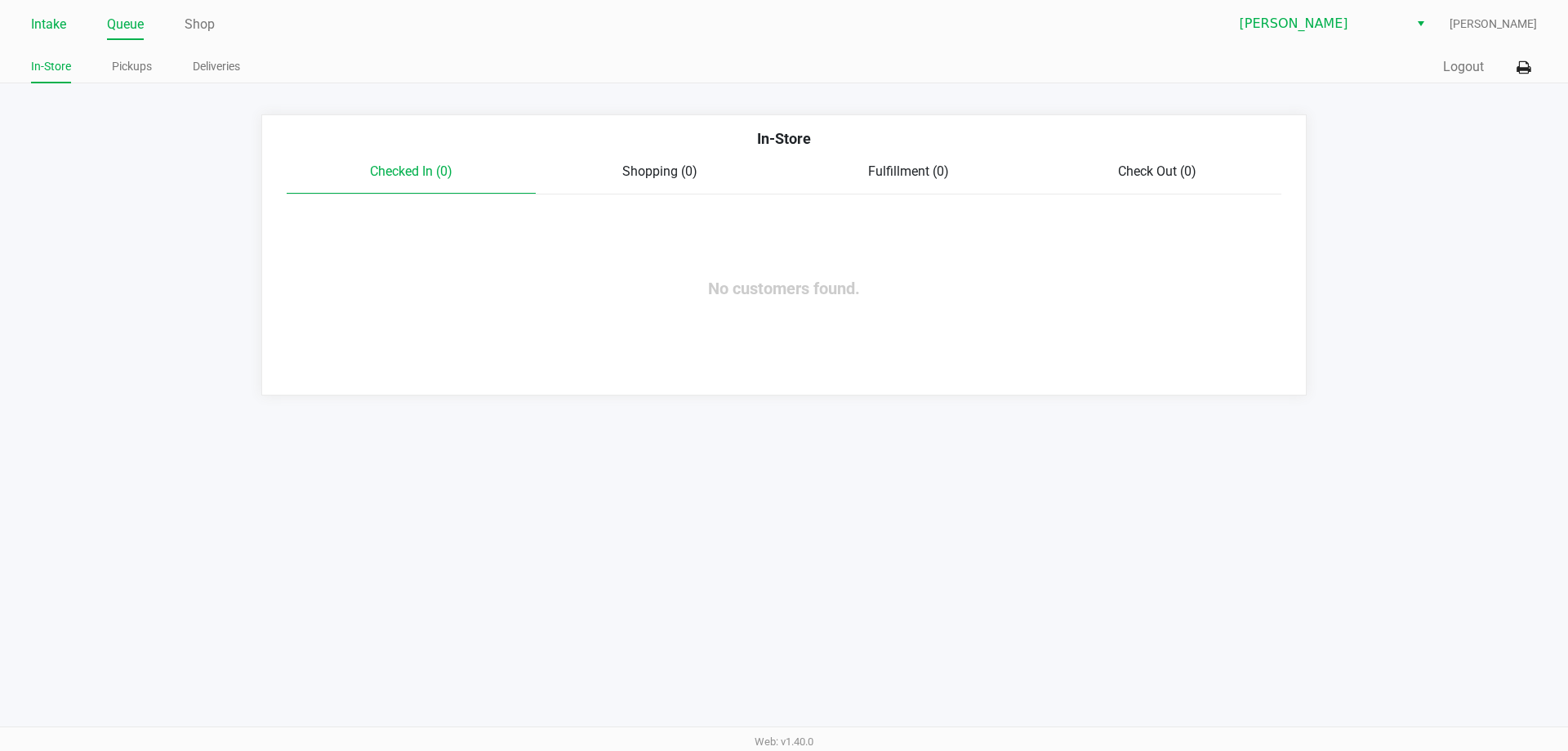
click at [45, 19] on link "Intake" at bounding box center [48, 24] width 35 height 22
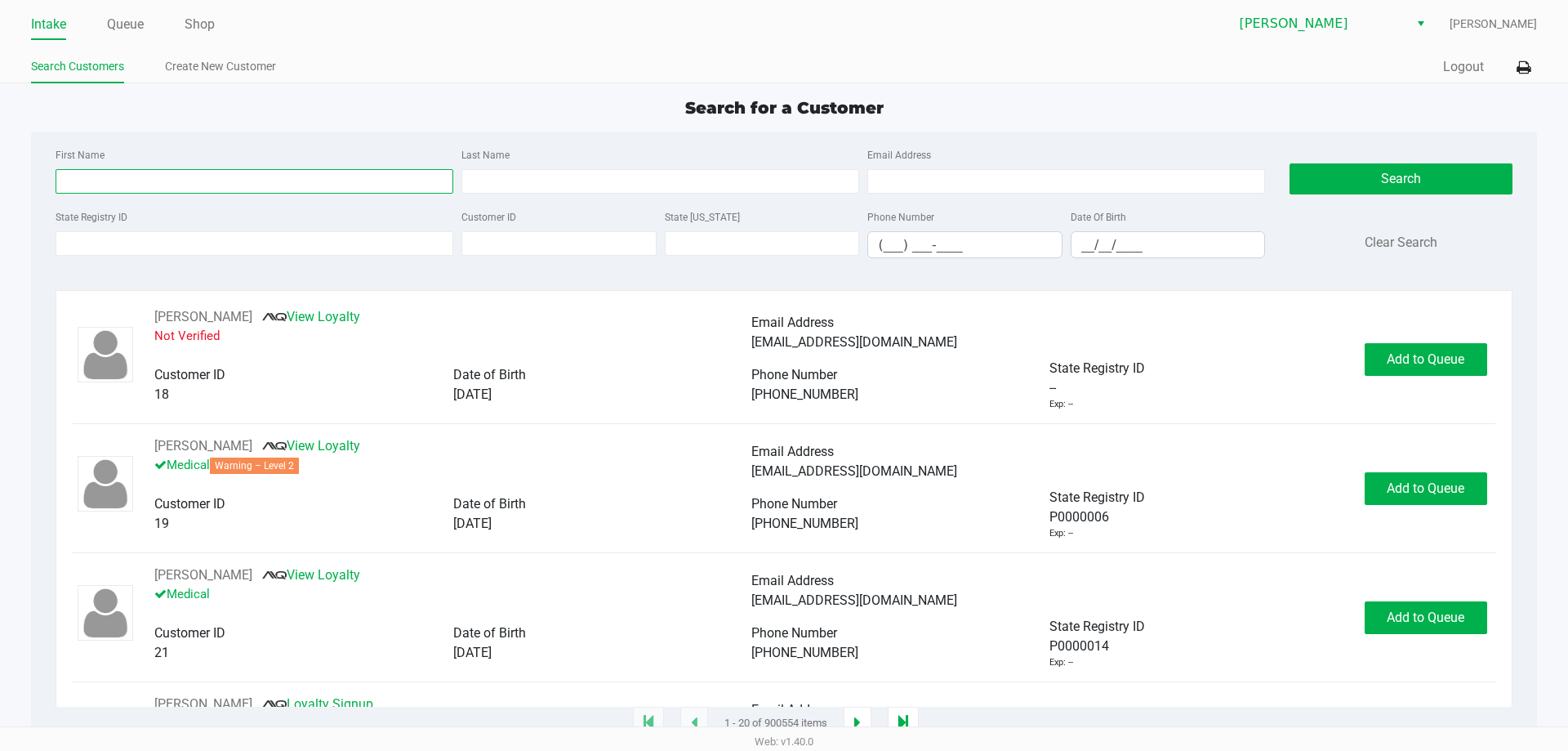
click at [137, 177] on input "First Name" at bounding box center [254, 181] width 398 height 24
type input "Raven"
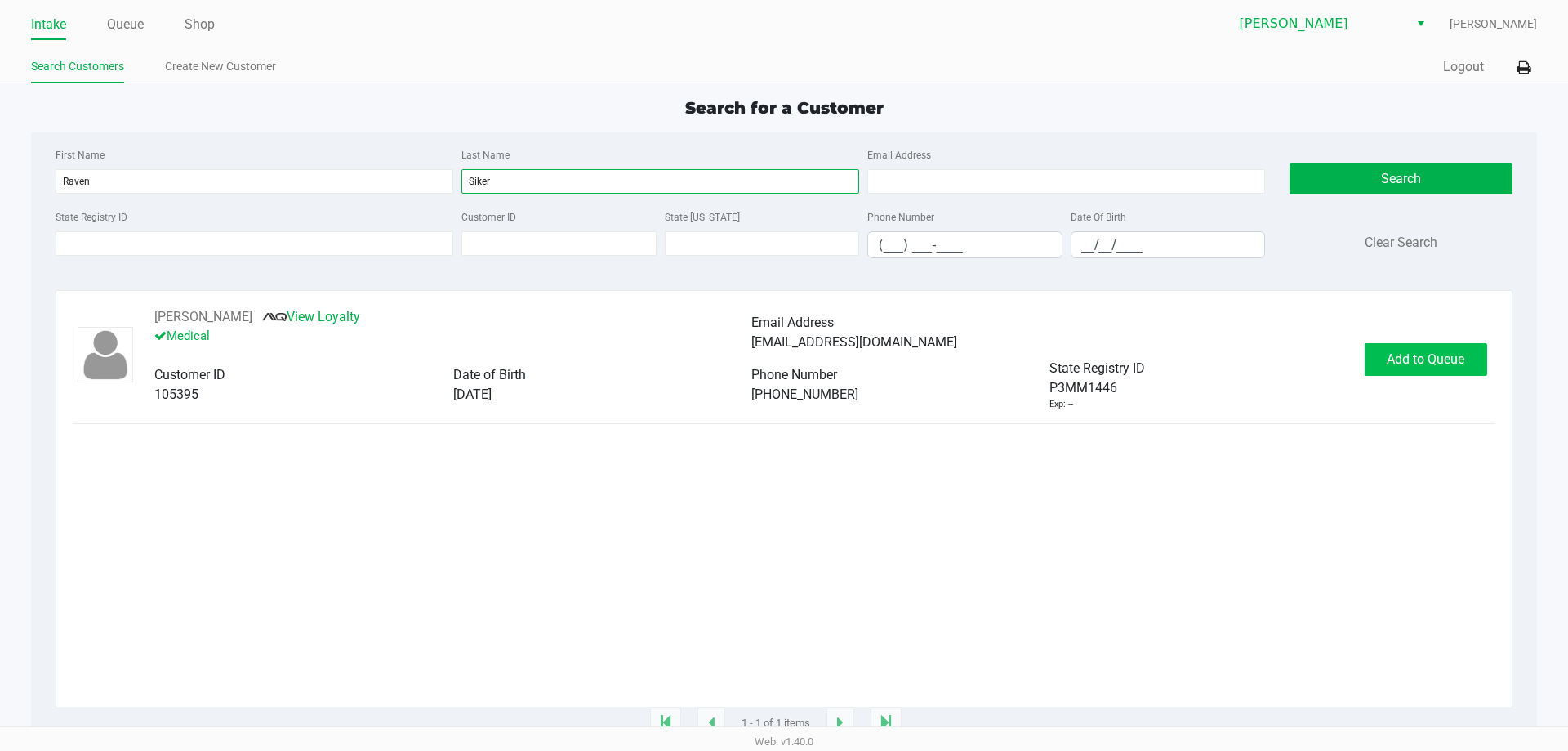
type input "Siker"
click at [1436, 356] on span "Add to Queue" at bounding box center [1425, 358] width 77 height 15
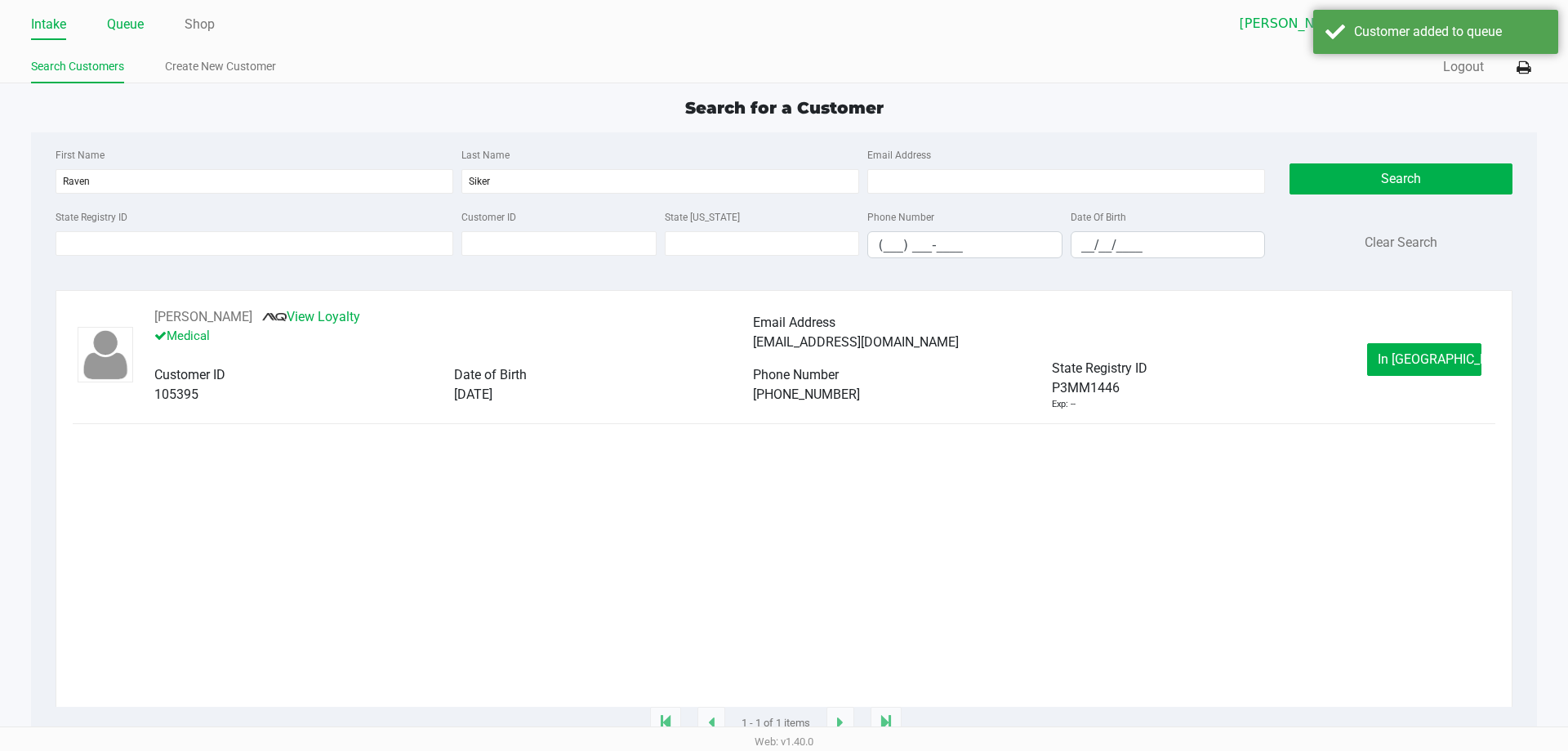
click at [124, 23] on link "Queue" at bounding box center [125, 24] width 37 height 22
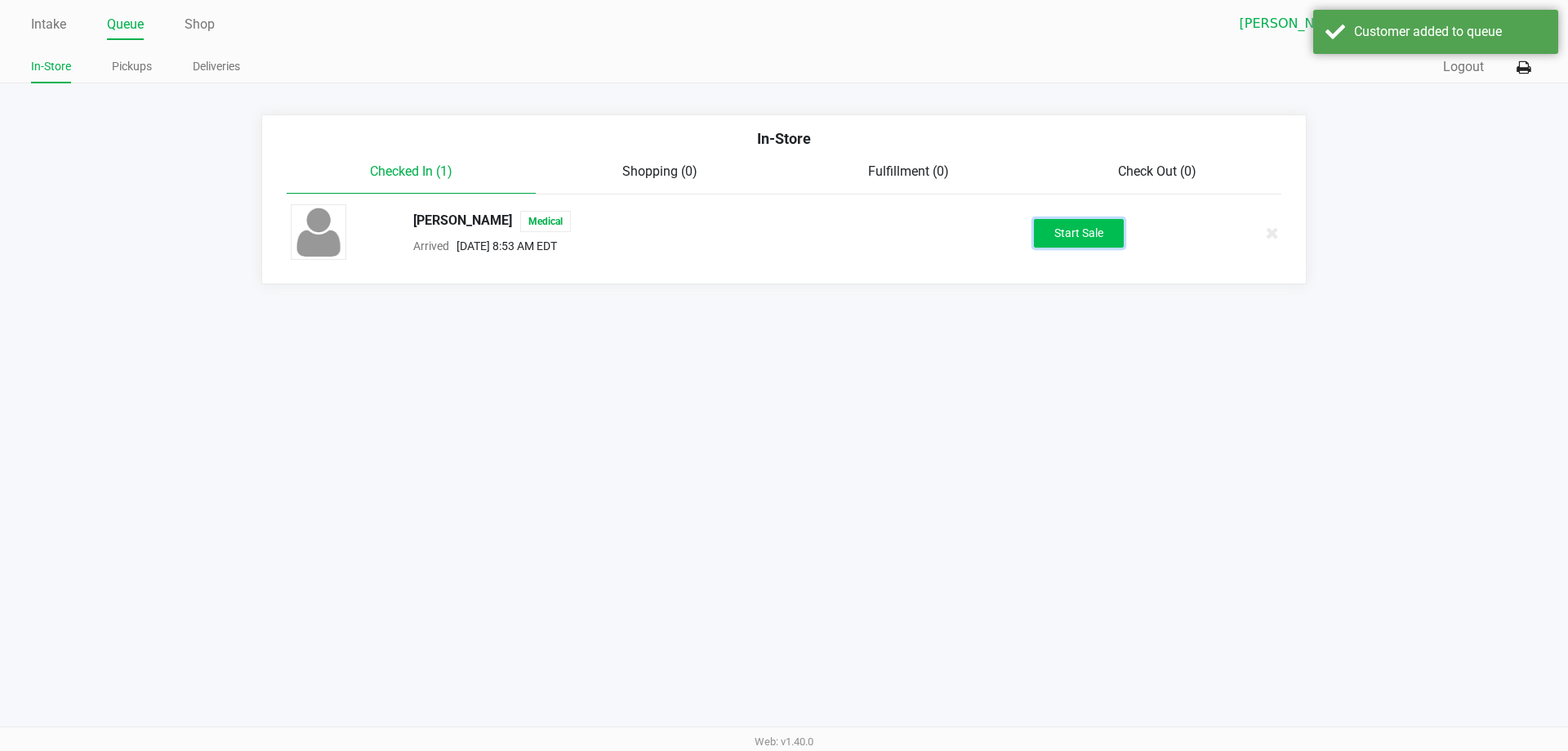
click at [1090, 239] on button "Start Sale" at bounding box center [1079, 234] width 90 height 29
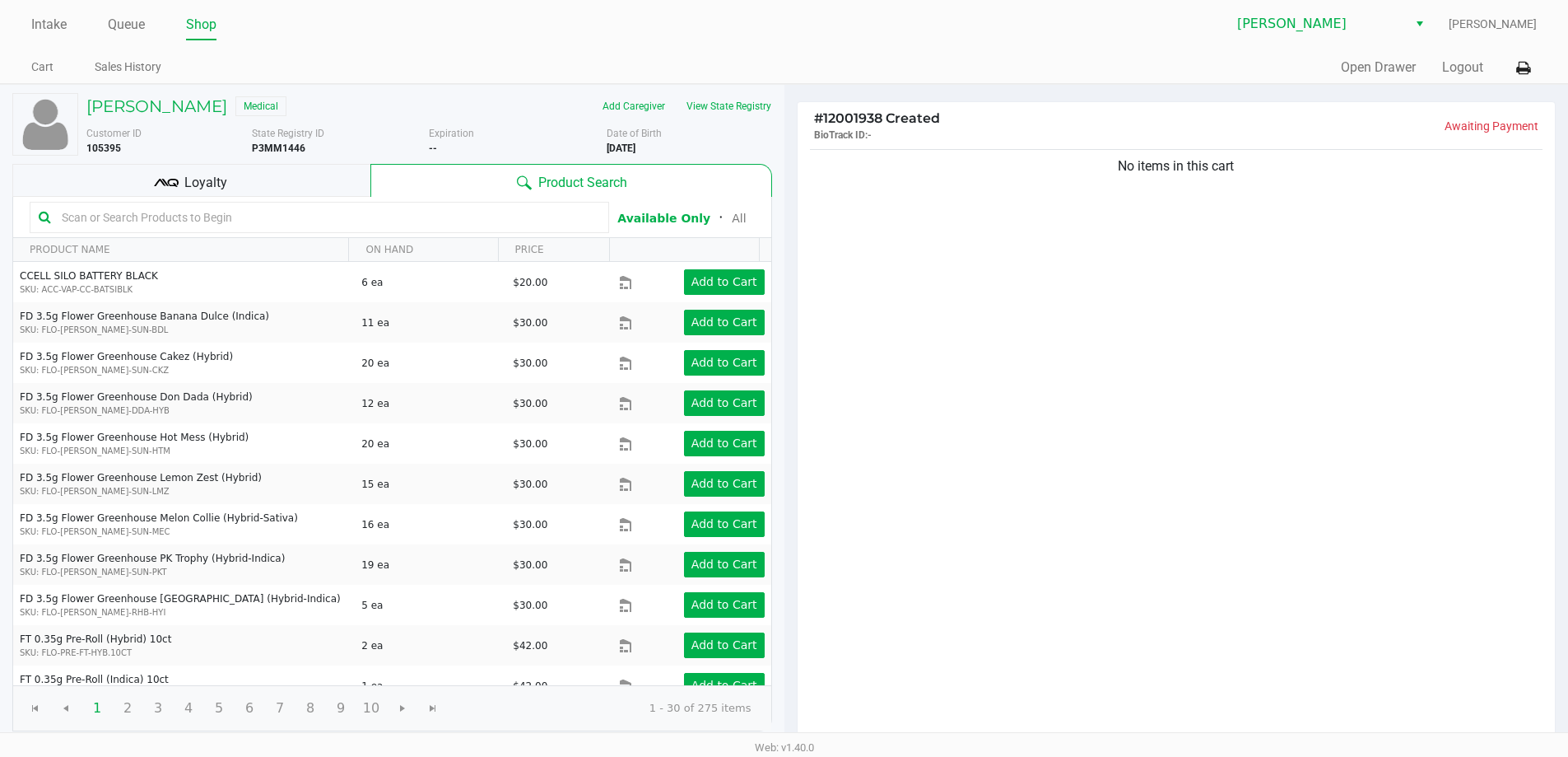
click at [322, 206] on input "text" at bounding box center [328, 216] width 545 height 24
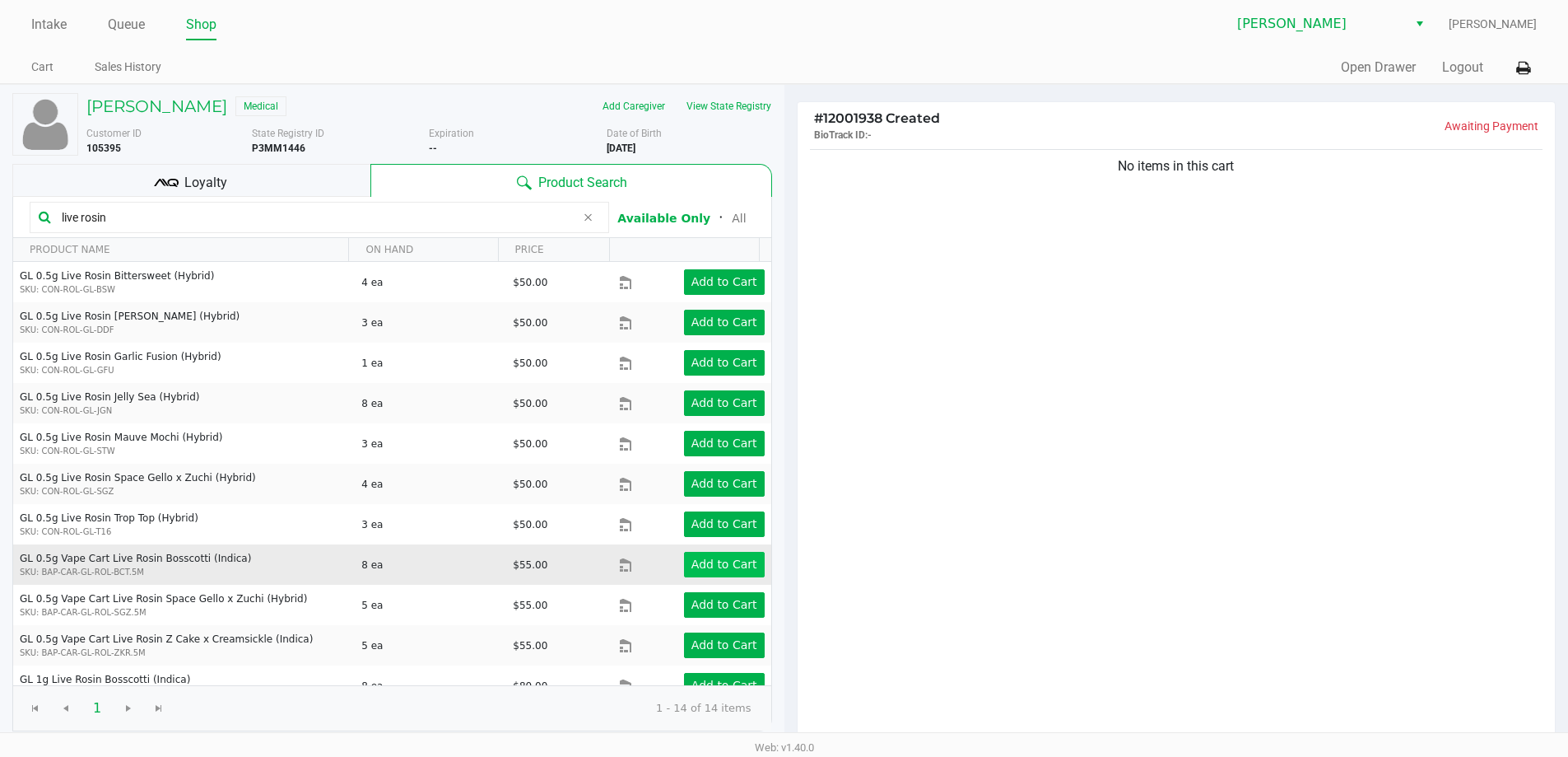
type input "live rosin"
click at [715, 553] on button "Add to Cart" at bounding box center [724, 564] width 81 height 25
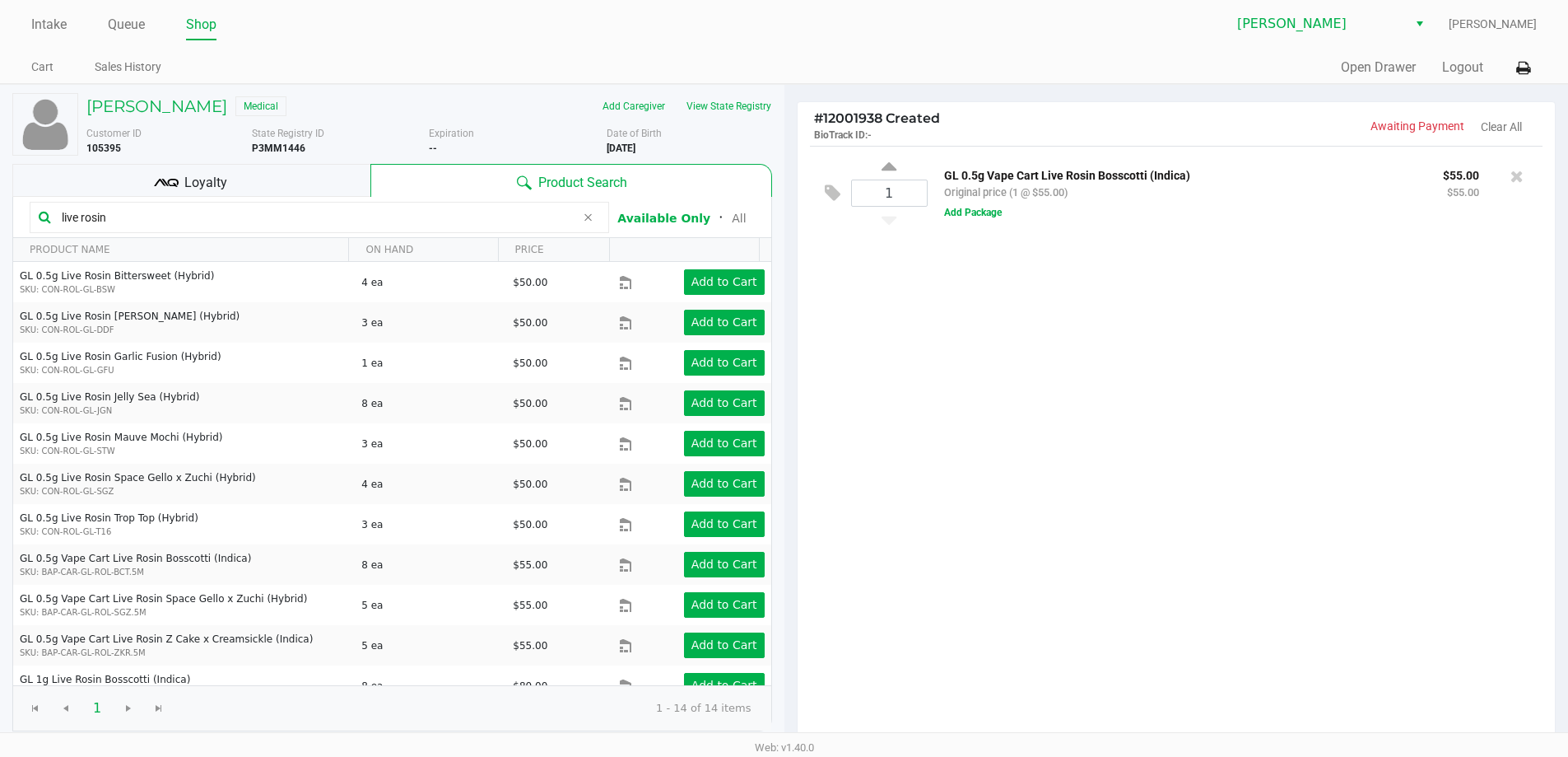
click at [820, 188] on div "1 GL 0.5g Vape Cart Live Rosin Bosscotti (Indica) Original price (1 @ $55.00) $…" at bounding box center [1177, 193] width 733 height 94
click at [828, 188] on icon at bounding box center [832, 193] width 15 height 19
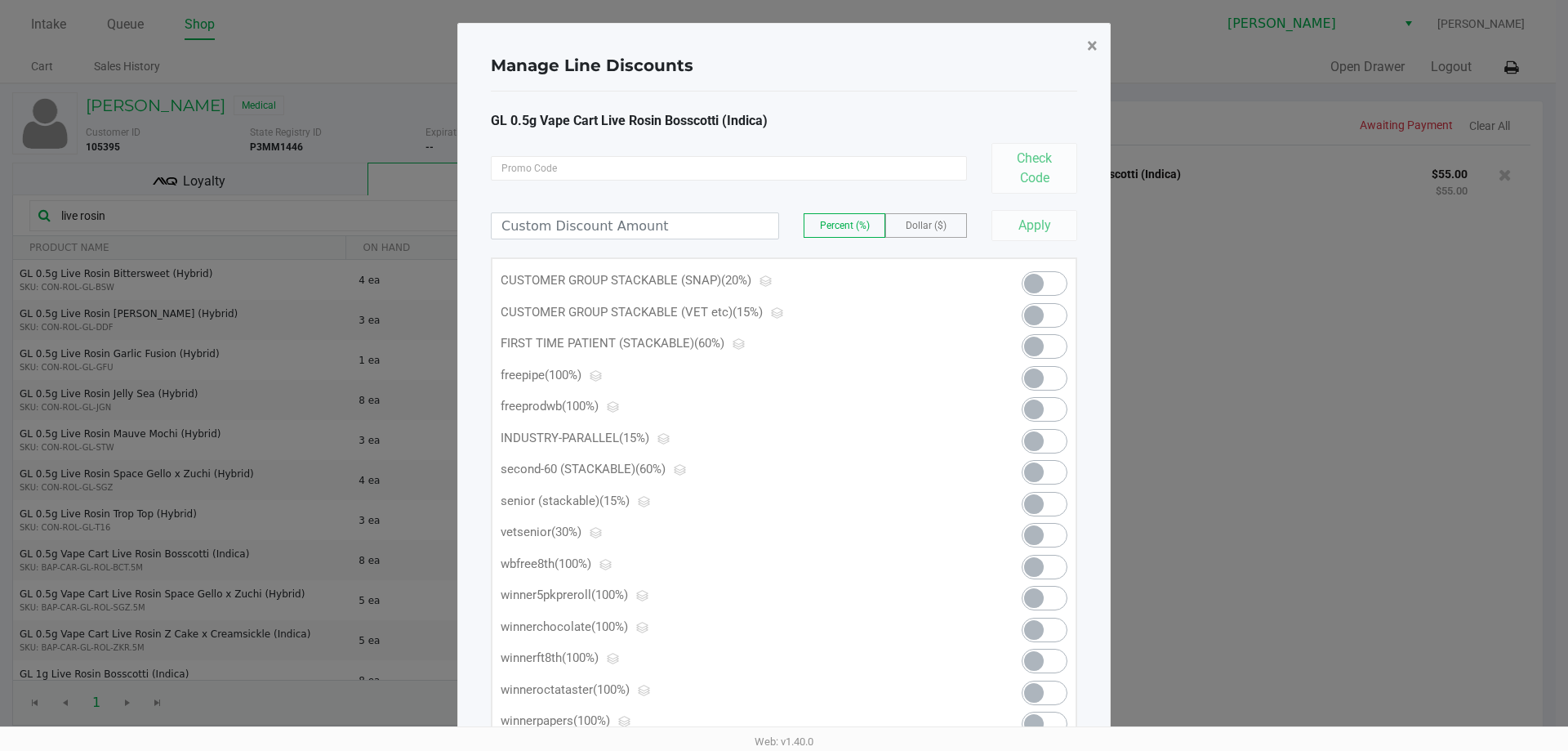
click at [1088, 48] on span "×" at bounding box center [1092, 45] width 11 height 22
